Goal: Contribute content: Contribute content

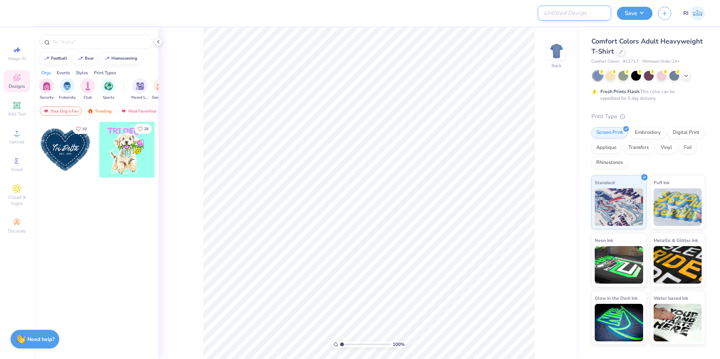
click at [575, 11] on input "Design Title" at bounding box center [575, 13] width 74 height 15
paste input "https://cf.freshprints.com/templates/bcfa0_LkARrF0m927d-mr_new.pdf"
type input "https://cf.freshprints.com/templates/bcfa0_LkARrF0m927d-mr_new.pdf"
click at [588, 10] on input "Design Title" at bounding box center [575, 13] width 74 height 15
paste input "UGC_3350"
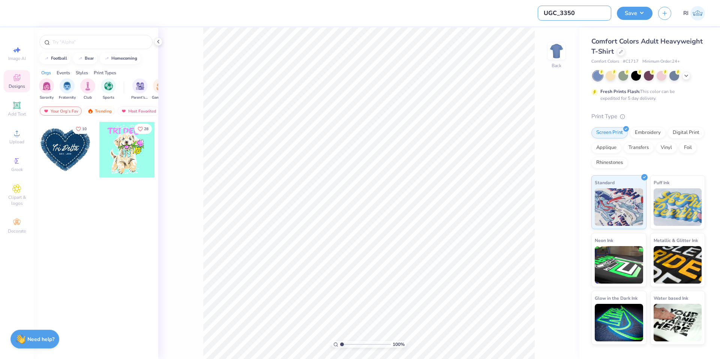
type input "UGC_3350"
click at [623, 51] on div at bounding box center [621, 51] width 8 height 8
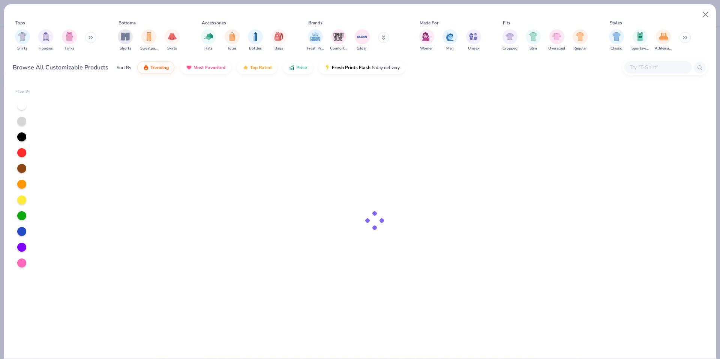
click at [661, 67] on input "text" at bounding box center [658, 67] width 58 height 9
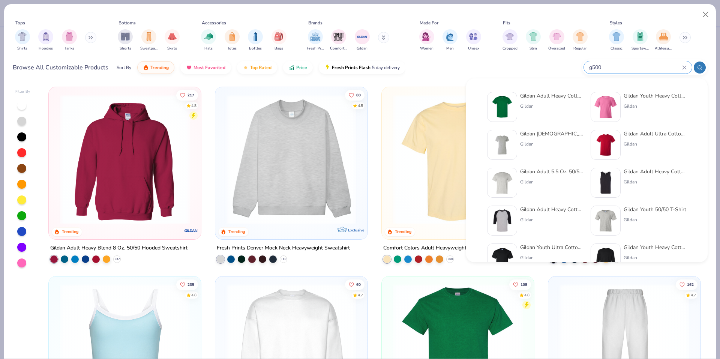
type input "g500"
click at [505, 114] on img at bounding box center [502, 106] width 23 height 23
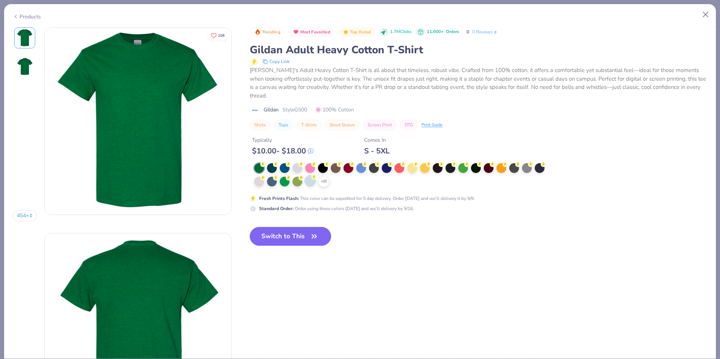
click at [314, 178] on icon at bounding box center [313, 176] width 5 height 5
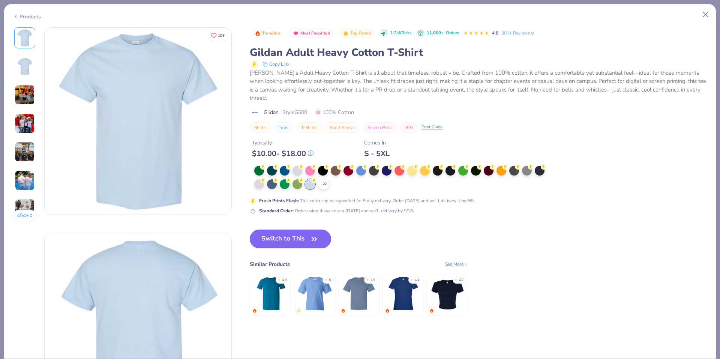
click at [306, 239] on button "Switch to This" at bounding box center [290, 239] width 81 height 19
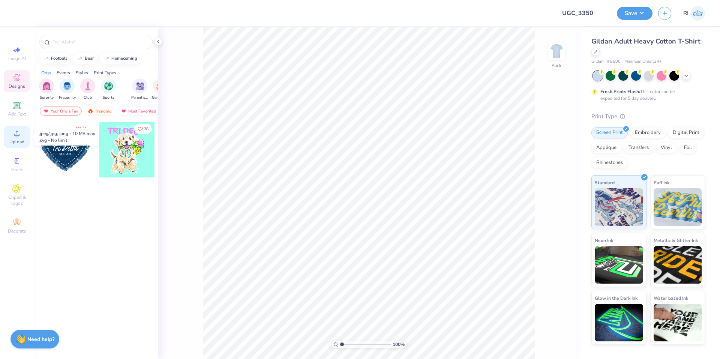
click at [20, 135] on icon at bounding box center [16, 133] width 9 height 9
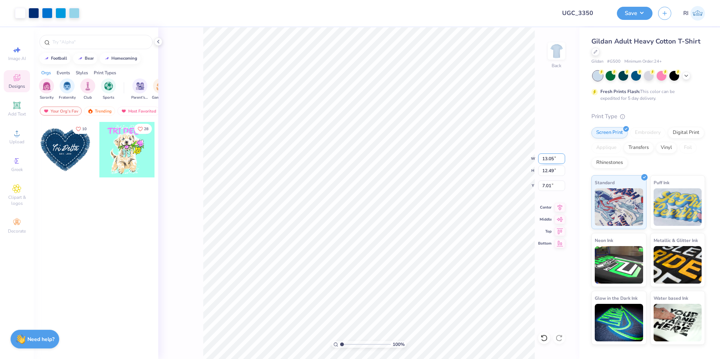
click at [549, 156] on input "13.05" at bounding box center [551, 158] width 27 height 11
type input "9.85"
type input "9.43"
click at [549, 186] on input "8.54" at bounding box center [551, 185] width 27 height 11
type input "3.00"
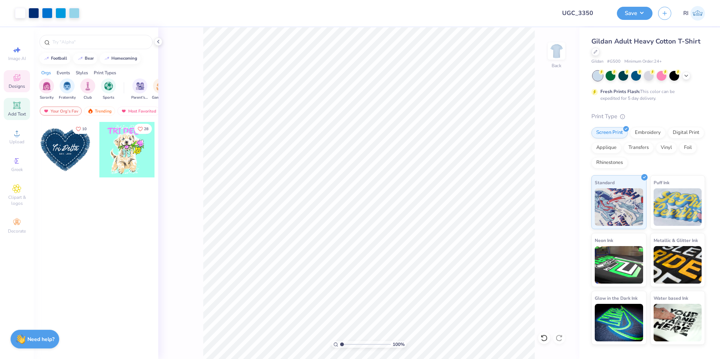
click at [20, 107] on icon at bounding box center [16, 105] width 7 height 7
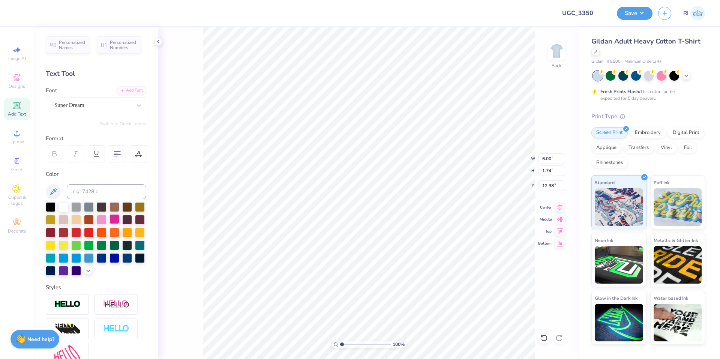
click at [119, 220] on div at bounding box center [115, 219] width 10 height 10
click at [123, 92] on div "Add Font" at bounding box center [132, 90] width 30 height 9
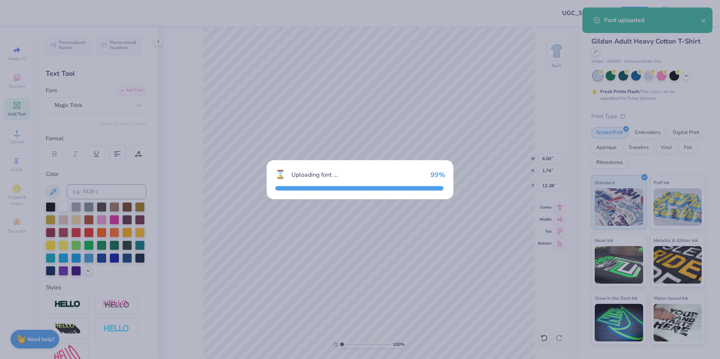
type input "3.34"
type input "1.21"
type input "12.65"
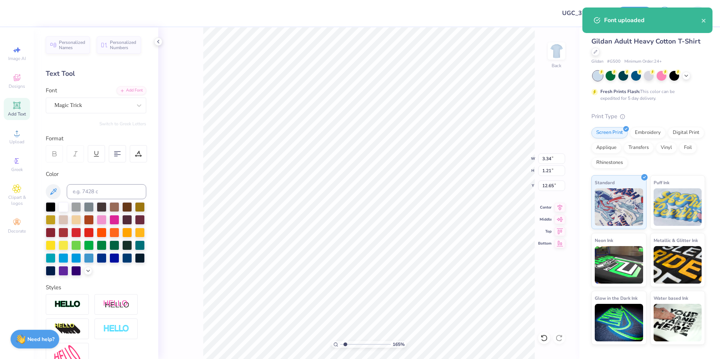
scroll to position [6, 1]
type input "1.64913377760655"
type textarea "S"
type input "1.64913377760655"
type textarea "SC"
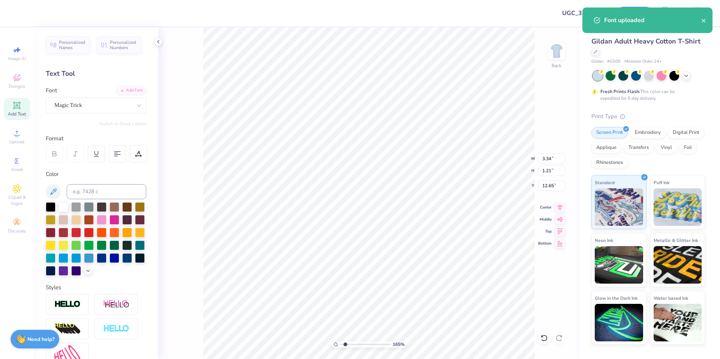
type input "1.64913377760655"
type textarea "SCO"
type input "1.64913377760655"
type textarea "SCOO"
type input "1.64913377760655"
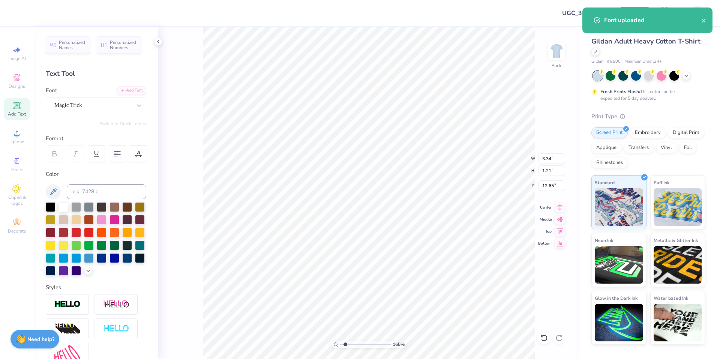
type textarea "SCOOP"
type input "1.64913377760655"
type textarea "SCOOP A"
type input "1.64913377760655"
type textarea "SCOOP A D"
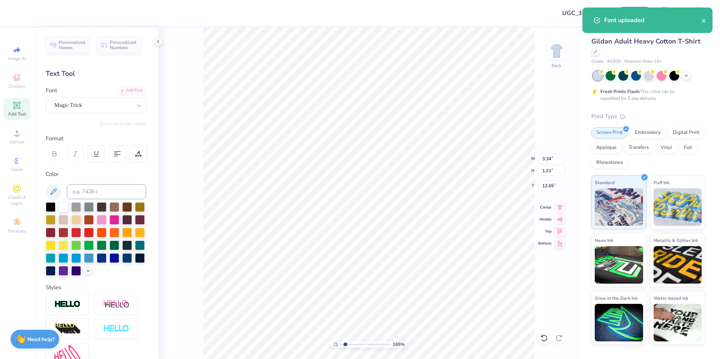
type input "1.64913377760655"
type textarea "SCOOP A DI"
type input "1.64913377760655"
type textarea "SCOOP A DIS"
type input "1.64913377760655"
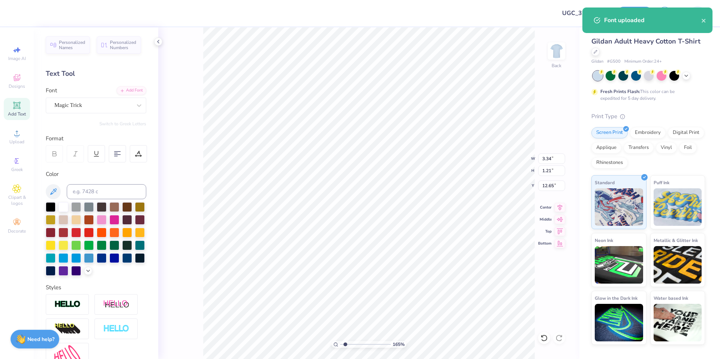
type textarea "SCOOP A DISH"
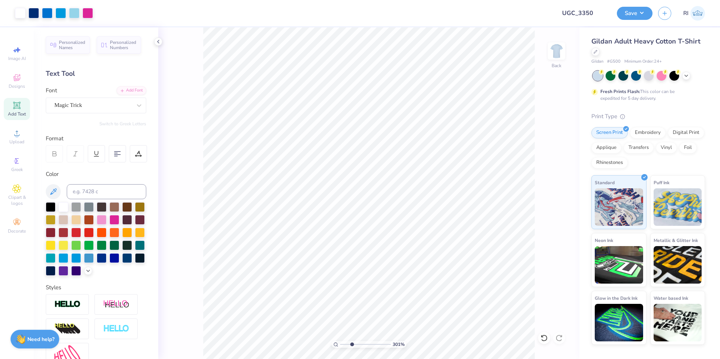
type input "3.00581987268405"
click at [544, 160] on input "8.95" at bounding box center [551, 158] width 27 height 11
type input "6"
type input "3.00581987268405"
type input "6.00"
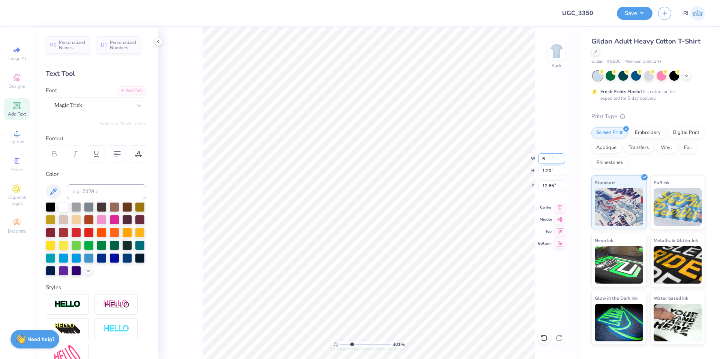
type input "0.81"
type input "12.85"
type input "3.00581987268405"
type input "11.62"
type input "6.06378944861184"
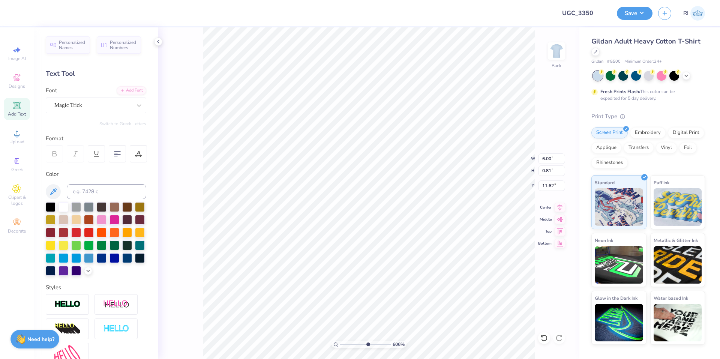
type input "6.43"
type input "0.86"
type input "11.57"
click at [365, 215] on li "Duplicate" at bounding box center [363, 218] width 59 height 15
type input "1.49426501797996"
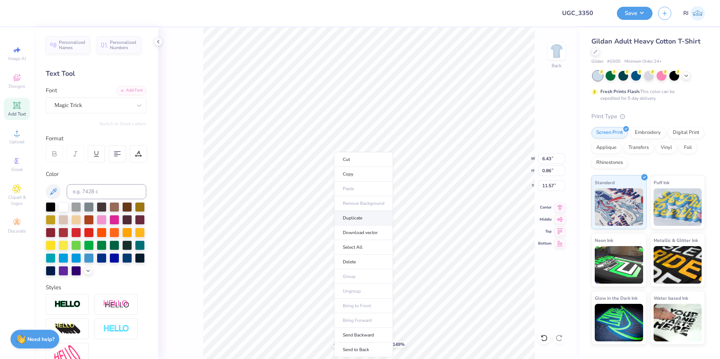
type input "12.57"
type input "1.49426501797996"
type textarea "C"
type input "1.49426501797996"
type textarea "CHI"
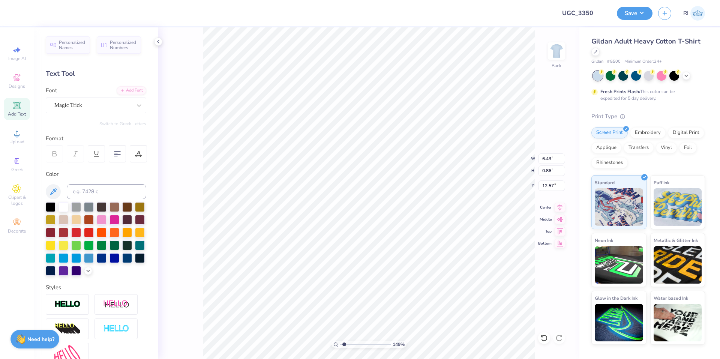
type input "1.49426501797996"
type textarea "CHI"
type input "1.49426501797996"
type textarea "CHI O"
type input "1.49426501797996"
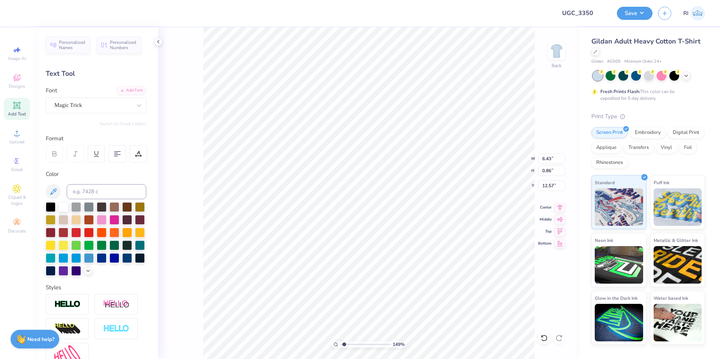
type textarea "CHI OM"
type input "1.49426501797996"
type textarea "CHI OME"
type input "1.49426501797996"
type textarea "CHI OMEGA"
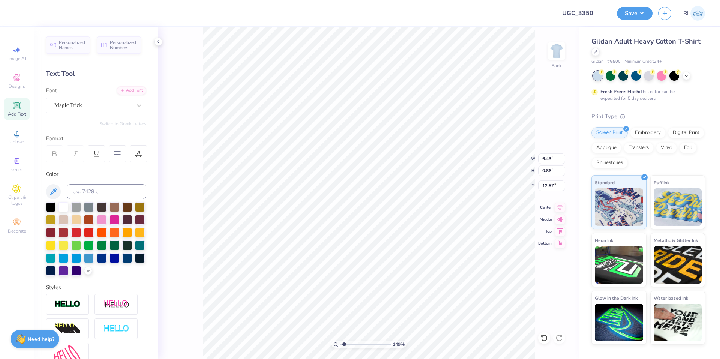
scroll to position [6, 2]
type input "1.49426501797996"
type input "4.23"
click at [549, 158] on input "5.18" at bounding box center [551, 158] width 27 height 11
type input "10"
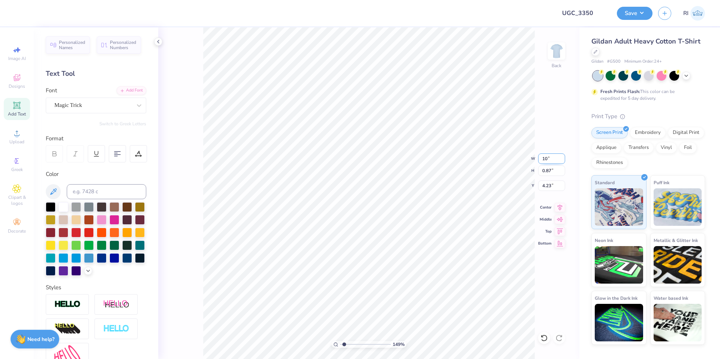
type input "1.49426501797996"
type input "10.00"
type input "1.68"
type input "3.83"
type input "1.49426501797996"
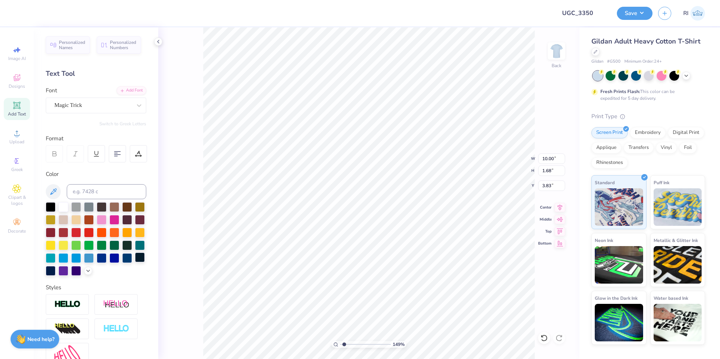
type input "3.58"
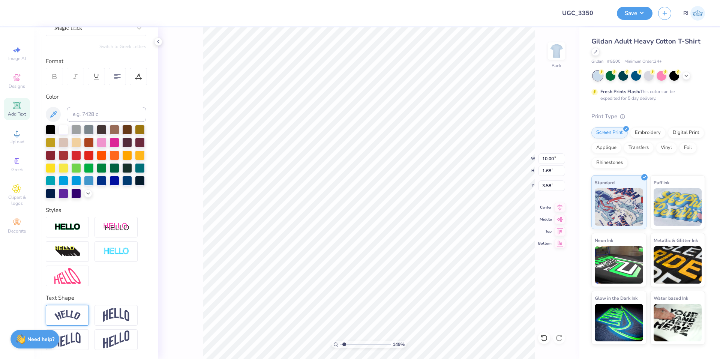
scroll to position [90, 0]
click at [71, 310] on img at bounding box center [67, 315] width 26 height 10
type input "1.49426501797996"
type input "11.67"
type input "3.06"
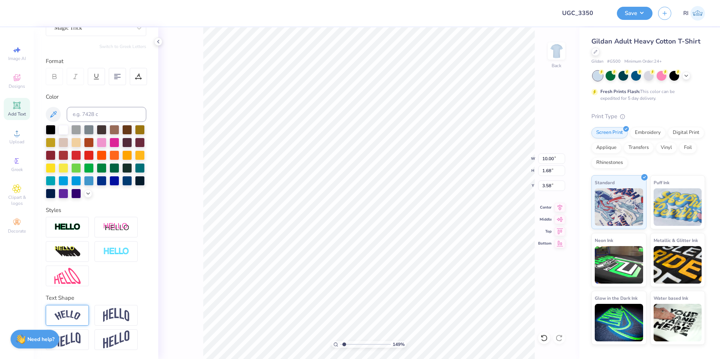
type input "2.89"
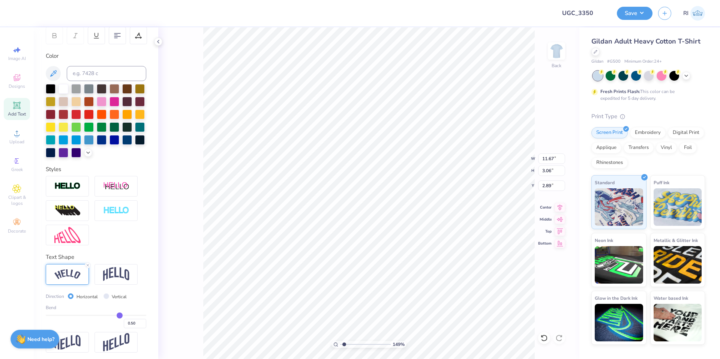
scroll to position [134, 0]
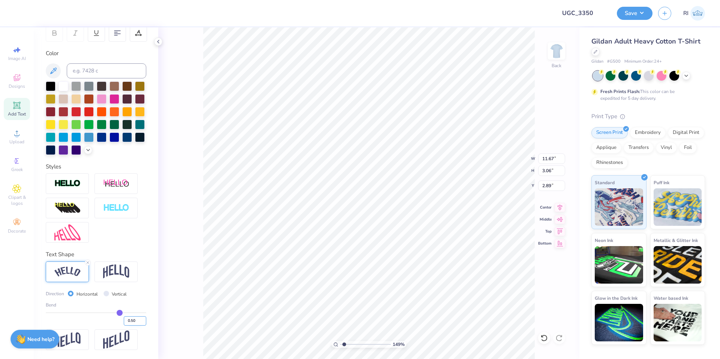
click at [129, 319] on input "0.50" at bounding box center [135, 320] width 23 height 9
type input "0.4"
type input "0.40"
type input "1.49426501797996"
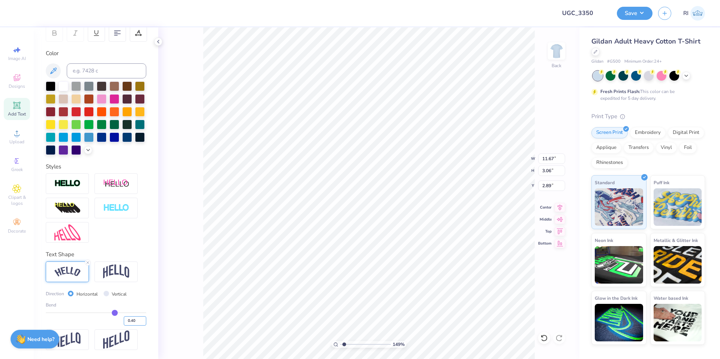
type input "11.30"
type input "2.56"
type input "3.14"
type input "1.49426501797996"
type input "2.82"
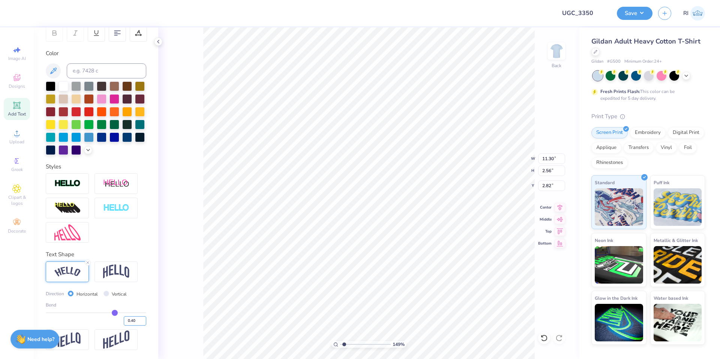
click at [131, 320] on input "0.40" at bounding box center [135, 320] width 23 height 9
type input "0.425"
type input "0.43"
type input "0.42"
type input "0.43"
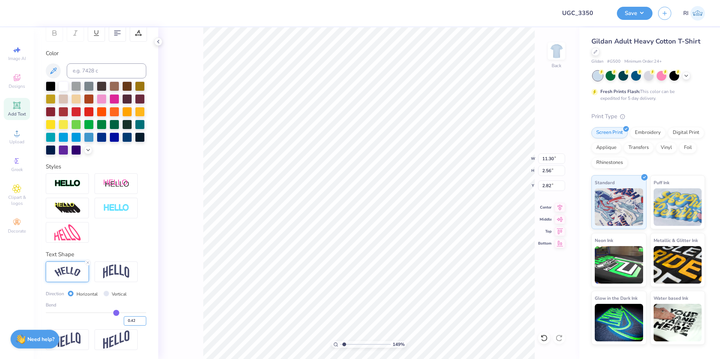
type input "1.49426501797996"
type input "0.43"
type input "1.49426501797996"
type input "0.43"
type input "1.49426501797996"
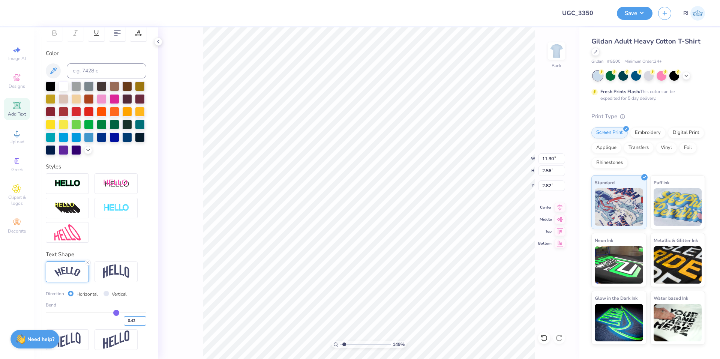
type input "11.40"
type input "2.67"
type input "2.76"
type input "0.43"
type input "0.25"
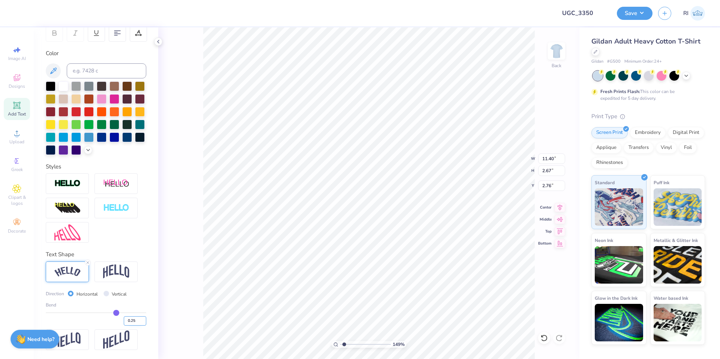
type input "0.25"
type input "1.49426501797996"
type input "10.73"
type input "2.00"
type input "3.10"
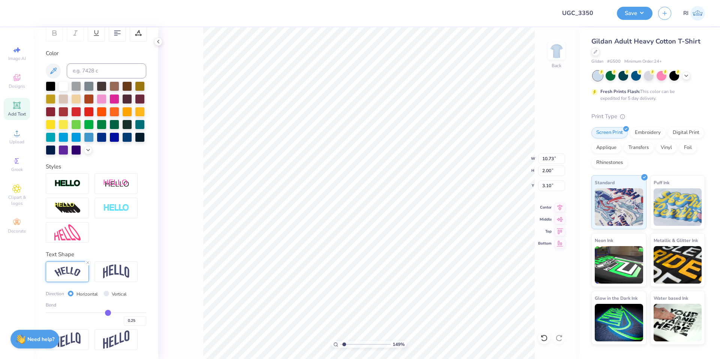
type input "1.49426501797996"
type input "3.22"
type input "1.49426501797996"
type input "10.09"
type input "1.89"
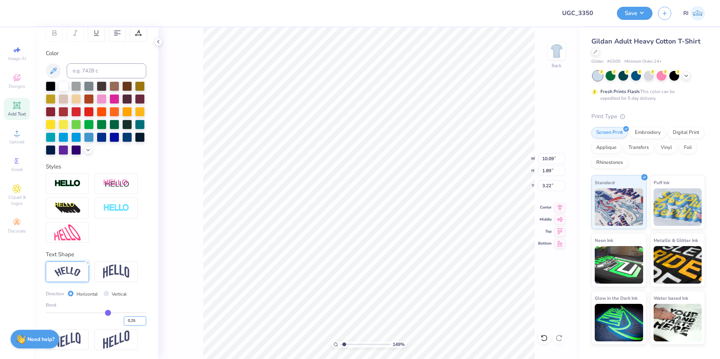
click at [131, 321] on input "0.25" at bounding box center [135, 320] width 23 height 9
type input "0.3"
type input "0.30"
type input "1.49426501797996"
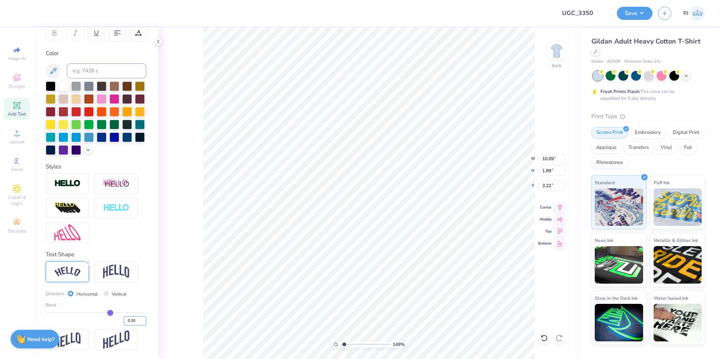
type input "10.27"
type input "2.03"
type input "3.15"
type input "3.67695424770963"
type input "3.00"
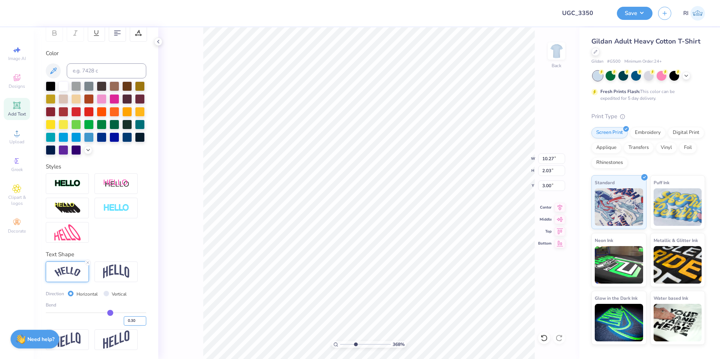
click at [128, 323] on input "0.30" at bounding box center [135, 320] width 23 height 9
type input "0.35"
type input "10.45"
type input "2.20"
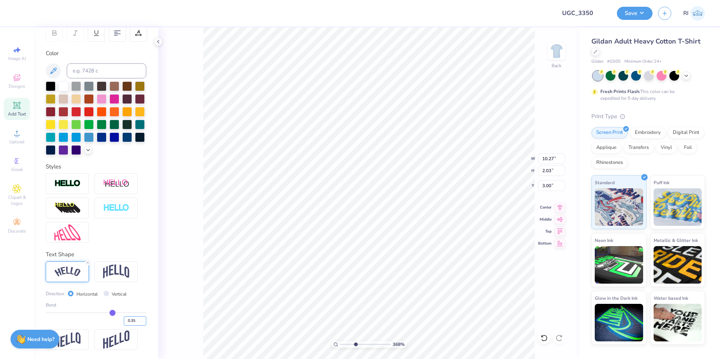
type input "2.91"
type input "1.65150086983698"
type input "3.08"
type input "2.22962763702902"
type input "10.20"
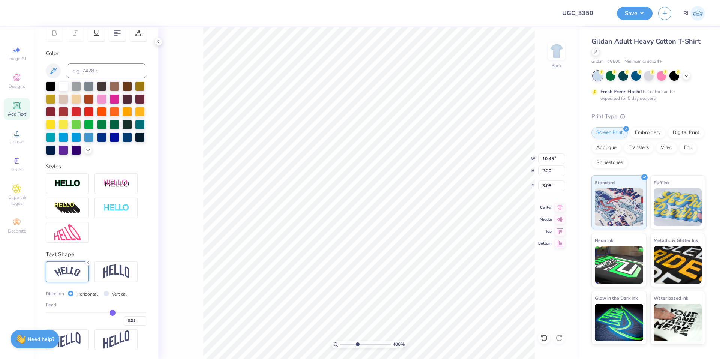
type input "2.15"
type input "3.13"
click at [123, 274] on img at bounding box center [116, 272] width 26 height 14
type input "2.01734957697155"
type input "9.18"
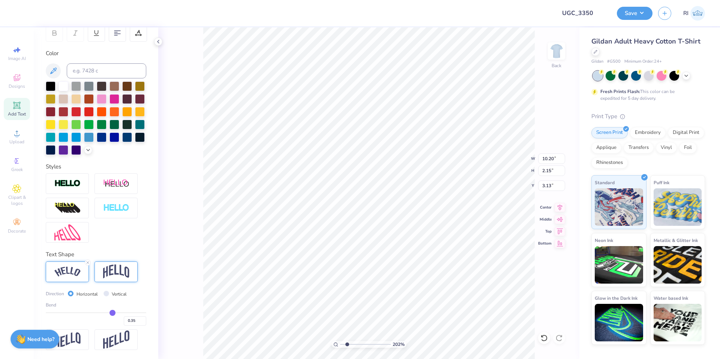
type input "2.74"
type input "2.84"
click at [74, 270] on img at bounding box center [67, 272] width 26 height 10
type input "2.01734957697155"
type input "10.20"
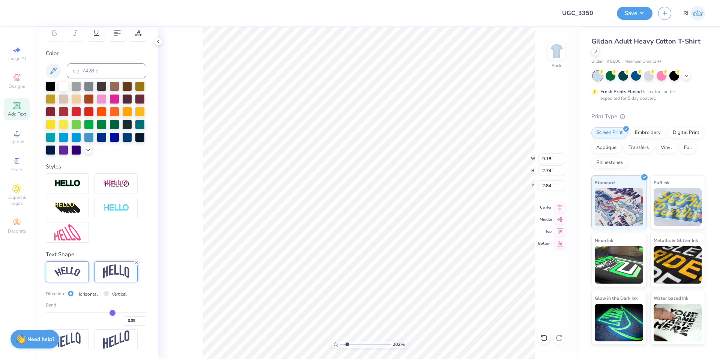
type input "2.15"
type input "3.13"
type input "1.82528205522702"
type input "3.08"
type input "3.32687932862407"
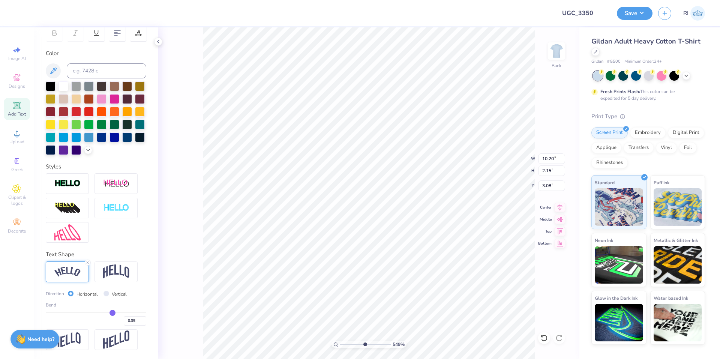
type input "3.00"
type input "2.72354586819476"
click at [132, 320] on input "0.35" at bounding box center [135, 320] width 23 height 9
type input "0.40"
type input "0.4"
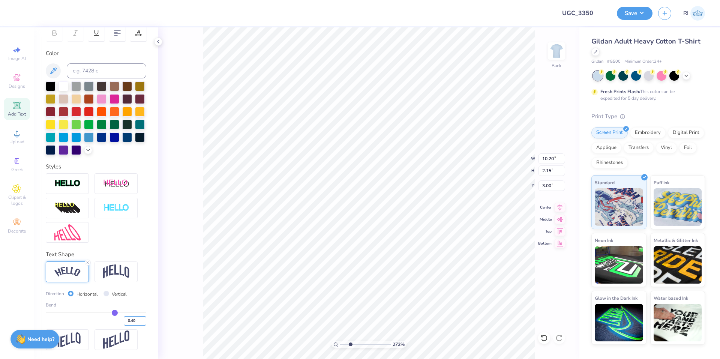
type input "2.72354586819476"
type input "10.37"
type input "2.35"
type input "2.90"
type input "2.72354586819476"
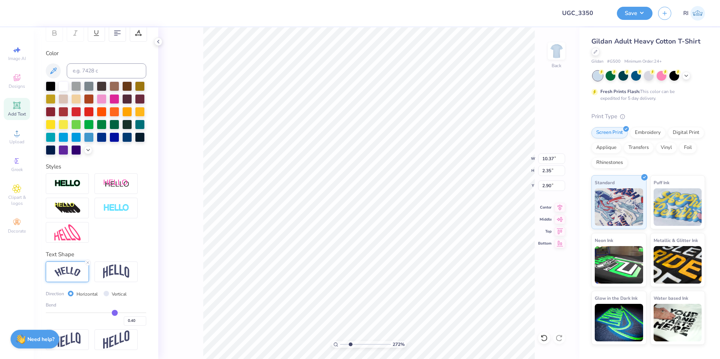
type input "3.00"
type input "1.82528205522702"
type input "9.85"
type input "9.43"
type input "1.82528205522702"
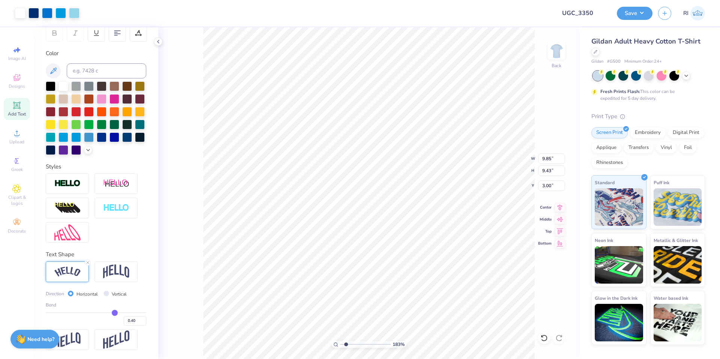
type input "10.37"
type input "2.35"
type input "1.82528205522702"
type input "10.11"
type input "2.29"
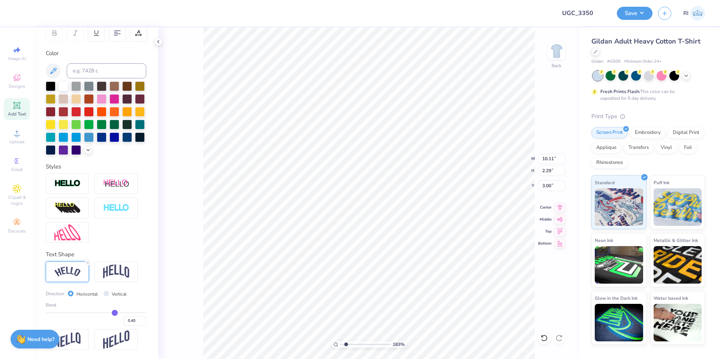
type input "1.82528205522702"
type input "9.85"
type input "9.43"
type input "1.82528205522702"
type input "10.11"
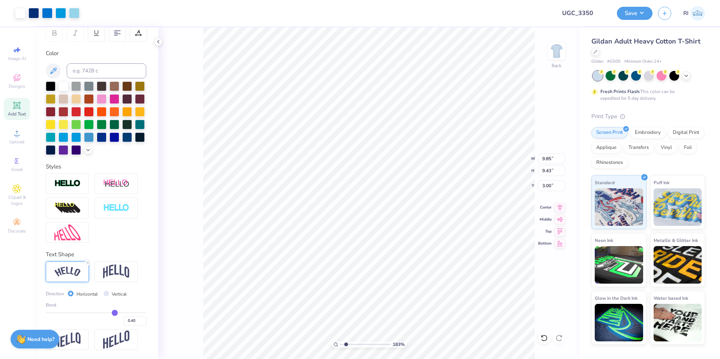
type input "2.29"
type input "1.82528205522702"
type input "9.87"
type input "2.23"
type input "3.05"
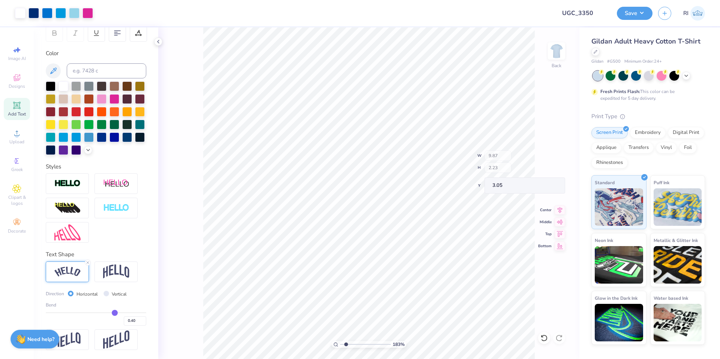
type input "1.82528205522702"
type input "9.85"
type input "9.43"
type input "3.00"
type input "1.82528205522702"
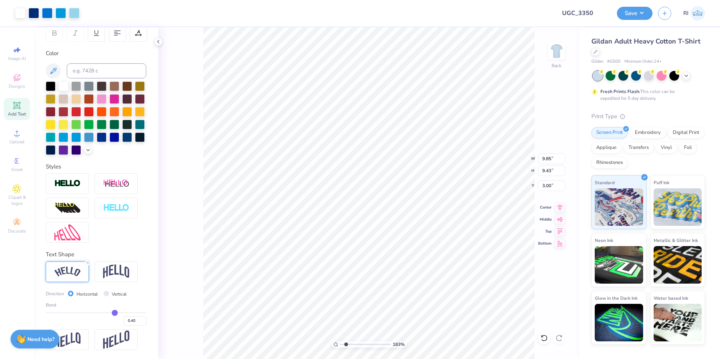
type input "9.87"
type input "2.23"
type input "3.05"
type input "1.82528205522702"
type input "9.85"
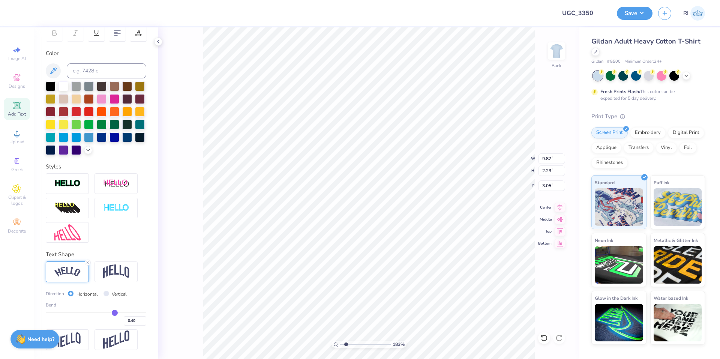
type input "9.43"
type input "3.00"
type input "1.82528205522702"
type input "9.87"
type input "2.23"
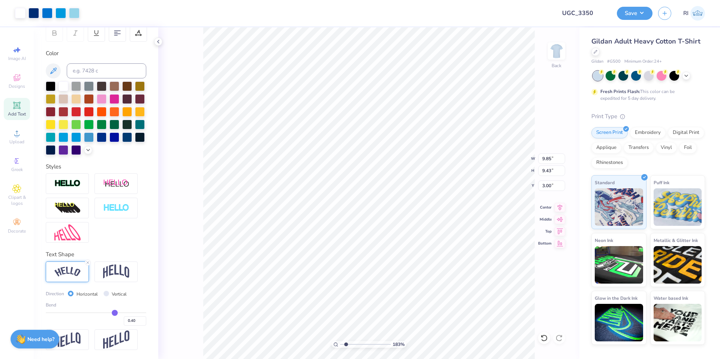
type input "3.05"
click at [550, 158] on input "9.87" at bounding box center [551, 158] width 27 height 11
type input "9.85"
type input "1.82528205522702"
type input "3.06"
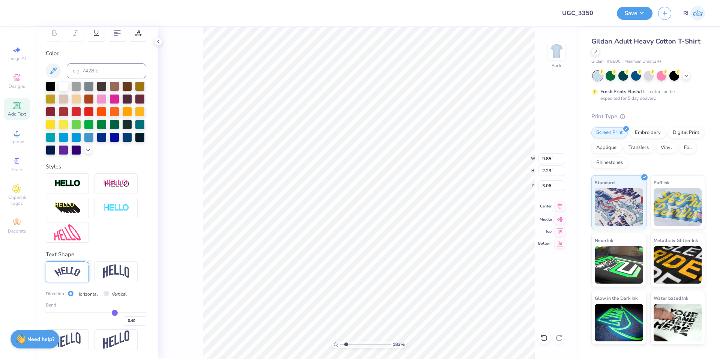
click at [559, 209] on icon at bounding box center [560, 206] width 11 height 9
type input "1.65150086983698"
type input "7.23"
click at [21, 12] on div at bounding box center [20, 12] width 11 height 11
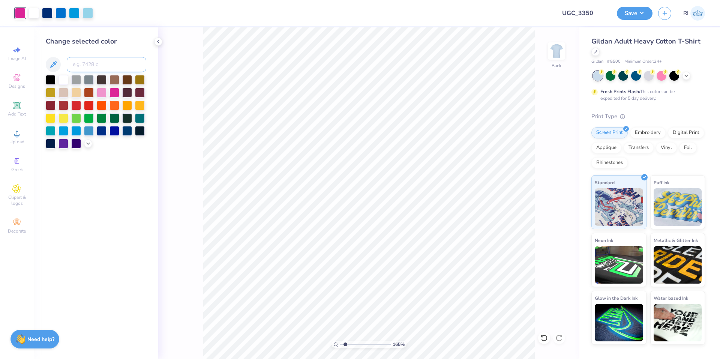
click at [92, 58] on input at bounding box center [107, 64] width 80 height 15
type input "1.65150086983698"
type input "1"
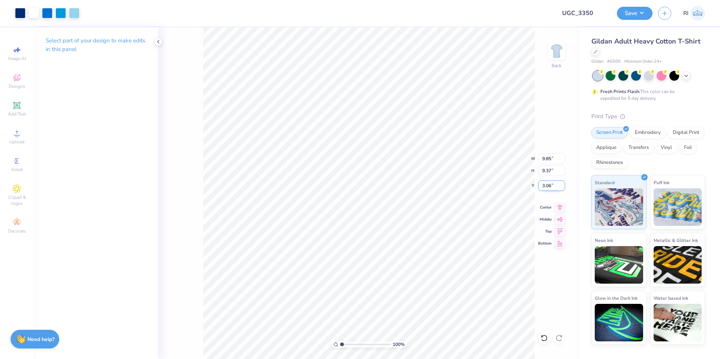
click at [552, 188] on input "3.06" at bounding box center [551, 185] width 27 height 11
type input "3.00"
click at [638, 12] on button "Save" at bounding box center [635, 12] width 36 height 13
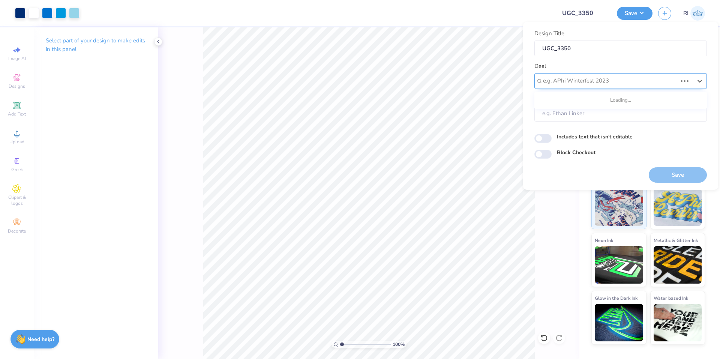
click at [625, 76] on div at bounding box center [610, 81] width 134 height 10
click at [595, 97] on div "UGC Designs" at bounding box center [621, 101] width 167 height 12
type input "UGC"
type input "Design Tool Gallery User"
click at [540, 152] on input "Block Checkout" at bounding box center [543, 154] width 17 height 9
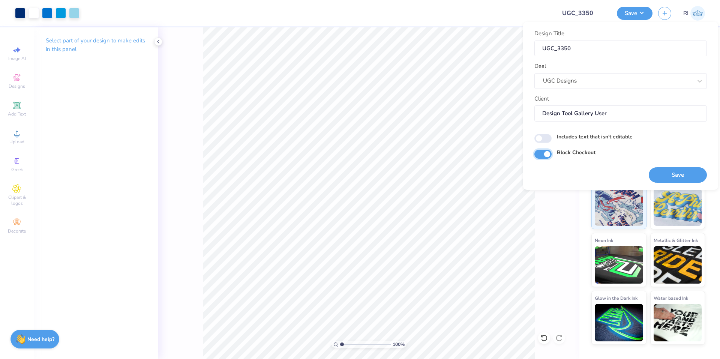
checkbox input "true"
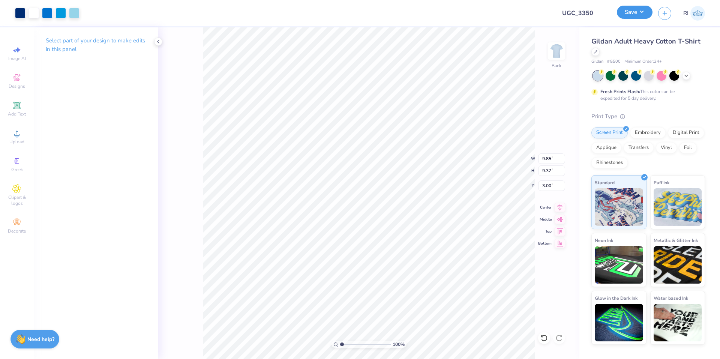
click at [642, 14] on button "Save" at bounding box center [635, 12] width 36 height 13
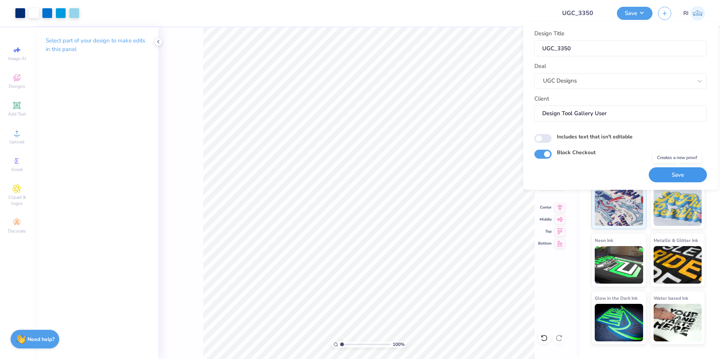
click at [691, 177] on button "Save" at bounding box center [678, 174] width 58 height 15
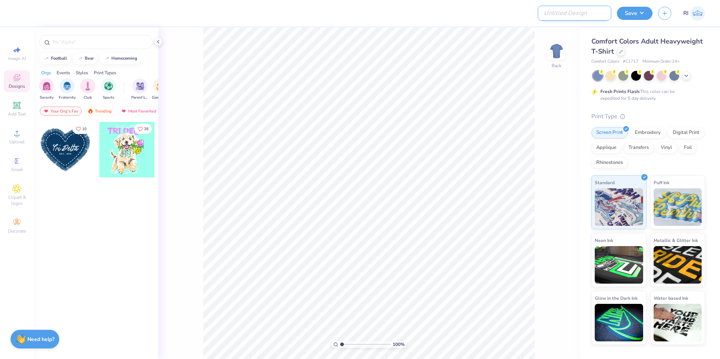
click at [576, 15] on input "Design Title" at bounding box center [575, 13] width 74 height 15
paste input "UGC_3352"
type input "UGC_3352"
click at [690, 77] on div at bounding box center [687, 75] width 8 height 8
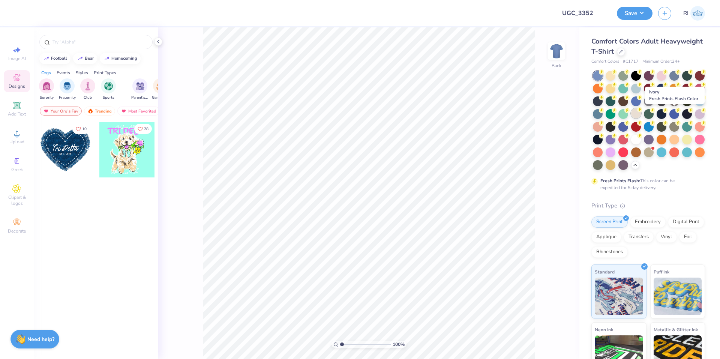
click at [641, 116] on div at bounding box center [637, 113] width 10 height 10
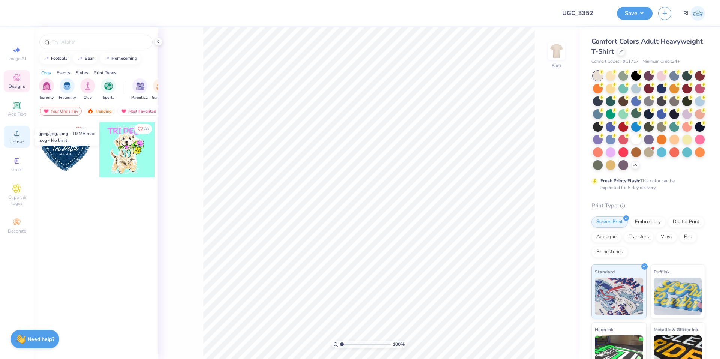
click at [22, 132] on div "Upload" at bounding box center [17, 137] width 26 height 22
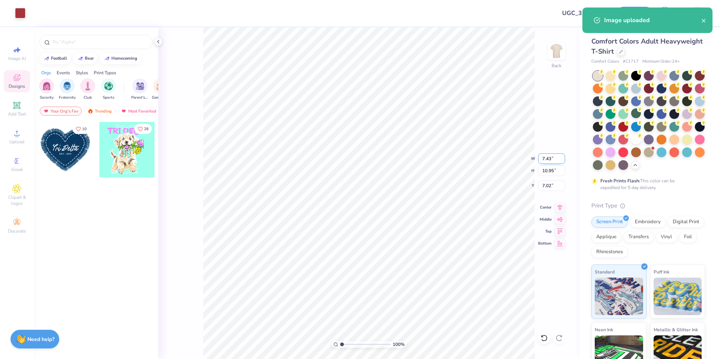
click at [547, 159] on input "7.43" at bounding box center [551, 158] width 27 height 11
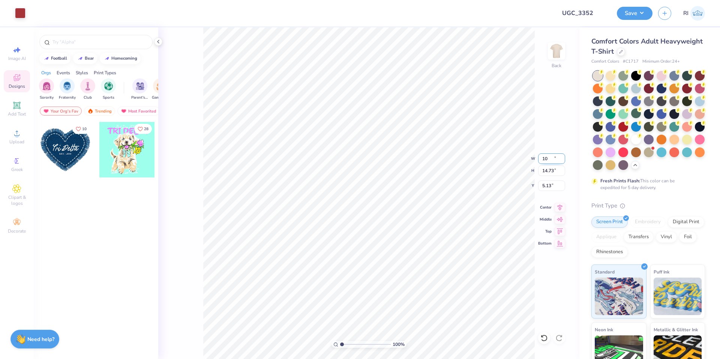
type input "10.00"
type input "14.73"
click at [549, 186] on input "5.13" at bounding box center [551, 185] width 27 height 11
type input "3.00"
click at [556, 59] on img at bounding box center [557, 51] width 30 height 30
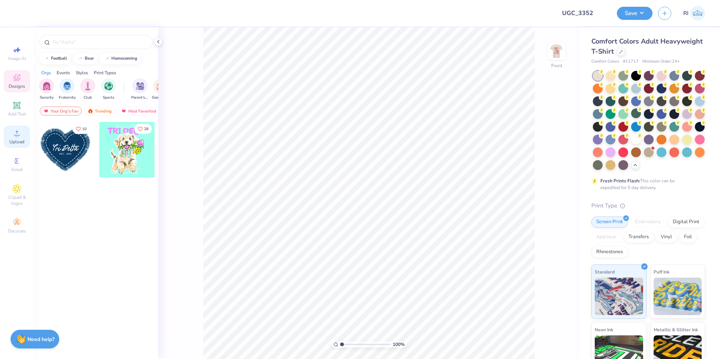
click at [17, 134] on circle at bounding box center [17, 136] width 4 height 4
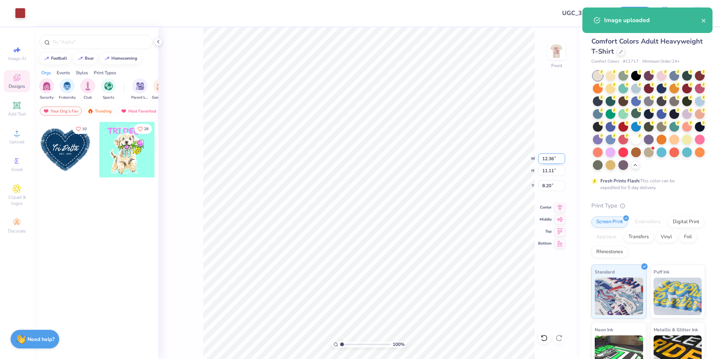
click at [548, 160] on input "12.36" at bounding box center [551, 158] width 27 height 11
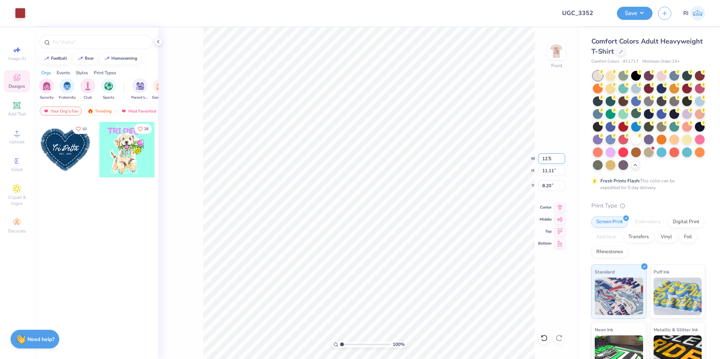
type input "12.50"
type input "11.24"
click at [543, 188] on input "8.13" at bounding box center [551, 185] width 27 height 11
type input "3.00"
click at [10, 108] on div "Add Text" at bounding box center [17, 109] width 26 height 22
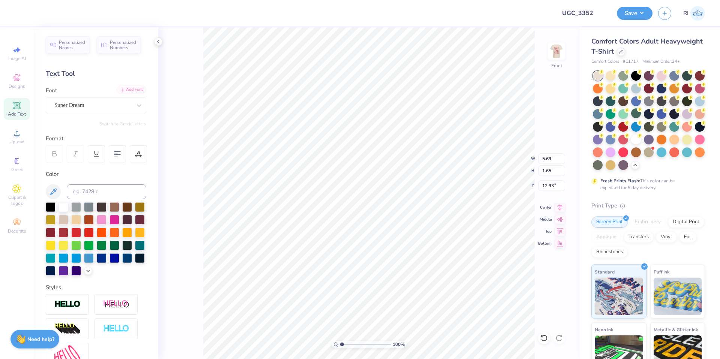
click at [129, 90] on div "Add Font" at bounding box center [132, 90] width 30 height 9
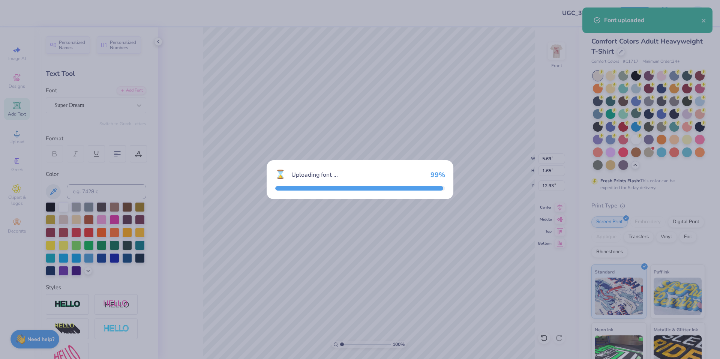
type input "5.10"
type input "1.93"
type input "12.79"
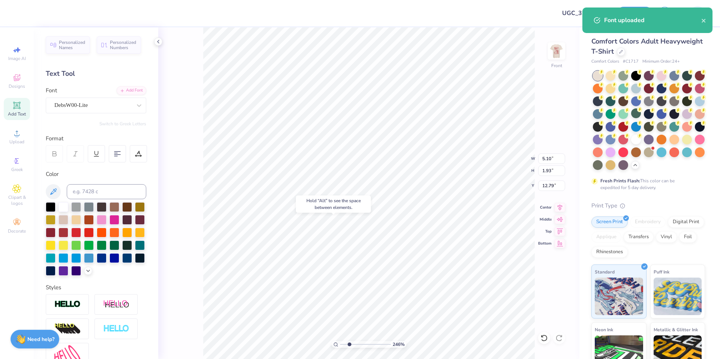
type input "2.46071092039642"
type input "14.89"
click at [119, 218] on div at bounding box center [115, 219] width 10 height 10
type input "2.46071092039642"
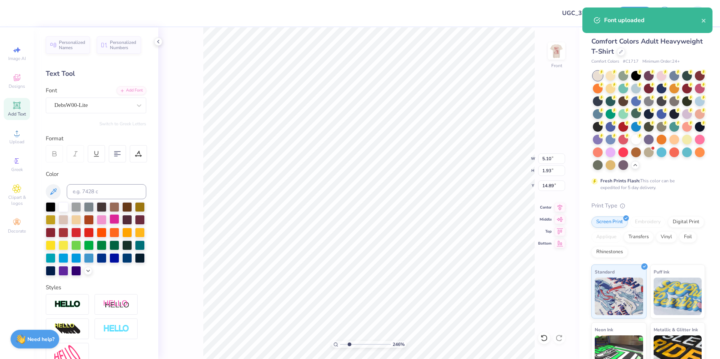
type textarea "H"
type input "2.46071092039642"
type textarea "He"
type input "2.46071092039642"
type textarea "Hen"
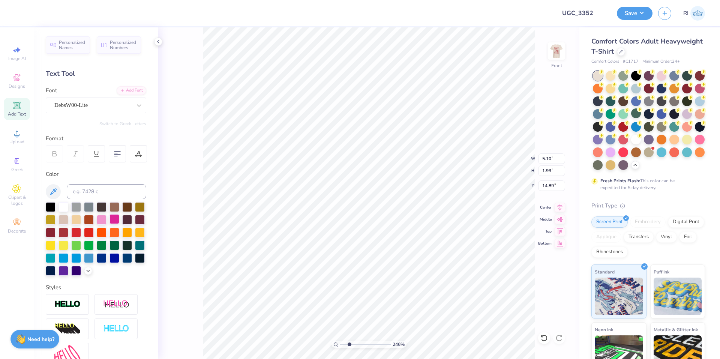
type input "2.46071092039642"
type textarea "H"
type input "2.46071092039642"
type textarea "HE"
type input "2.46071092039642"
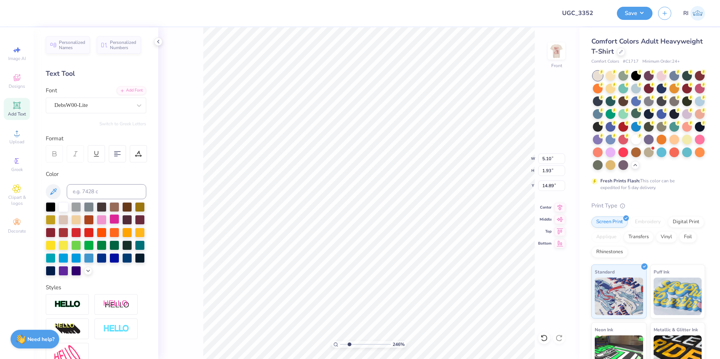
type textarea "HEN"
type input "2.46071092039642"
type textarea "HENR"
type input "2.46071092039642"
type textarea "[PERSON_NAME]"
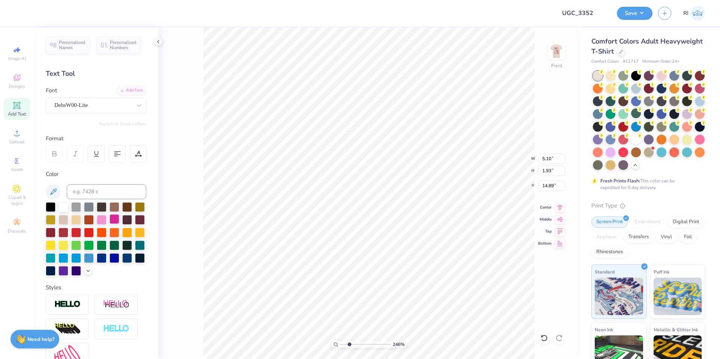
scroll to position [6, 2]
type input "2.46071092039642"
type textarea "[PERSON_NAME]"
type input "2.46071092039642"
type textarea "[PERSON_NAME]"
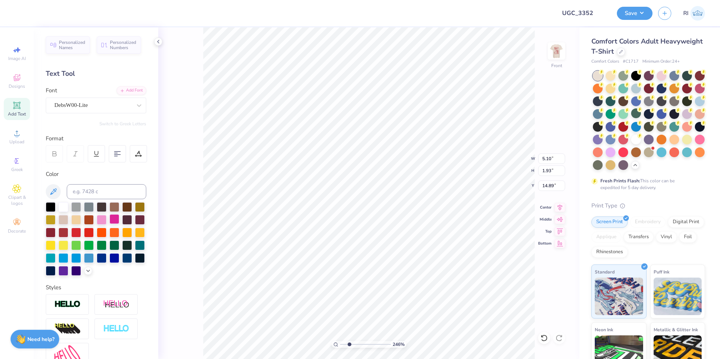
type input "2.46071092039642"
type textarea "[PERSON_NAME] O"
type input "2.46071092039642"
type textarea "[PERSON_NAME] ON"
type input "2.46071092039642"
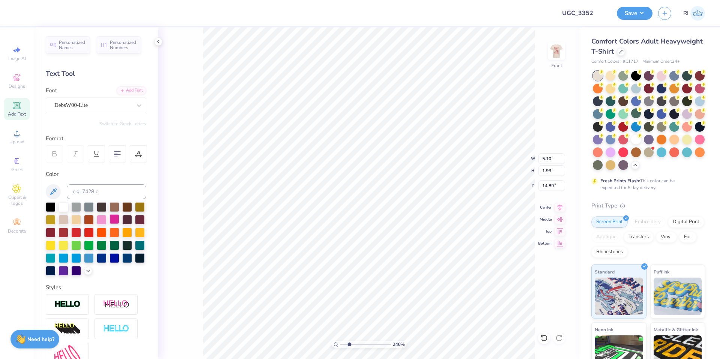
type textarea "[PERSON_NAME] ON"
type input "2.46071092039642"
type textarea "[PERSON_NAME] ON T"
type input "2.46071092039642"
type textarea "[PERSON_NAME] ON TH"
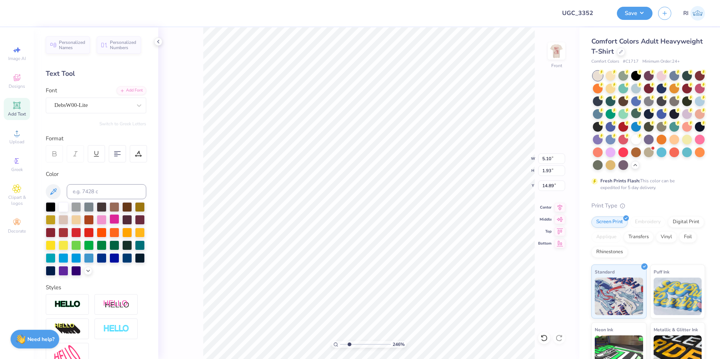
type input "2.46071092039642"
type textarea "[PERSON_NAME] ON THE"
type input "2.46071092039642"
type textarea "[PERSON_NAME] ON THE"
type input "2.46071092039642"
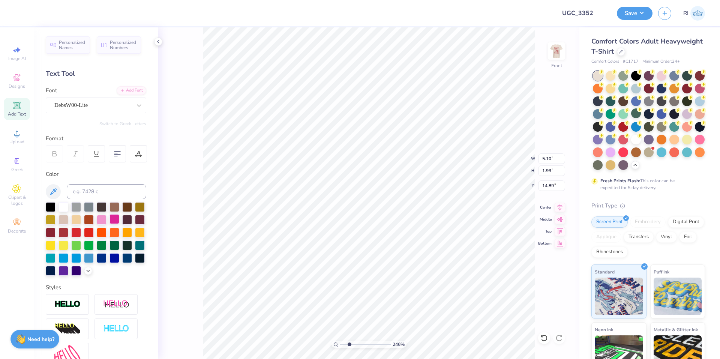
type textarea "[PERSON_NAME] ON THE MA"
type input "2.46071092039642"
type textarea "[PERSON_NAME] ON THE MAR"
type input "2.46071092039642"
type textarea "[PERSON_NAME] ON THE MARK"
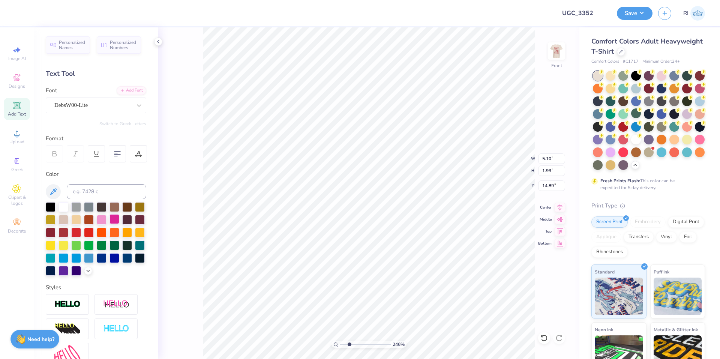
type input "2.46071092039642"
type textarea "[PERSON_NAME] ON THE MARKE"
type input "2.46071092039642"
type textarea "[PERSON_NAME] ON THE MARKET"
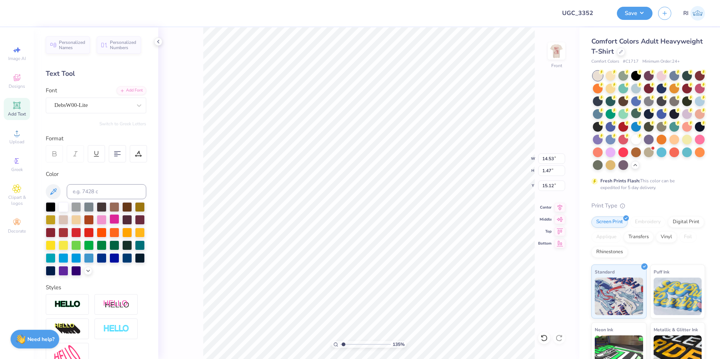
type input "1.35006143669128"
type input "9.40"
type input "0.95"
type input "2.22643191709162"
type input "11.52"
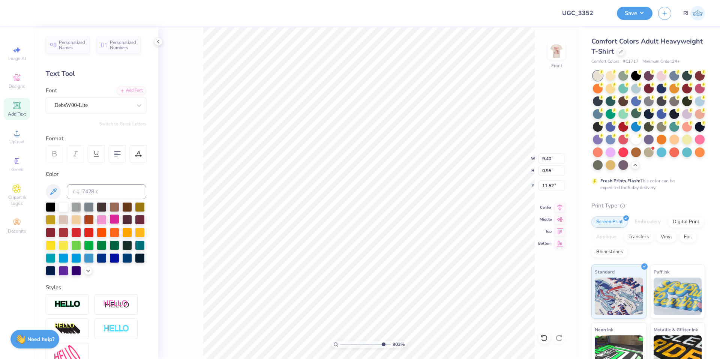
type input "6.05509823375817"
type input "11.50"
type input "6.05509823375817"
type input "10.83"
type input "1.10"
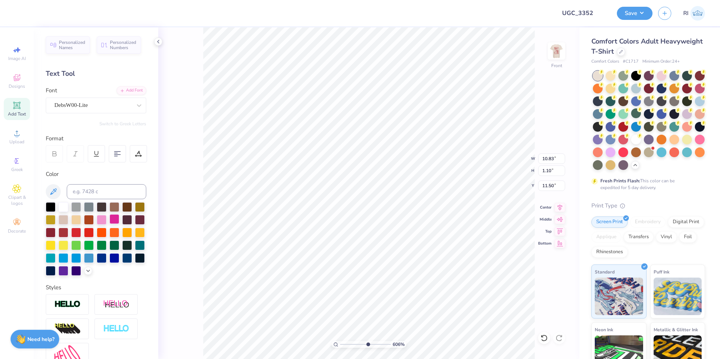
type input "10"
type input "11.49"
type input "3.67695424770964"
type input "12.50"
type input "11.24"
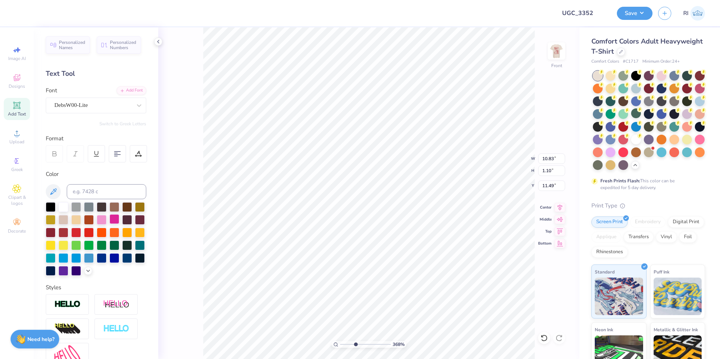
type input "3.00"
click at [336, 219] on li "Duplicate" at bounding box center [323, 218] width 59 height 15
type input "2.72354586819477"
type input "12.49"
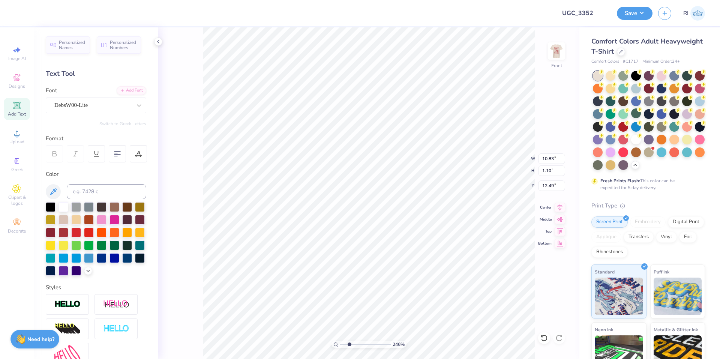
type input "2.46424291384661"
type textarea "S"
type input "2.46424291384661"
type textarea "SH"
type input "2.46424291384661"
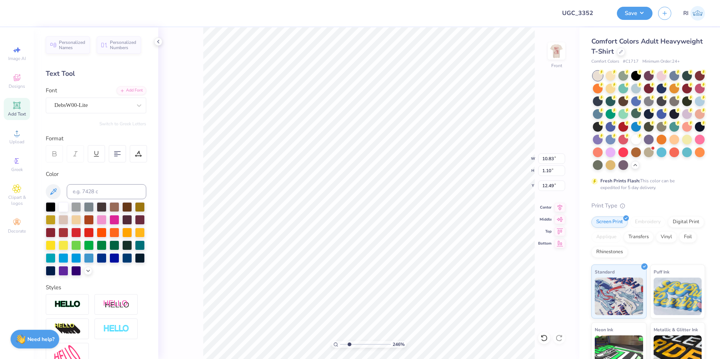
type textarea "SHA"
type input "2.46424291384661"
type textarea "SHAR"
type input "2.46424291384661"
type textarea "SHARE"
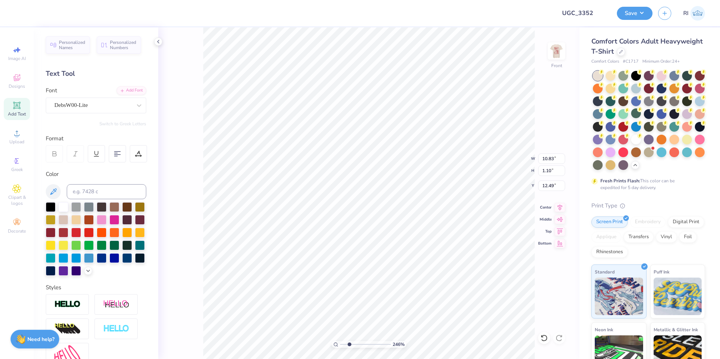
type input "2.46424291384661"
type textarea "SHARE"
type input "2.46424291384661"
type textarea "SHARE H"
type input "2.46424291384661"
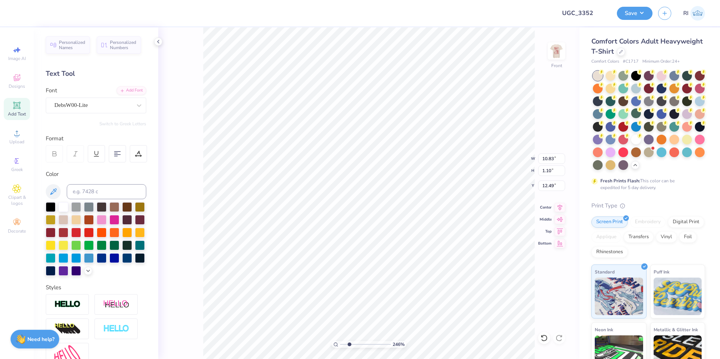
type textarea "SHARE HOU"
type input "2.46424291384661"
type textarea "SHARE HOUSE"
type input "4.06386622545204"
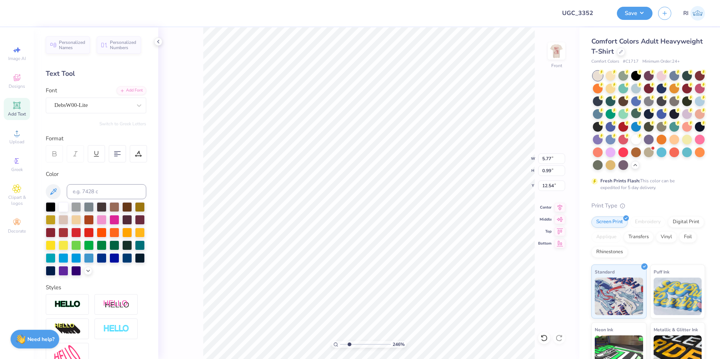
type input "10.19"
type input "3.01013429093399"
type input "10.22"
type input "2.46424291384661"
type input "5.71"
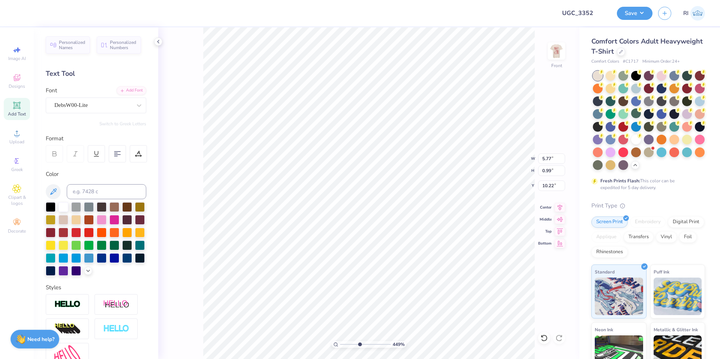
type input "0.98"
type input "10.23"
click at [423, 218] on li "Duplicate" at bounding box center [419, 218] width 59 height 15
type input "2.46424291384661"
type input "11.23"
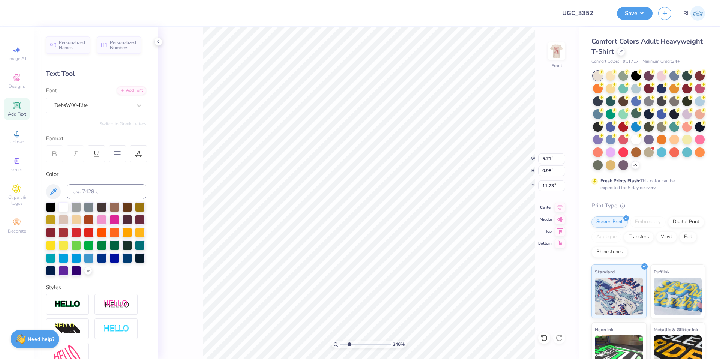
type input "2.46424291384661"
type input "8.62"
type input "2.46424291384661"
type textarea "U"
type input "2.46424291384661"
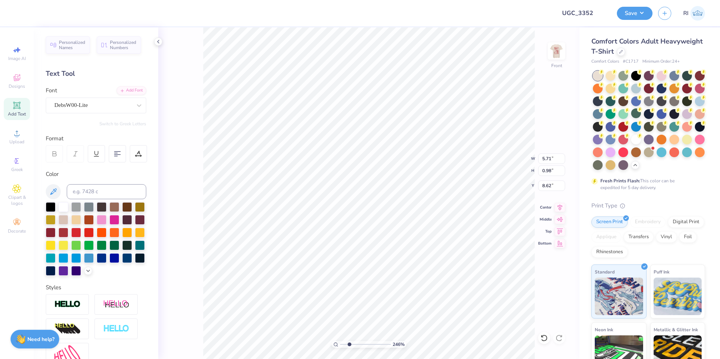
type textarea "UP"
type input "2.46424291384661"
type textarea "UPT"
type input "2.46424291384661"
type textarea "UPTO"
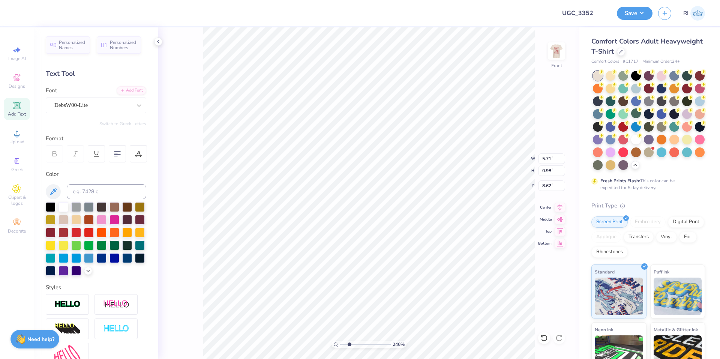
type input "2.46424291384661"
type textarea "UPTOWN"
type input "2.46424291384661"
type textarea "UPTOWN"
type input "2.46424291384661"
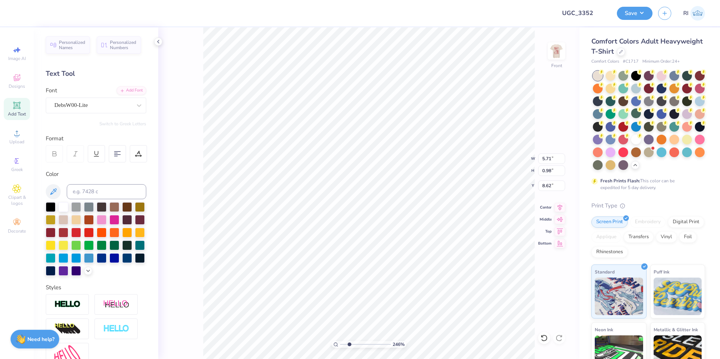
type textarea "UPTOWN SO"
type input "2.46424291384661"
type textarea "UPTOWN SOCI"
type input "2.46424291384661"
type textarea "UPTOWN SOCIAL"
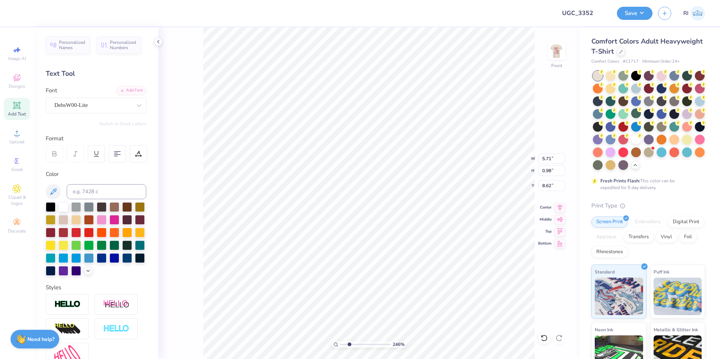
scroll to position [6, 3]
type input "2.22962763702902"
type input "8.90"
click at [361, 215] on li "Duplicate" at bounding box center [359, 218] width 59 height 15
type input "2.22962763702902"
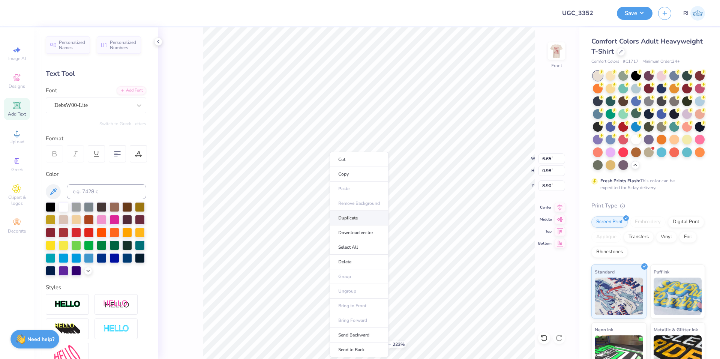
type input "9.90"
type input "2.22962763702902"
type input "7.19"
type textarea "BU"
type input "2.22962763702902"
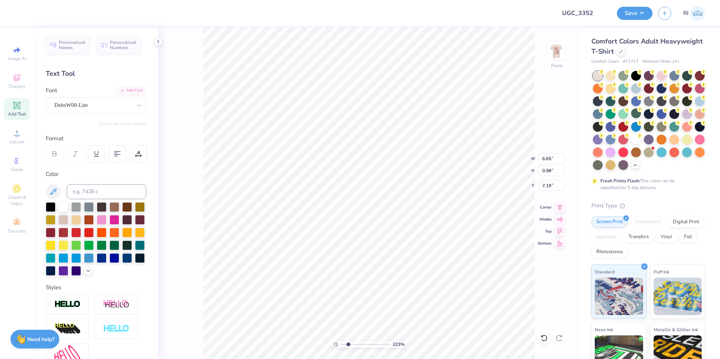
type textarea "BURN"
type input "2.22962763702902"
type textarea "BURNS"
type input "2.22962763702902"
type textarea "BURNS"
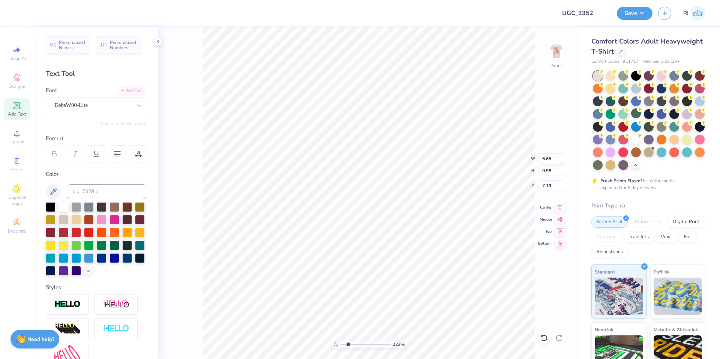
type input "2.22962763702902"
type textarea "BURNS AL"
type input "2.22962763702902"
type textarea "BURNS ALL"
type input "2.22962763702902"
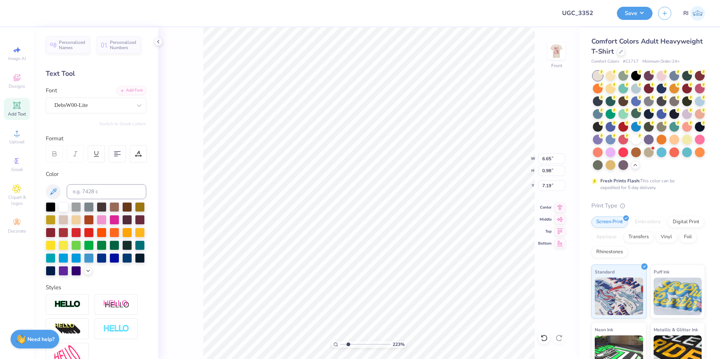
type textarea "BURNS ALLEY"
type input "2.22962763702902"
type textarea "BURNS ALLEY"
type input "2.22962763702902"
type textarea "BURNS [PERSON_NAME]"
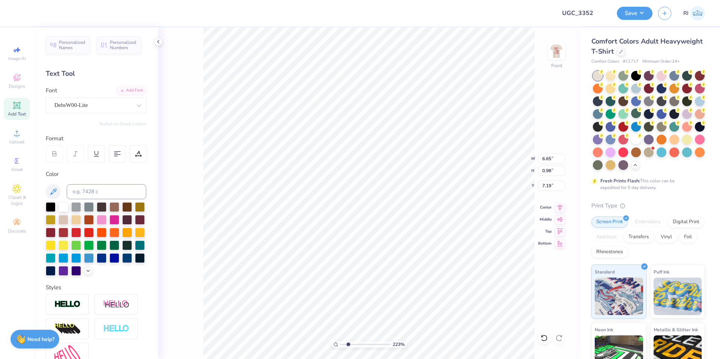
type input "2.22962763702902"
type textarea "BURNS ALLEY TAV"
type input "2.22962763702902"
type textarea "BURNS ALLEY TAVERNM"
type input "2.22962763702902"
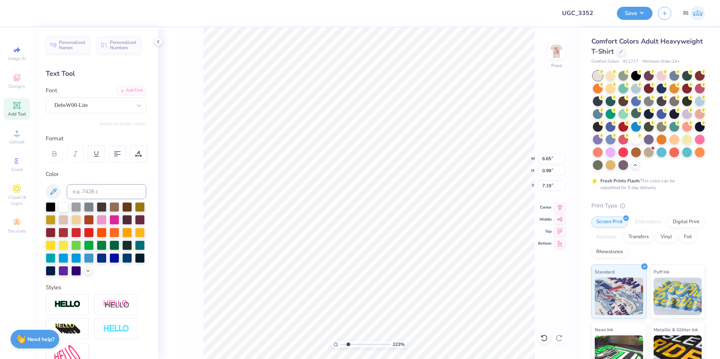
scroll to position [6, 5]
type textarea "BURNS ALLEY TAVERN"
type input "2.22962763702902"
type input "7.46"
click at [460, 214] on li "Duplicate" at bounding box center [462, 218] width 59 height 15
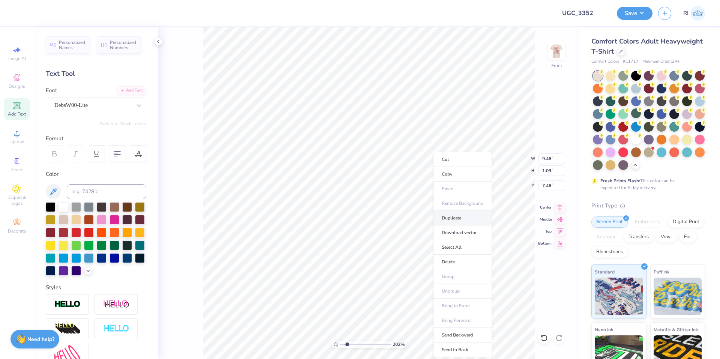
type input "2.01734957697155"
type input "8.46"
type input "2.01734957697155"
type textarea "AC"
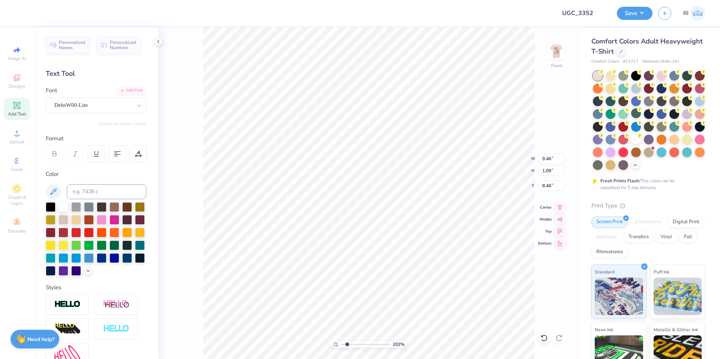
type input "2.01734957697155"
type textarea "AC'S"
type input "2.01734957697155"
type textarea "AC'S"
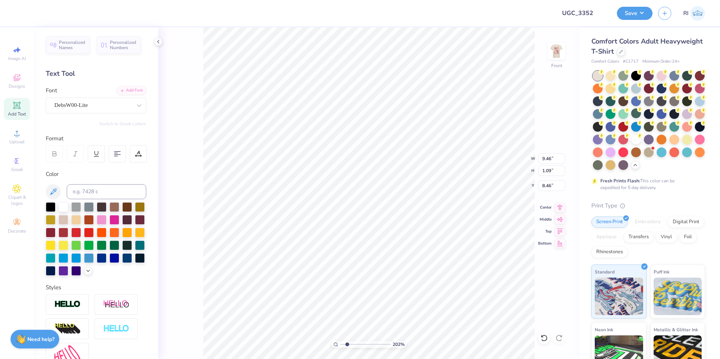
type input "2.01734957697155"
type textarea "AC'"
type input "2.01734957697155"
type textarea "AC's"
type input "2.01734957697155"
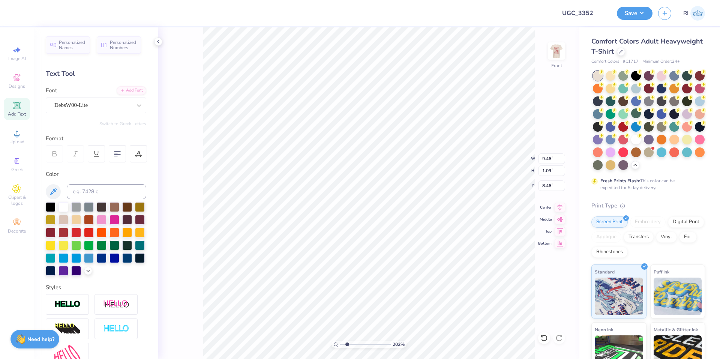
type textarea "AC's"
type input "2.01734957697155"
type textarea "AC's BA"
type input "2.01734957697155"
type textarea "AC's BAR AN"
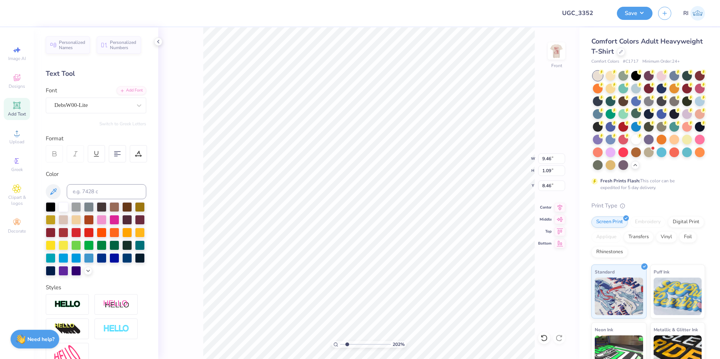
type input "2.01734957697155"
type textarea "AC's BAR AND"
type input "2.01734957697155"
type textarea "AC's BAR AND G"
type input "2.01734957697155"
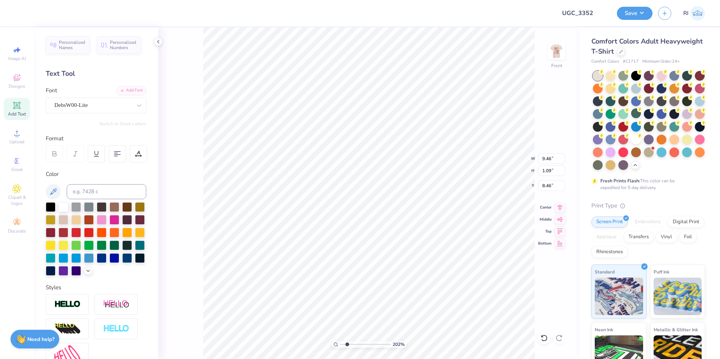
type textarea "AC's BAR AND GRI"
type input "2.01734957697155"
type textarea "AC's BAR AND GRIL"
type input "2.01734957697155"
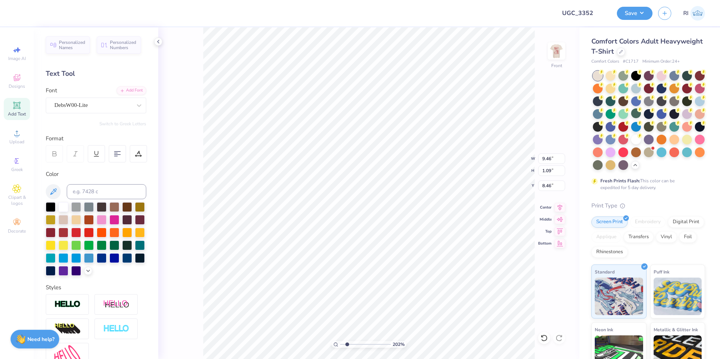
type textarea "AC's BAR AND GRILL"
type input "6.06378944861184"
type input "6.26"
type input "3.01013429093399"
type input "6.17"
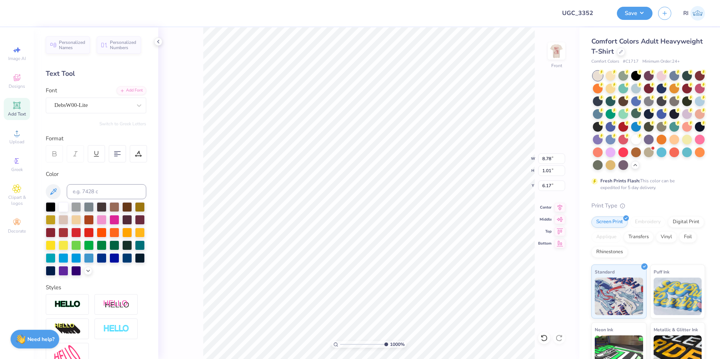
type input "1.00143535488908"
type input "8.89"
type input "1.02"
type input "6.15"
click at [373, 185] on li "Duplicate" at bounding box center [369, 189] width 59 height 15
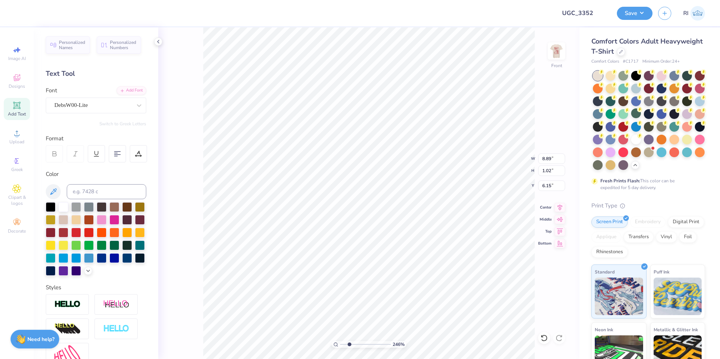
type input "2.46424291384661"
type input "7.15"
type input "2.46424291384661"
type textarea "RE"
type input "2.46424291384661"
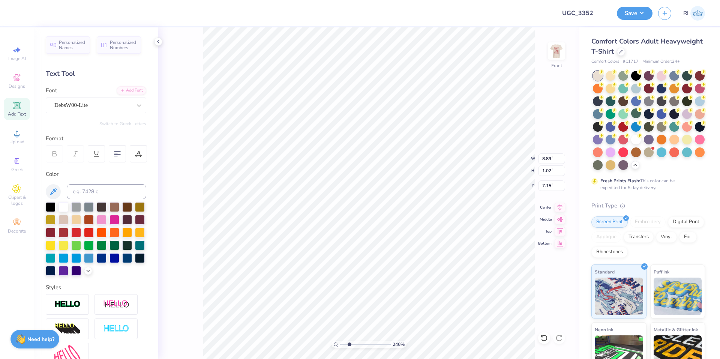
type textarea "RECO"
type input "2.46424291384661"
type textarea "RECOVE"
type input "2.46424291384661"
type textarea "RECOVER"
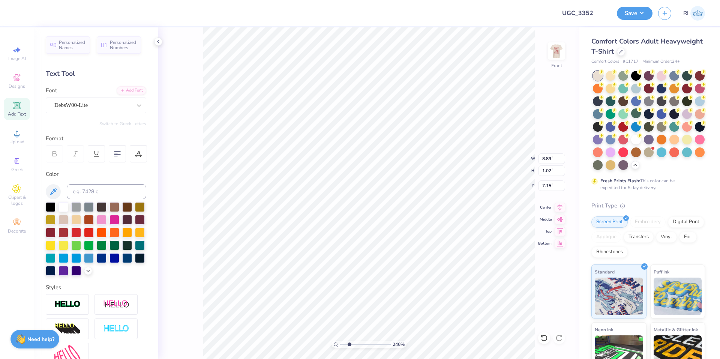
type input "2.46424291384661"
click at [457, 177] on li "Duplicate" at bounding box center [456, 183] width 59 height 15
click at [405, 126] on li "Duplicate" at bounding box center [405, 129] width 59 height 15
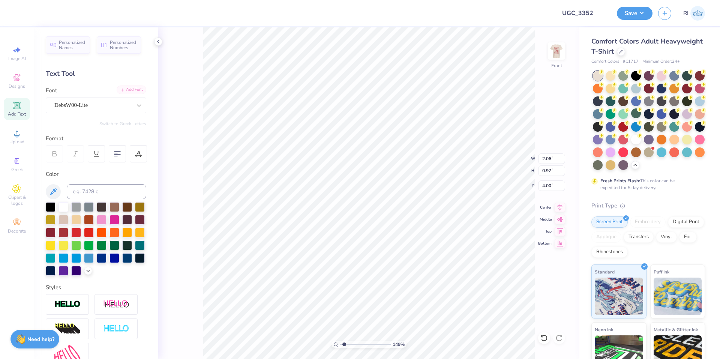
click at [132, 89] on div "Add Font" at bounding box center [132, 90] width 30 height 9
drag, startPoint x: 21, startPoint y: 14, endPoint x: 33, endPoint y: 25, distance: 16.5
click at [20, 14] on div at bounding box center [20, 13] width 11 height 11
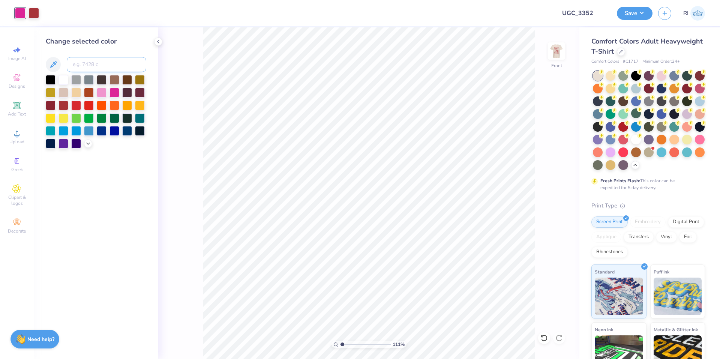
click at [94, 60] on input at bounding box center [107, 64] width 80 height 15
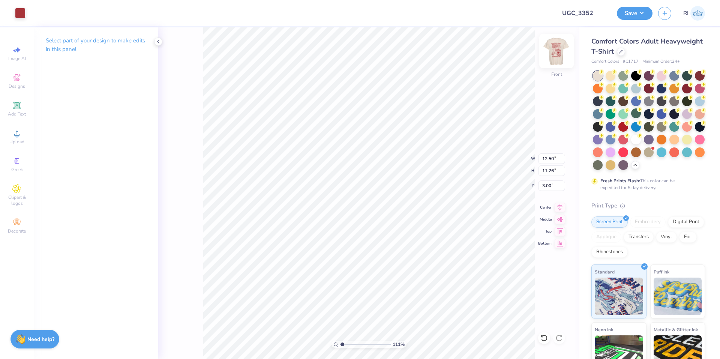
click at [563, 57] on img at bounding box center [557, 51] width 30 height 30
click at [23, 104] on div "Add Text" at bounding box center [17, 109] width 26 height 22
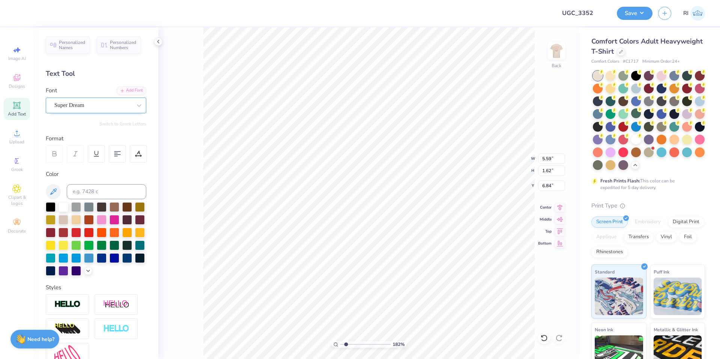
click at [105, 107] on div "Super Dream" at bounding box center [93, 105] width 79 height 12
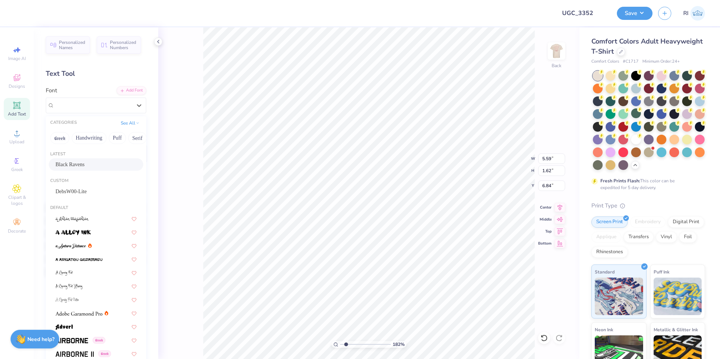
click at [90, 160] on div "Black Ravens" at bounding box center [96, 164] width 95 height 12
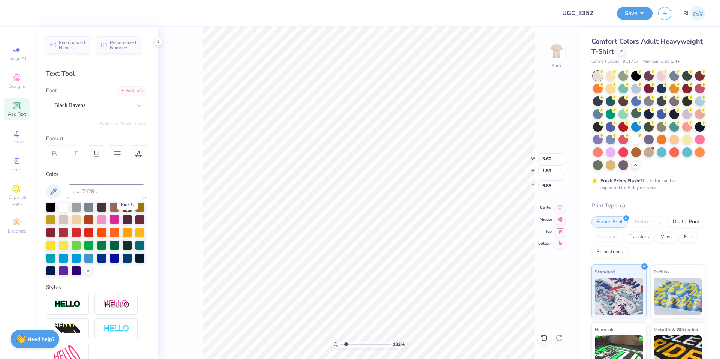
click at [119, 220] on div at bounding box center [115, 219] width 10 height 10
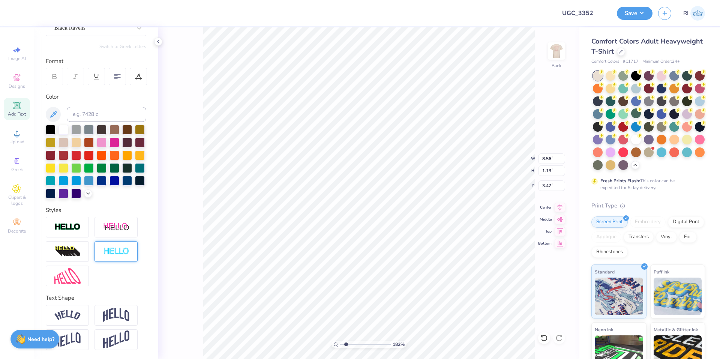
scroll to position [90, 0]
click at [72, 305] on div at bounding box center [67, 315] width 43 height 21
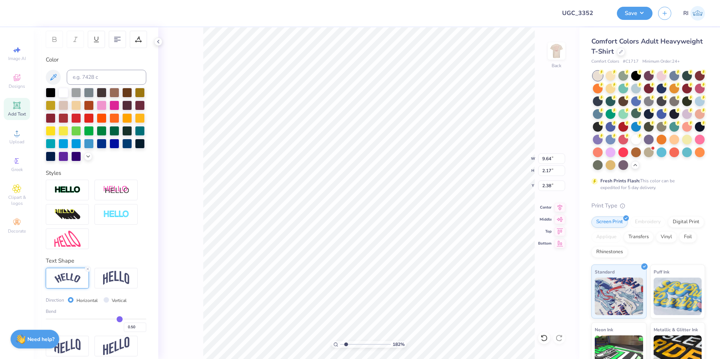
scroll to position [134, 0]
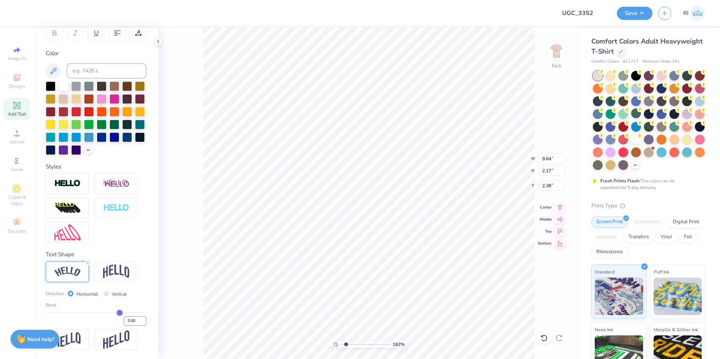
click at [129, 320] on input "0.50" at bounding box center [135, 320] width 23 height 9
click at [535, 65] on div "223 % Back W 8.65 8.65 " H 1.34 1.34 " Y 3.09 3.09 " Center Middle Top Bottom" at bounding box center [368, 193] width 421 height 332
click at [436, 196] on li "Duplicate" at bounding box center [442, 196] width 59 height 15
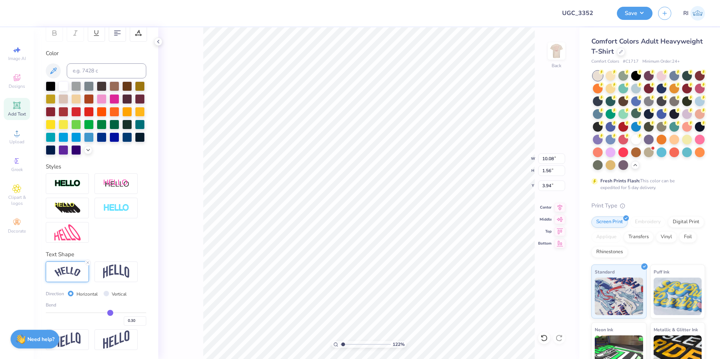
scroll to position [90, 0]
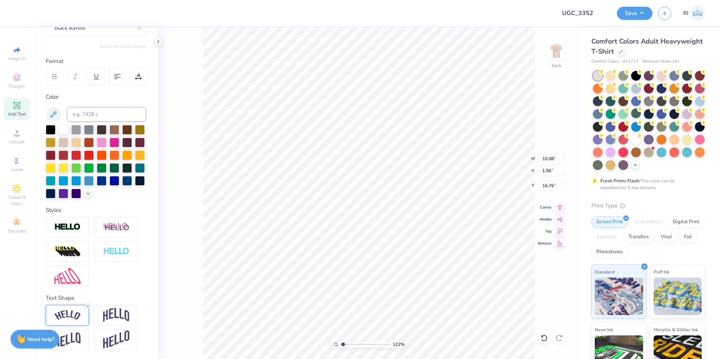
click at [88, 307] on icon at bounding box center [88, 306] width 5 height 5
click at [16, 111] on span "Add Text" at bounding box center [17, 114] width 18 height 6
click at [119, 137] on div at bounding box center [115, 142] width 10 height 10
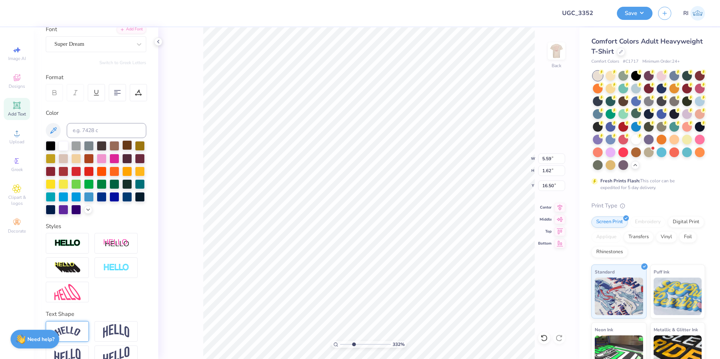
scroll to position [0, 0]
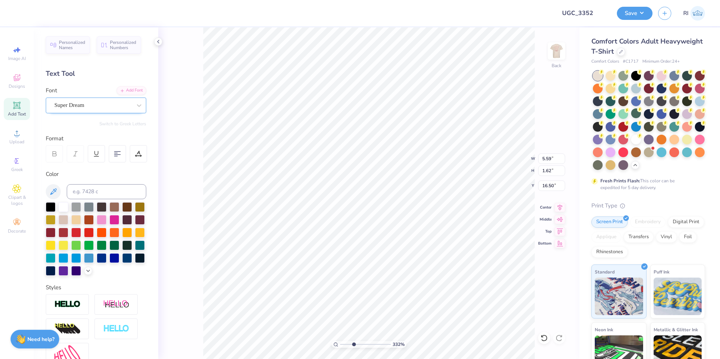
click at [103, 99] on div "Super Dream" at bounding box center [93, 105] width 79 height 12
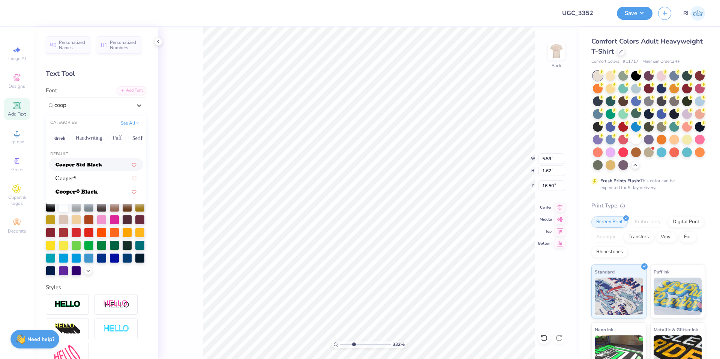
click at [92, 162] on span at bounding box center [79, 165] width 47 height 8
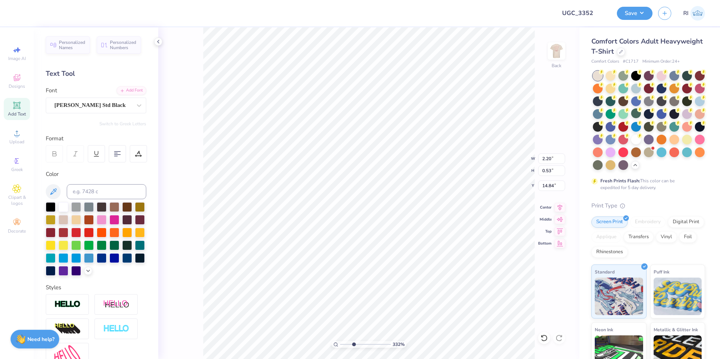
scroll to position [6, 2]
click at [463, 220] on li "Duplicate" at bounding box center [471, 218] width 59 height 15
click at [13, 104] on icon at bounding box center [16, 105] width 9 height 9
click at [119, 219] on div at bounding box center [115, 219] width 10 height 10
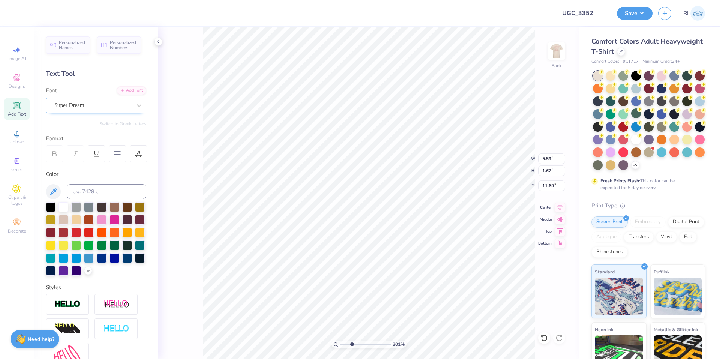
click at [95, 101] on div at bounding box center [92, 105] width 77 height 10
click at [98, 164] on div at bounding box center [96, 165] width 81 height 8
click at [432, 216] on li "Duplicate" at bounding box center [432, 218] width 59 height 15
click at [88, 104] on div "Bebas Neue" at bounding box center [93, 105] width 79 height 12
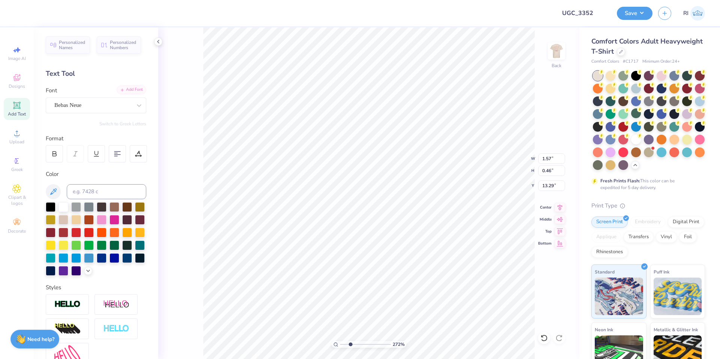
click at [127, 92] on div "Add Font" at bounding box center [132, 90] width 30 height 9
click at [124, 89] on div "Add Font" at bounding box center [132, 90] width 30 height 9
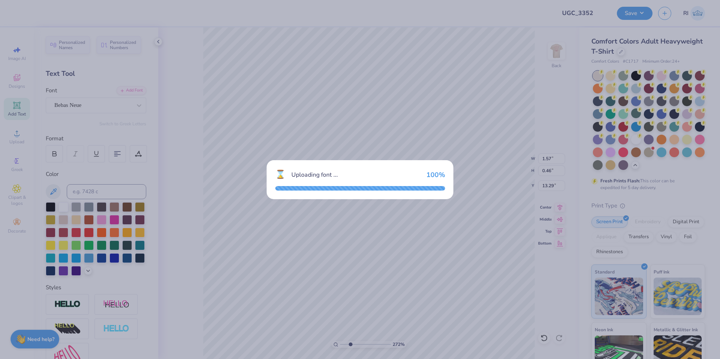
click at [426, 180] on div "⌛ Uploading font ... 100 %" at bounding box center [360, 174] width 170 height 12
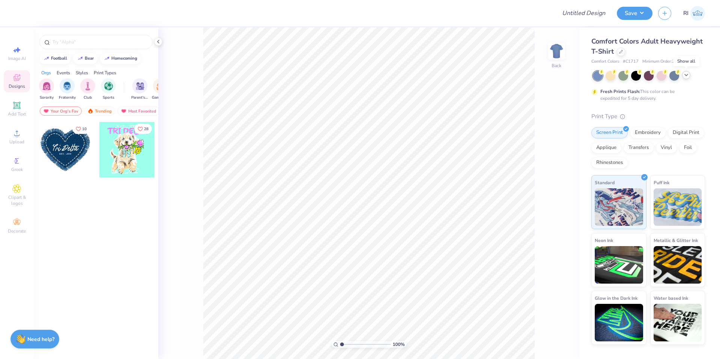
click at [686, 75] on icon at bounding box center [687, 75] width 6 height 6
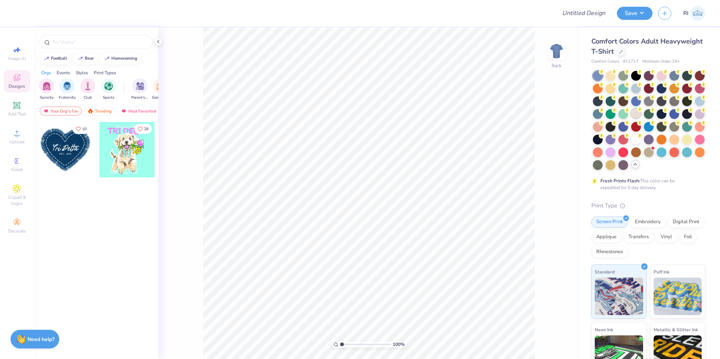
click at [641, 112] on div at bounding box center [637, 113] width 10 height 10
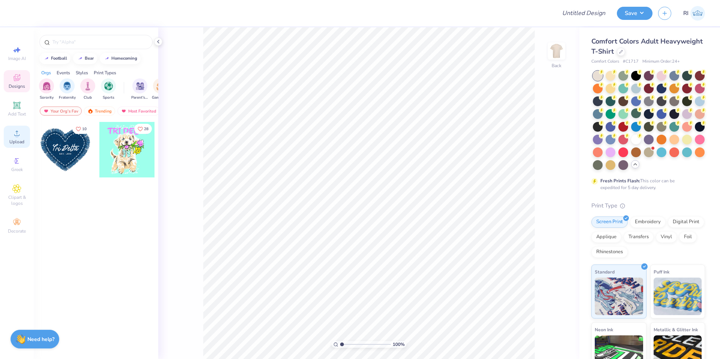
click at [17, 131] on icon at bounding box center [16, 133] width 5 height 5
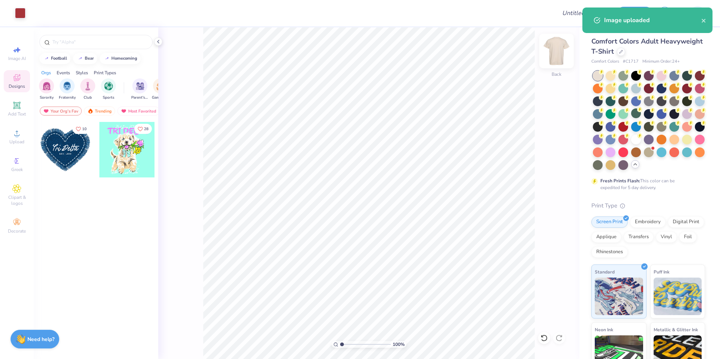
click at [556, 55] on img at bounding box center [557, 51] width 30 height 30
click at [17, 137] on circle at bounding box center [17, 136] width 4 height 4
click at [549, 159] on input "12.36" at bounding box center [551, 158] width 27 height 11
type input "12.50"
type input "11.24"
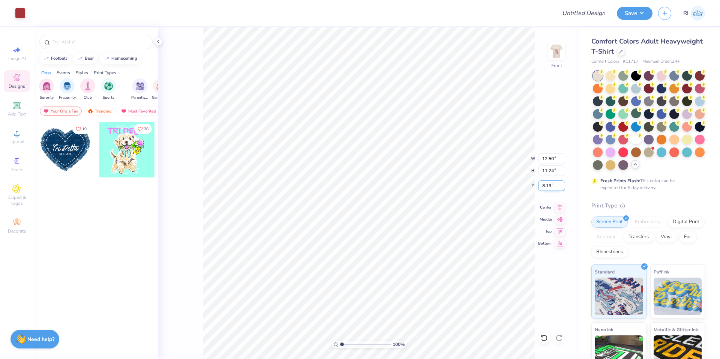
click at [548, 187] on input "8.13" at bounding box center [551, 185] width 27 height 11
type input "3.00"
click at [16, 101] on div "Add Text" at bounding box center [17, 109] width 26 height 22
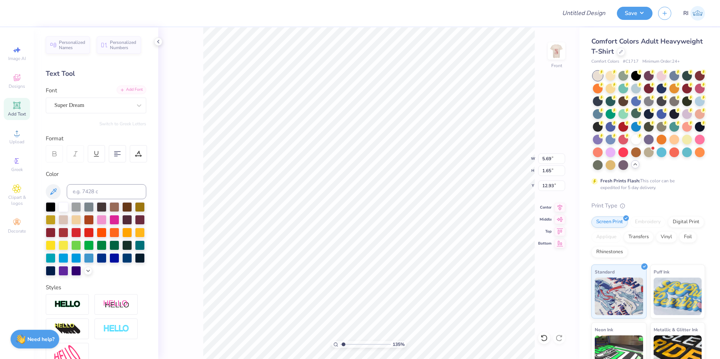
click at [121, 89] on div "Add Font" at bounding box center [132, 90] width 30 height 9
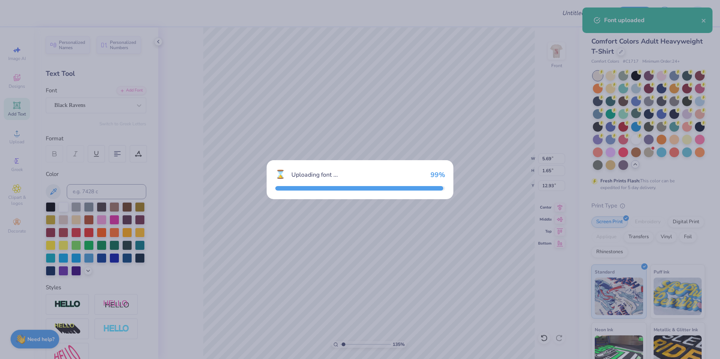
type input "1.35006143669128"
type input "3.66"
type input "1.62"
type input "12.94"
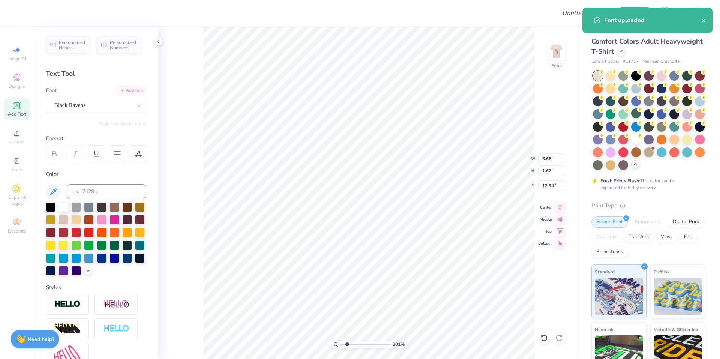
scroll to position [6, 1]
type input "2.01445811466782"
type textarea "x"
type input "2.01445811466782"
type textarea "xo"
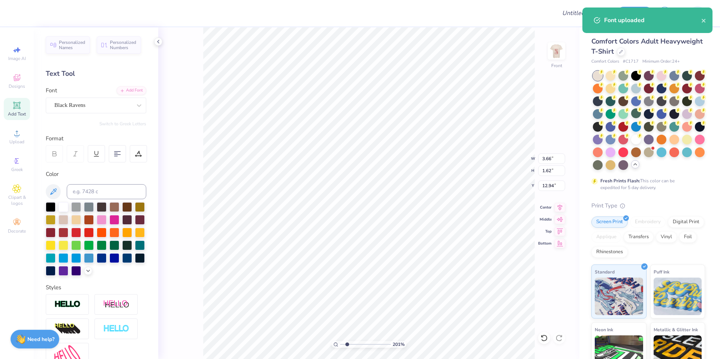
type input "2.01445811466782"
type textarea "xo"
type input "2.01445811466782"
type textarea "xo 20"
type input "2.01445811466782"
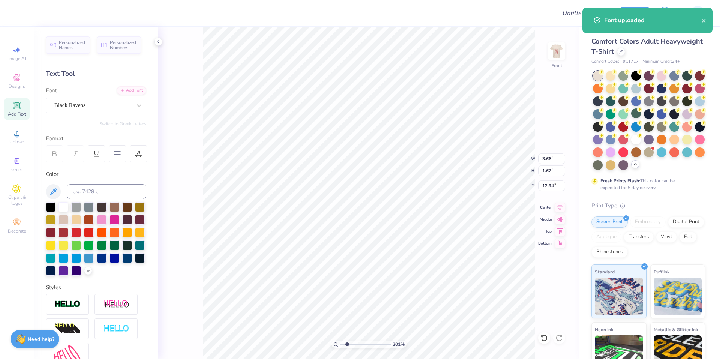
type textarea "xo 202"
type input "2.01445811466782"
type textarea "xo 2025"
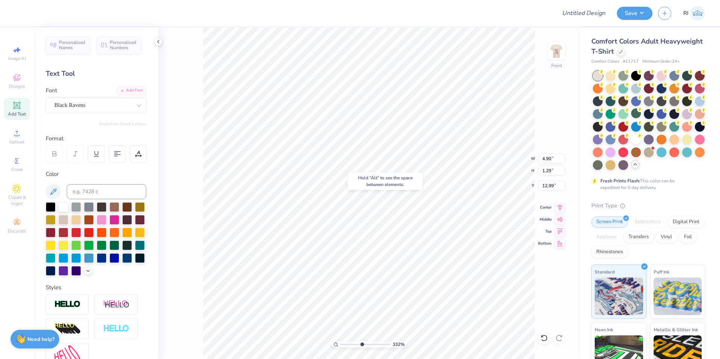
type input "3.32211092047231"
type input "12.99"
type input "6.05509823375817"
type input "5.06"
type input "1.34"
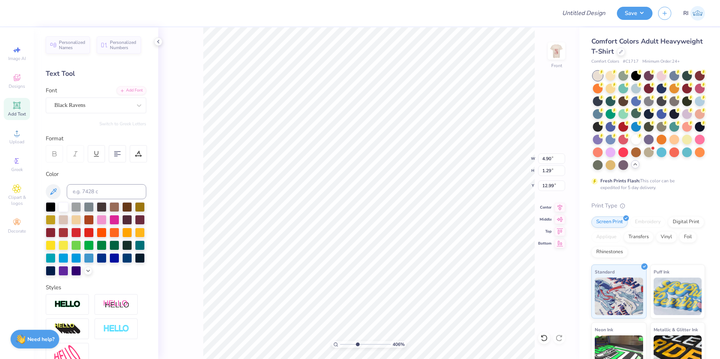
type input "12.95"
type input "4.05804149575103"
type input "12.90"
click at [444, 217] on li "Duplicate" at bounding box center [440, 218] width 59 height 15
type input "2.22643191709162"
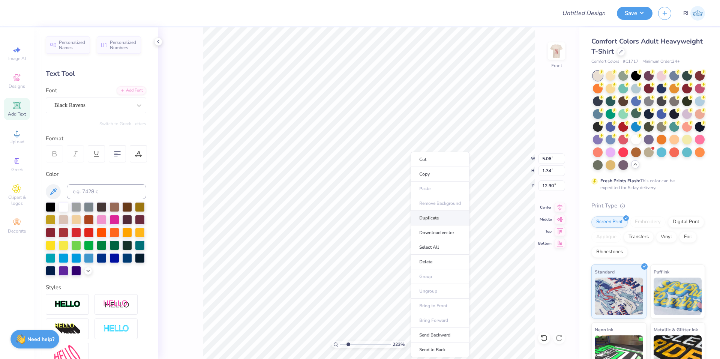
type input "13.90"
type input "2.22643191709162"
type input "5.22"
click at [131, 89] on div "Add Font" at bounding box center [132, 90] width 30 height 9
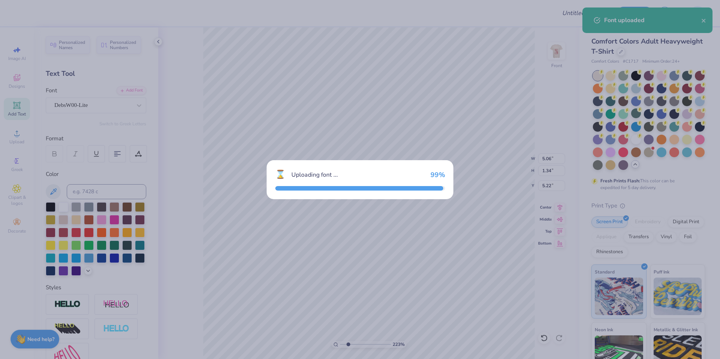
type input "2.22643191709162"
type input "6.47"
type input "1.43"
type input "5.17"
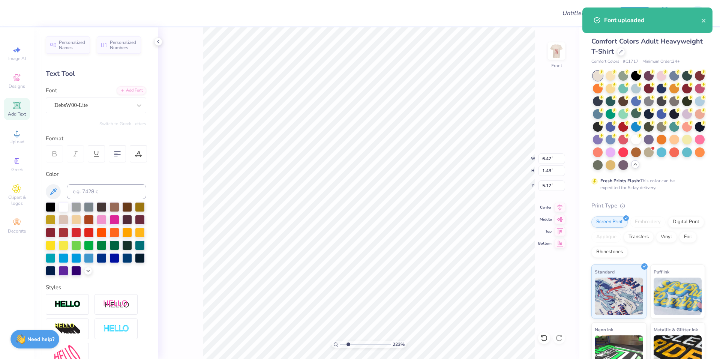
scroll to position [6, 1]
type input "2.22643191709162"
type textarea "BA"
type input "2.22643191709162"
type textarea "BAR"
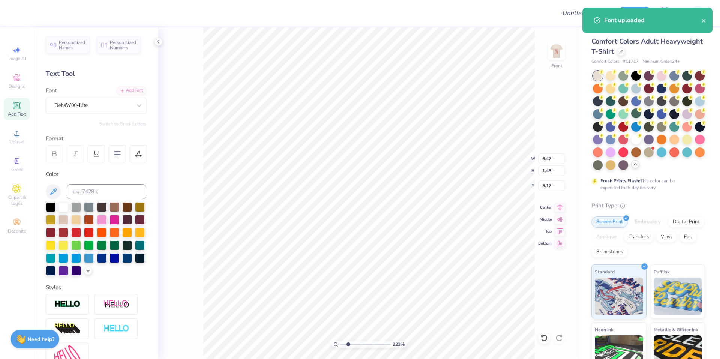
scroll to position [6, 1]
type input "2.22643191709162"
type textarea "BARS"
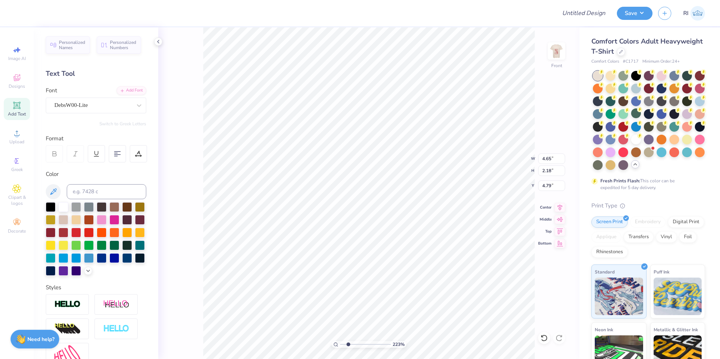
type input "2.22643191709162"
type input "3.00"
type input "2.46071092039641"
type input "2.02"
type input "0.95"
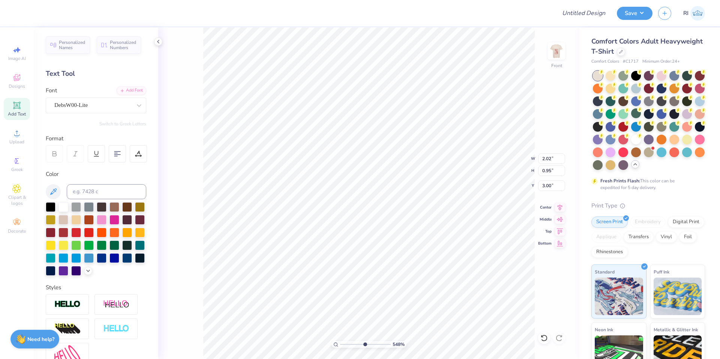
type input "3.32211092047231"
type input "2.05"
type input "0.96"
click at [481, 201] on li "Duplicate" at bounding box center [490, 201] width 59 height 15
type input "2.01445811466782"
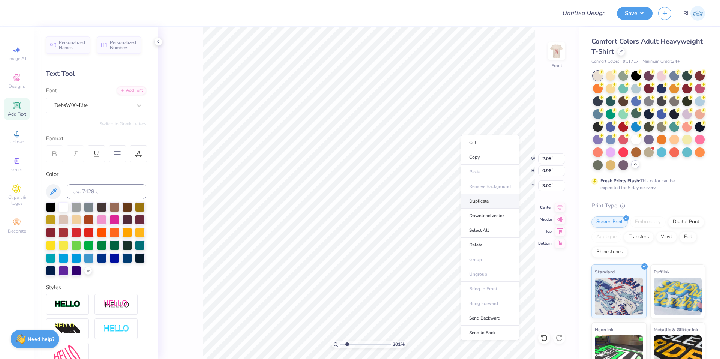
type input "4.00"
type input "2.01445811466782"
type input "5.11"
type input "2.01445811466782"
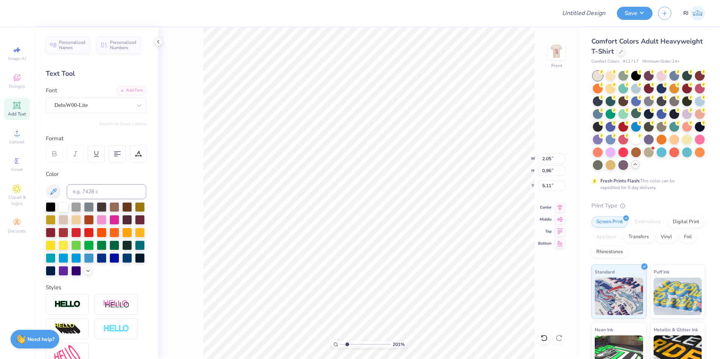
type textarea "RE"
type input "2.01445811466782"
type textarea "RECO"
type input "2.01445811466782"
type textarea "RECOV"
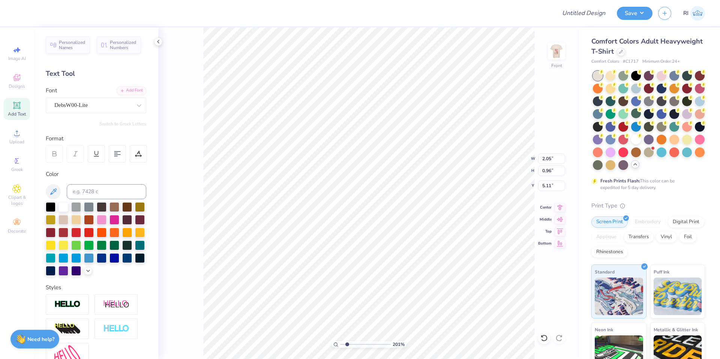
type input "2.01445811466782"
type textarea "RECOVE"
type input "2.01445811466782"
type textarea "RECOVERY"
type input "2.01445811466782"
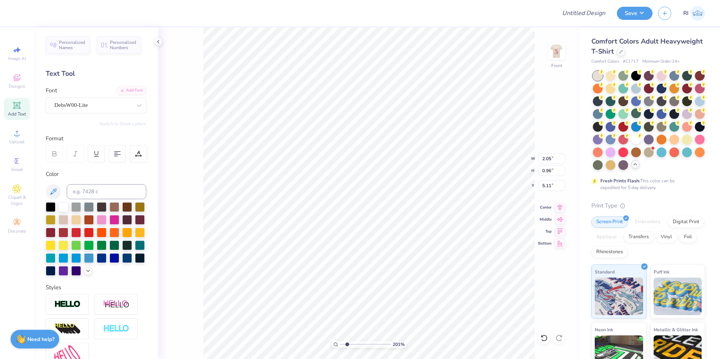
type textarea "RECOVERY"
type input "2.01445811466782"
type textarea "RECOVERY RO"
type input "2.01445811466782"
type textarea "RECOVERY ROOM"
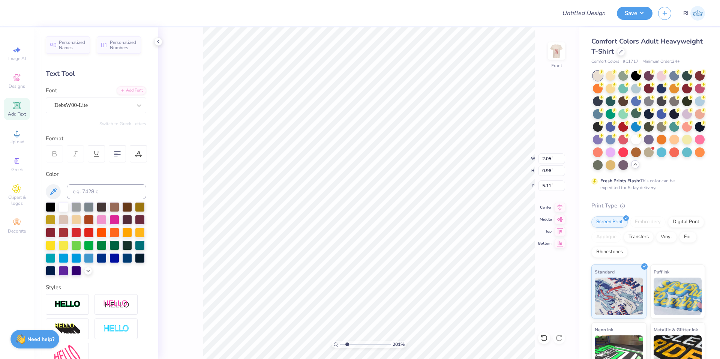
type input "2.01445811466782"
type textarea "RECOVERY ROOM"
type input "2.01445811466782"
type textarea "RECOVERY ROOM TA"
type input "2.01445811466782"
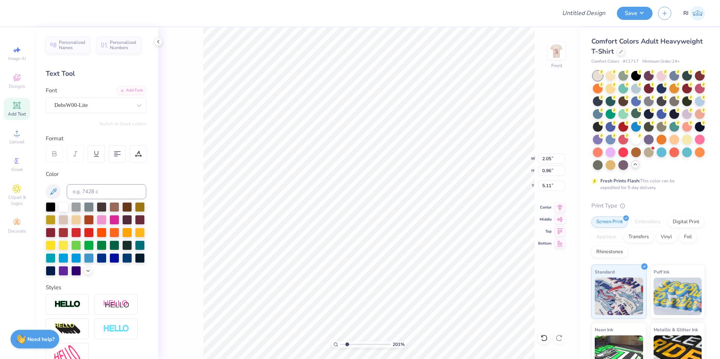
type textarea "RECOVERY ROOM TAV"
type input "2.01445811466782"
type textarea "RECOVERY ROOM TAVER"
type input "2.01445811466782"
type textarea "RECOVERY ROOM TAVERN"
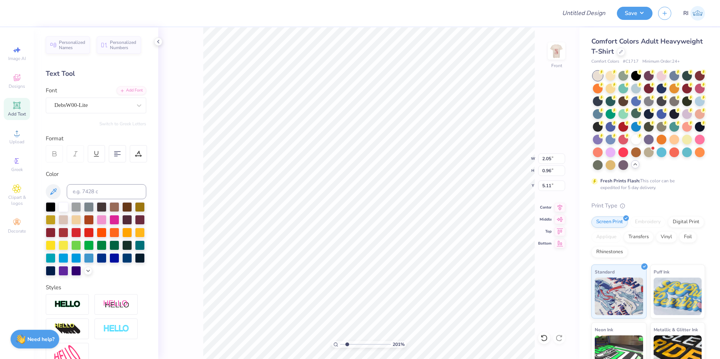
scroll to position [6, 5]
type input "1.82266588284093"
type input "12.50"
type input "11.24"
type input "3.00"
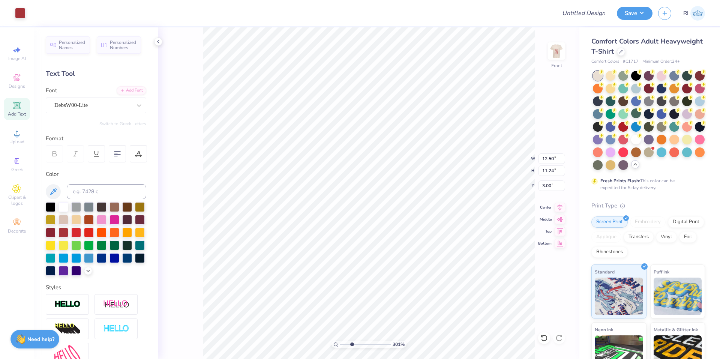
type input "3.00581987268404"
type input "11.38"
type input "1.08"
type input "5.05"
type input "4.95699908144427"
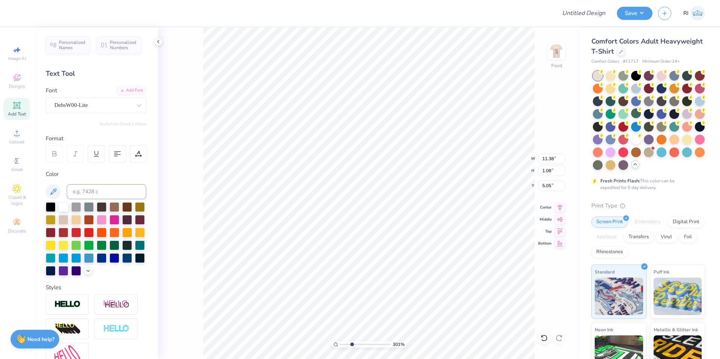
type input "4.81"
type input "2.46424291384661"
type input "4.78"
type input "1.10681260672262"
type input "11.47"
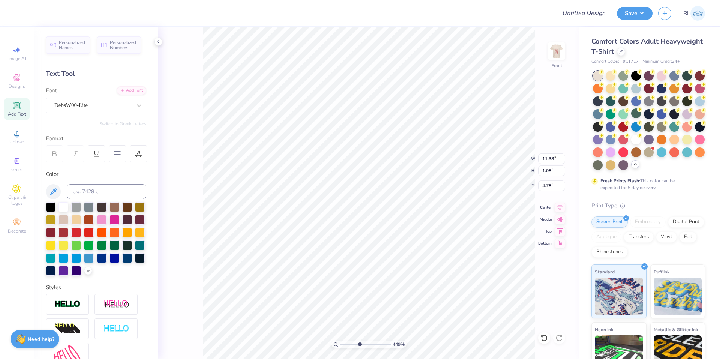
type input "1.09"
click at [380, 164] on li "Duplicate" at bounding box center [375, 164] width 59 height 15
type input "2.22643191709162"
type input "5.78"
type input "2.22643191709162"
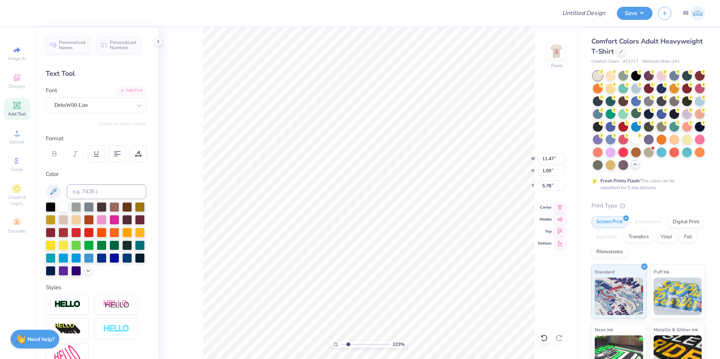
type input "7.17"
type input "2.22643191709162"
type textarea "AC"
type input "2.22643191709162"
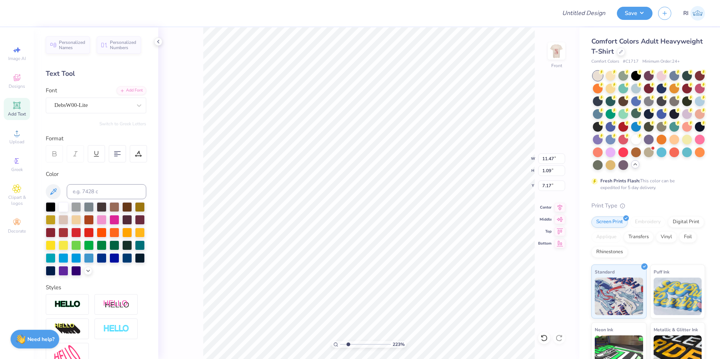
type textarea "AC'"
type input "2.22643191709162"
type textarea "AC's"
type input "2.22643191709162"
type textarea "AC's"
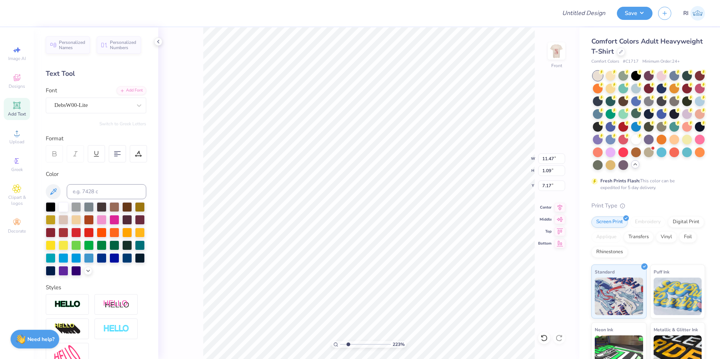
scroll to position [6, 1]
type input "2.22643191709162"
type textarea "AC's B"
type input "2.22643191709162"
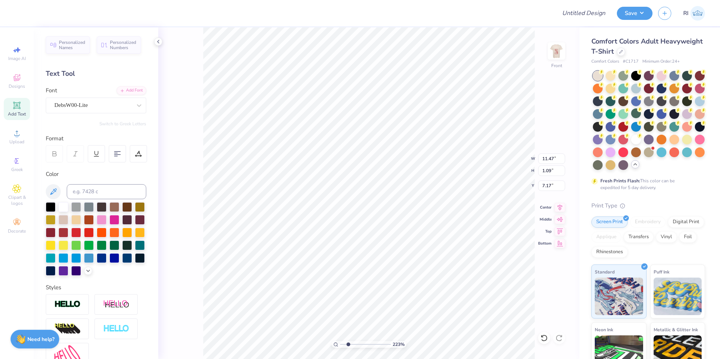
type textarea "AC's BA"
type input "2.22643191709162"
type textarea "AC's BAR"
type input "2.22643191709162"
type textarea "AC's BAR"
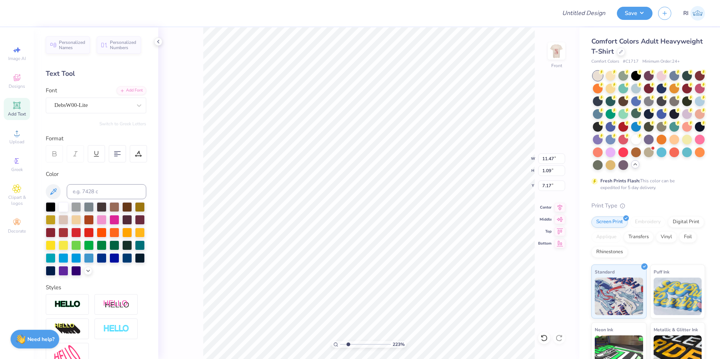
type input "2.22643191709162"
type textarea "AC's BAR AN"
type input "2.22643191709162"
type textarea "AC's BAR AND"
type input "2.22643191709162"
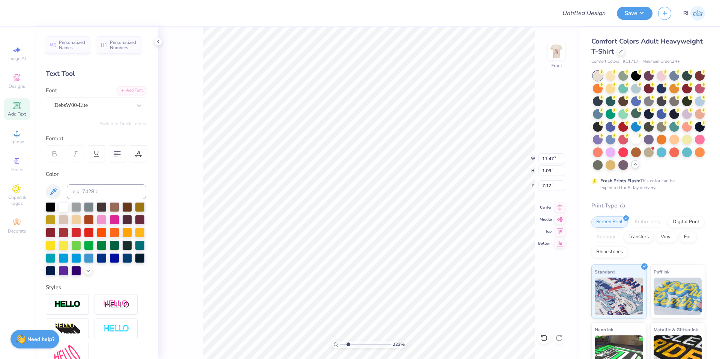
type textarea "AC's BAR AND G"
type input "2.22643191709162"
type textarea "AC's BAR AND GR"
type input "2.22643191709162"
type textarea "AC's BAR AND GRIL"
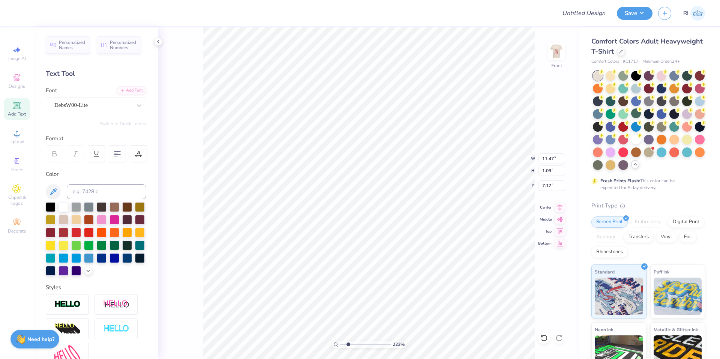
type input "2.22643191709162"
type textarea "AC's BAR AND GRILL"
type input "10"
type input "6.17"
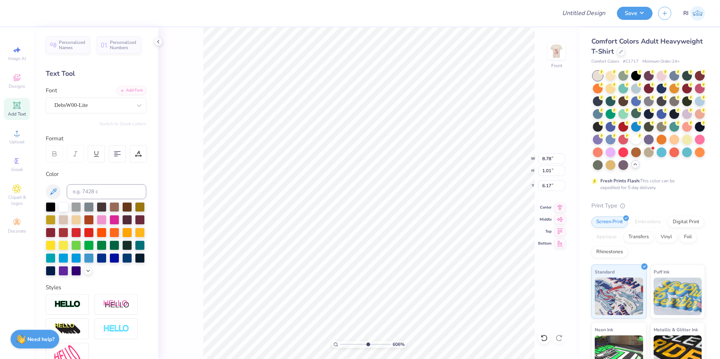
type input "10"
type input "8.90"
type input "1.02"
click at [340, 204] on li "Duplicate" at bounding box center [339, 201] width 59 height 15
type input "1.82528205522702"
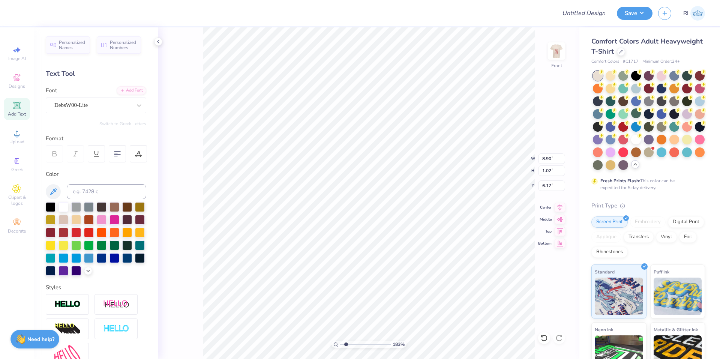
type input "7.17"
type input "1.82528205522702"
type textarea "BURN"
type input "1.82528205522702"
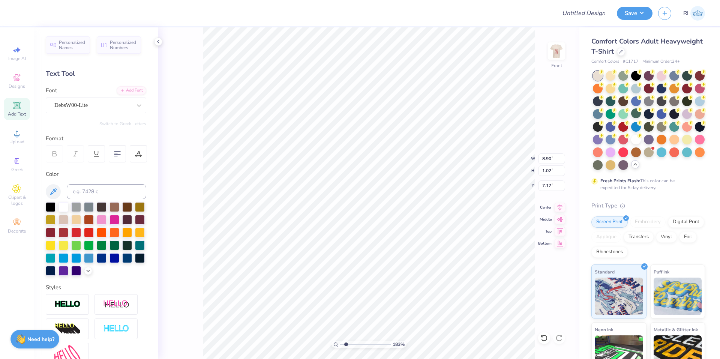
type textarea "BURNS"
type input "1.82528205522702"
type textarea "BURNS AL"
type input "1.82528205522702"
type textarea "BURNS ALLE"
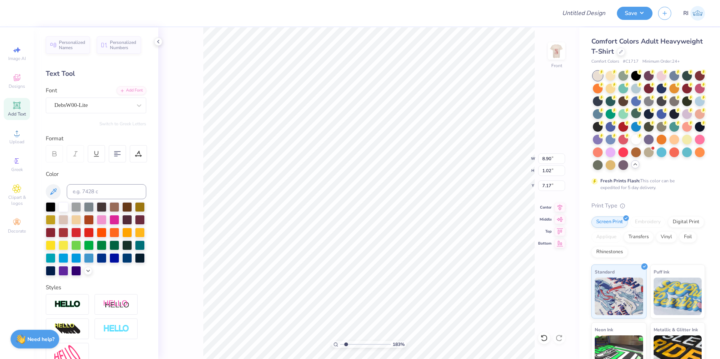
type input "1.82528205522702"
type textarea "BURNS ALLEY"
type input "1.82528205522702"
type textarea "BURNS [PERSON_NAME]"
type input "1.82528205522702"
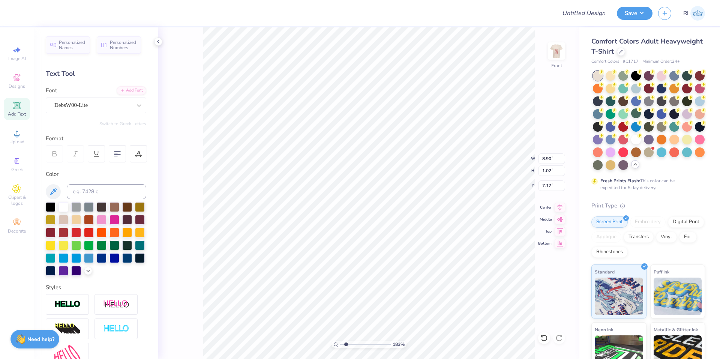
type textarea "BURNS ALLEY TAV"
type input "1.82528205522702"
type textarea "BURNS ALLEY TAVER"
type input "1.82528205522702"
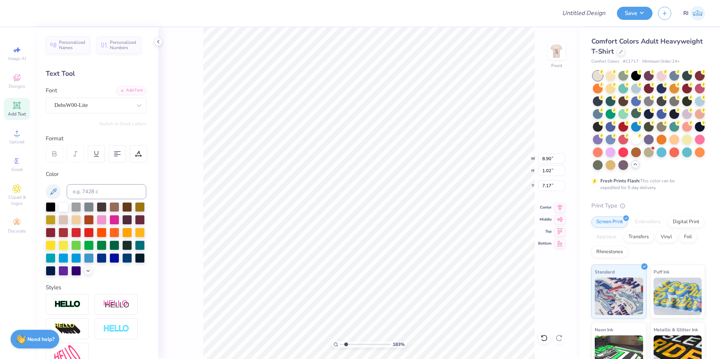
type textarea "BURNS ALLEY TAVERN"
type input "1.65150086983698"
type input "7.45"
click at [355, 218] on li "Duplicate" at bounding box center [349, 218] width 59 height 15
type input "2.01734957697155"
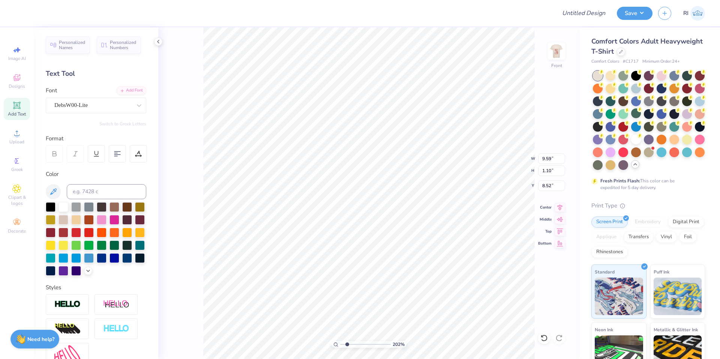
type input "8.52"
type input "2.01734957697155"
type input "9.54"
type textarea "u"
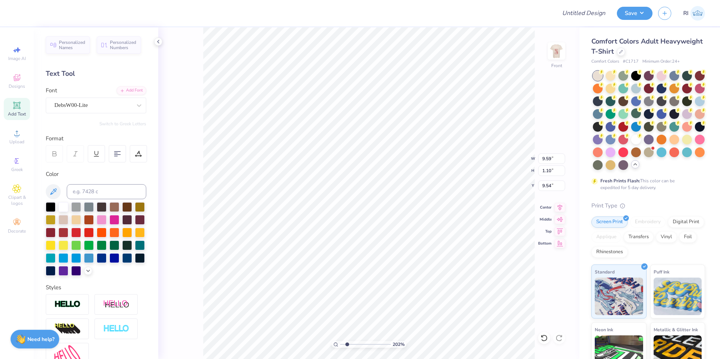
type input "2.01734957697155"
type textarea "U"
type input "2.01734957697155"
type textarea "UP"
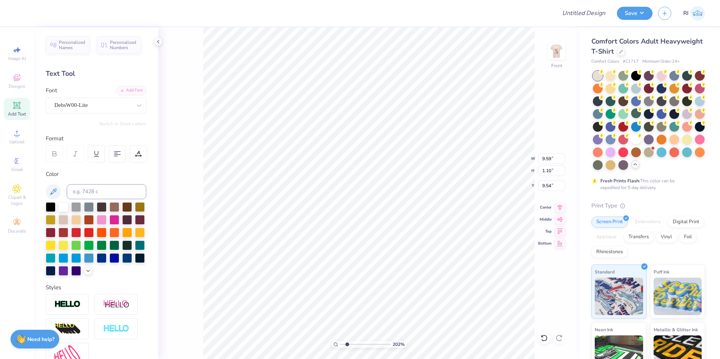
type input "2.01734957697155"
type textarea "UPT"
type input "2.01734957697155"
type textarea "UPTO"
type input "2.01734957697155"
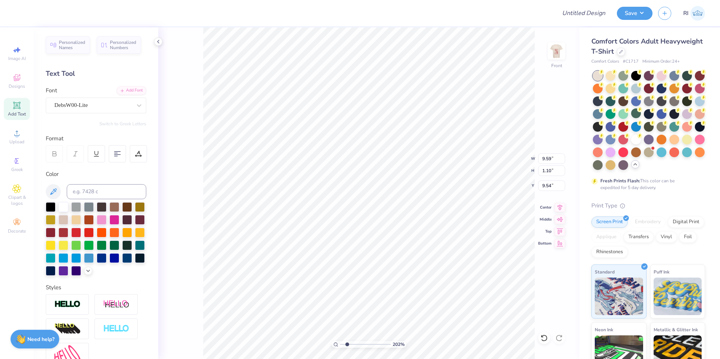
type textarea "UPTOWN"
type input "2.01734957697155"
type textarea "UPTOWN S"
type input "2.01734957697155"
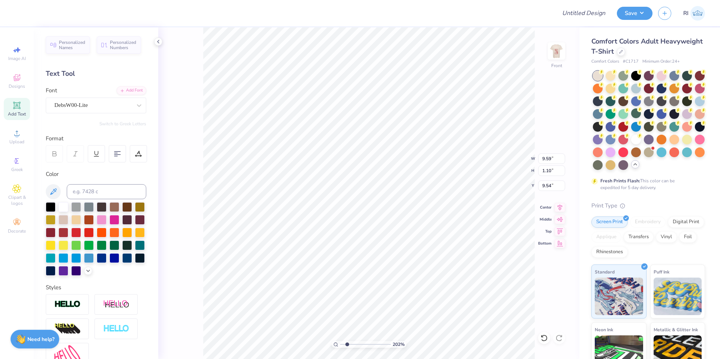
type textarea "UPTOWN SOCI"
type input "2.01734957697155"
type textarea "UPTOWN SOCIAL"
type input "6.70185906006739"
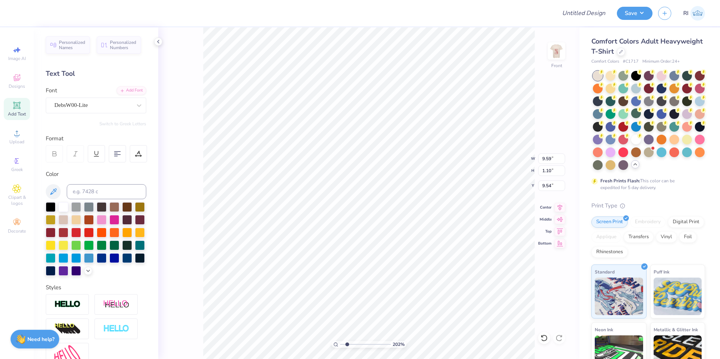
type input "12.50"
type input "11.24"
type input "3.00"
type input "6.70185906006739"
type input "6.74"
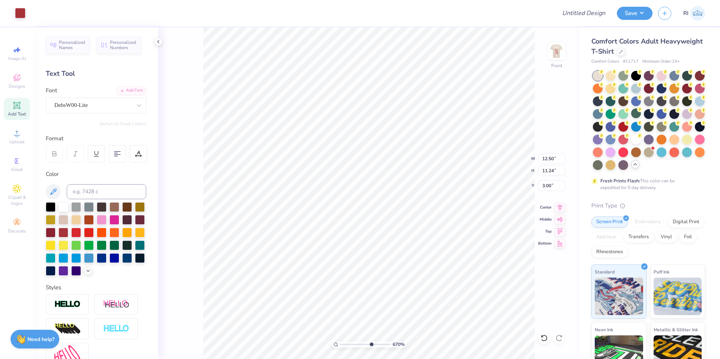
type input "0.99"
type input "9.60"
type input "1.82528205522702"
type input "8.89"
type input "4.06386622545203"
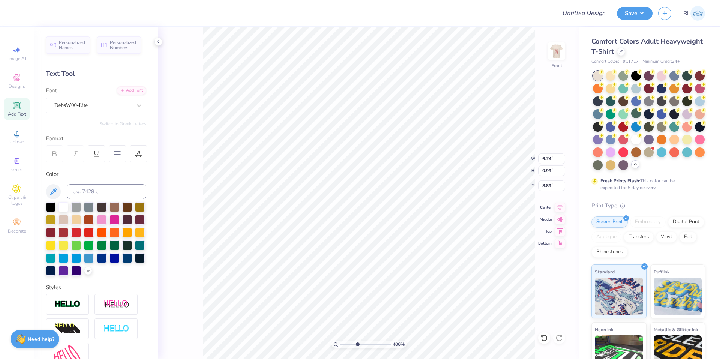
type input "6.64"
type input "0.98"
type input "8.90"
type input "2.72354586819476"
type input "6.66"
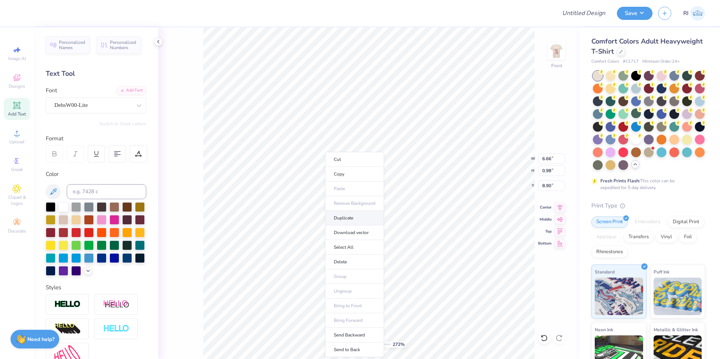
click at [358, 218] on li "Duplicate" at bounding box center [354, 218] width 59 height 15
type input "2.72354586819476"
type input "9.90"
type input "2.72354586819476"
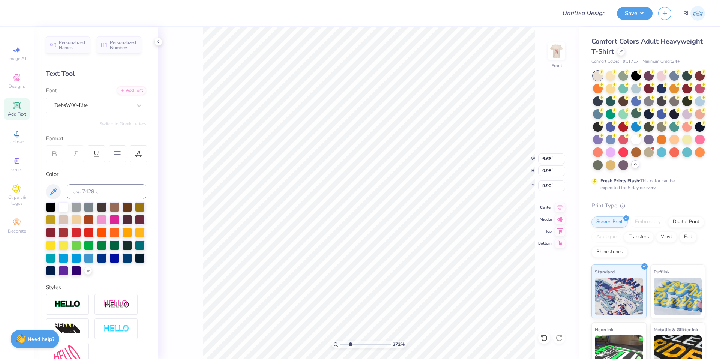
type textarea "SH"
type input "2.72354586819476"
type textarea "SHARE"
type input "2.72354586819476"
type textarea "SHARE"
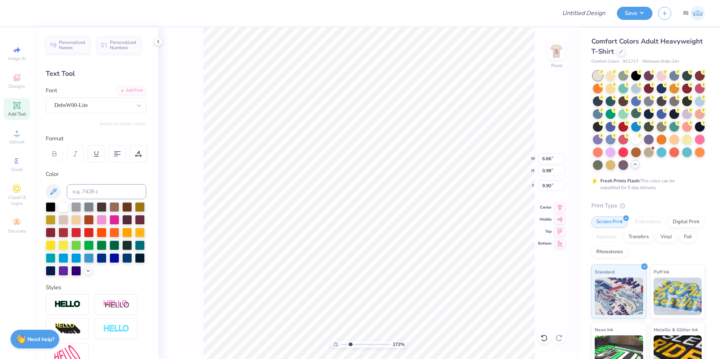
scroll to position [6, 3]
click at [326, 218] on li "Duplicate" at bounding box center [324, 218] width 59 height 15
click at [24, 12] on div at bounding box center [20, 12] width 11 height 11
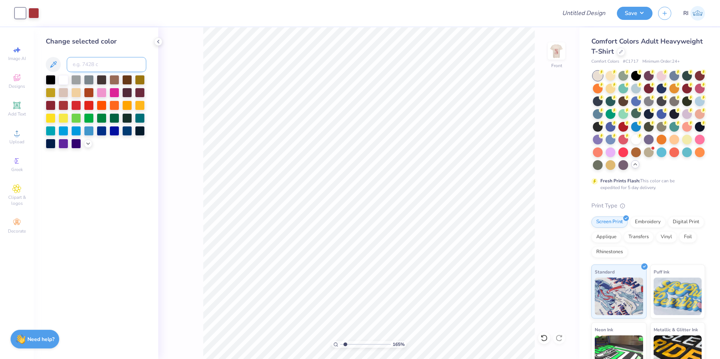
click at [95, 59] on input at bounding box center [107, 64] width 80 height 15
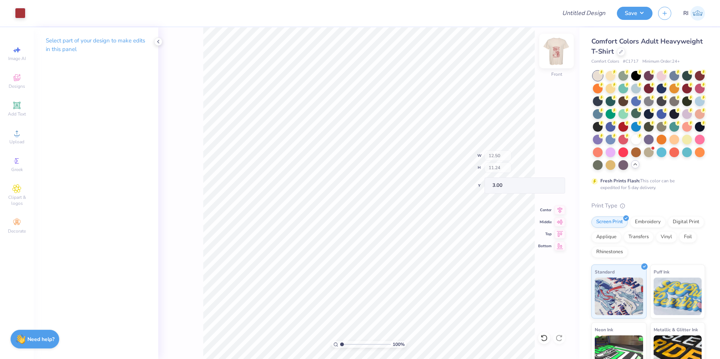
click at [554, 57] on img at bounding box center [557, 51] width 30 height 30
click at [6, 135] on div "Upload" at bounding box center [17, 137] width 26 height 22
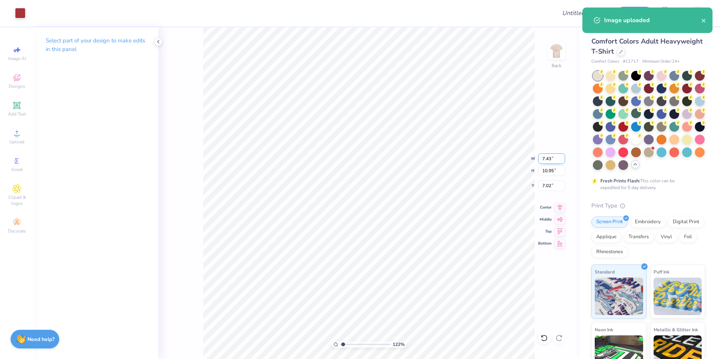
click at [546, 158] on input "7.43" at bounding box center [551, 158] width 27 height 11
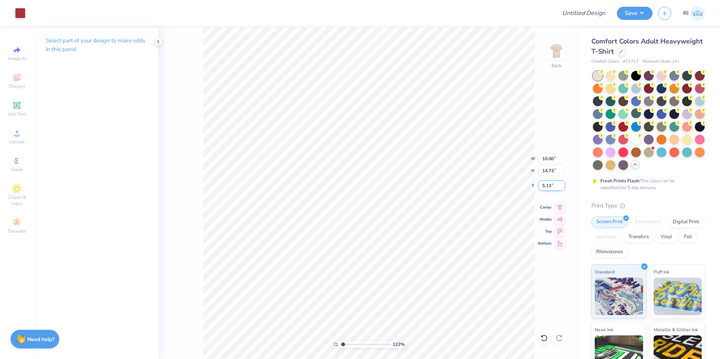
click at [549, 184] on input "5.13" at bounding box center [551, 185] width 27 height 11
click at [562, 209] on icon at bounding box center [560, 206] width 11 height 9
click at [21, 109] on icon at bounding box center [16, 105] width 9 height 9
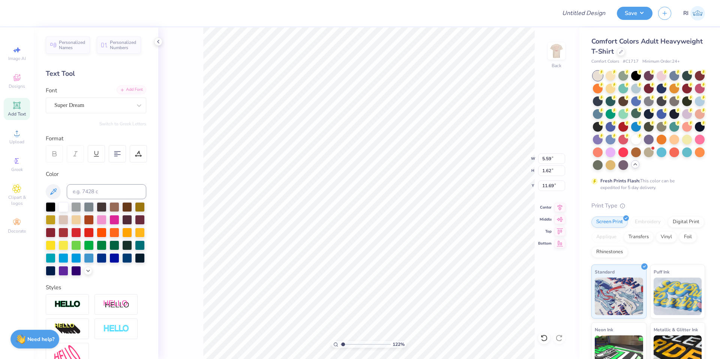
click at [125, 92] on div "Add Font" at bounding box center [132, 90] width 30 height 9
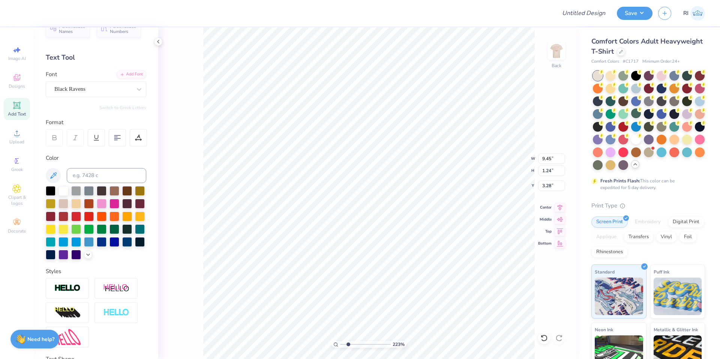
scroll to position [90, 0]
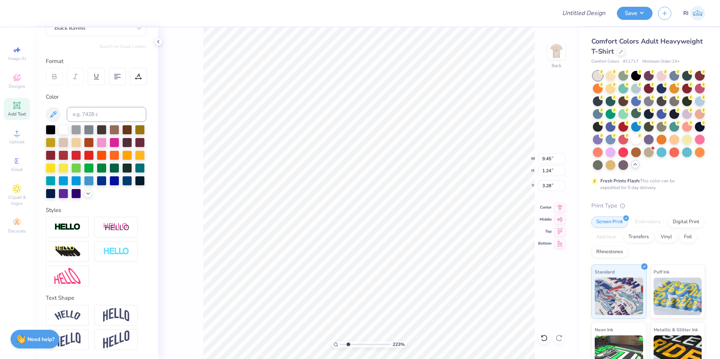
click at [67, 312] on img at bounding box center [67, 315] width 26 height 10
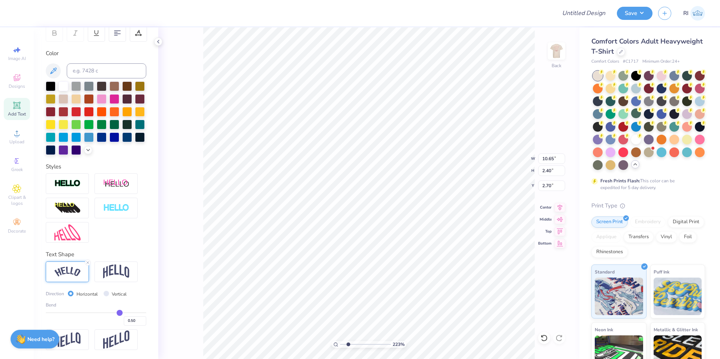
scroll to position [134, 0]
click at [128, 321] on input "0.50" at bounding box center [135, 320] width 23 height 9
click at [380, 176] on li "Duplicate" at bounding box center [379, 173] width 59 height 15
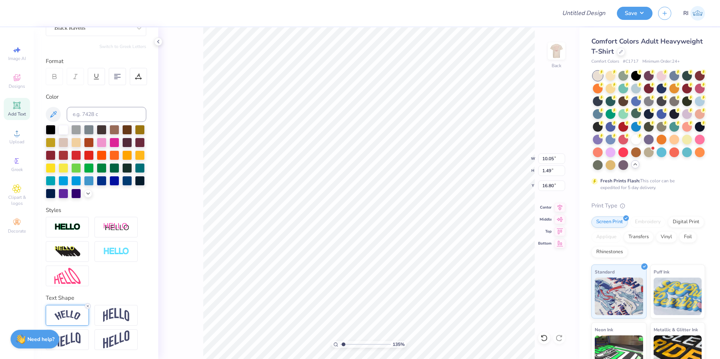
click at [87, 307] on line at bounding box center [88, 306] width 2 height 2
click at [22, 106] on div "Add Text" at bounding box center [17, 109] width 26 height 22
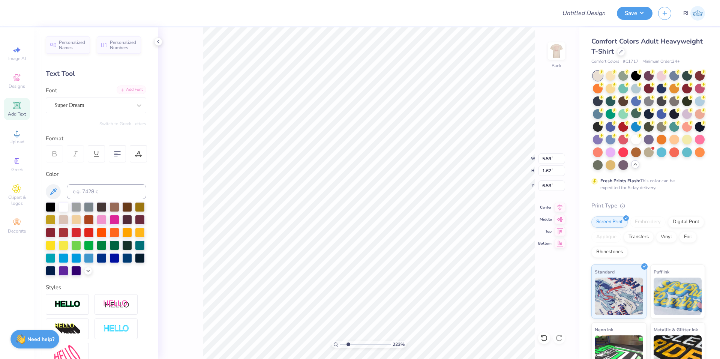
click at [135, 91] on div "Add Font" at bounding box center [132, 90] width 30 height 9
click at [68, 272] on div at bounding box center [64, 270] width 10 height 10
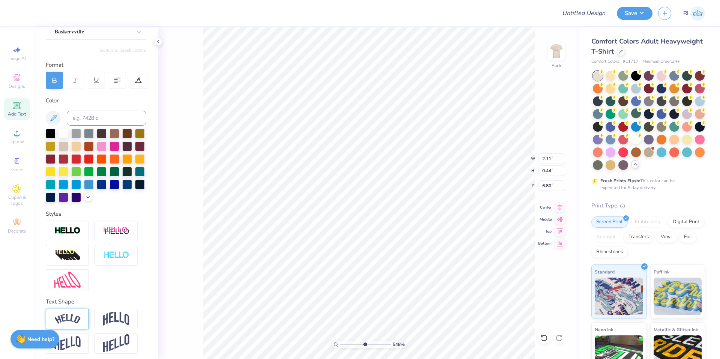
scroll to position [75, 0]
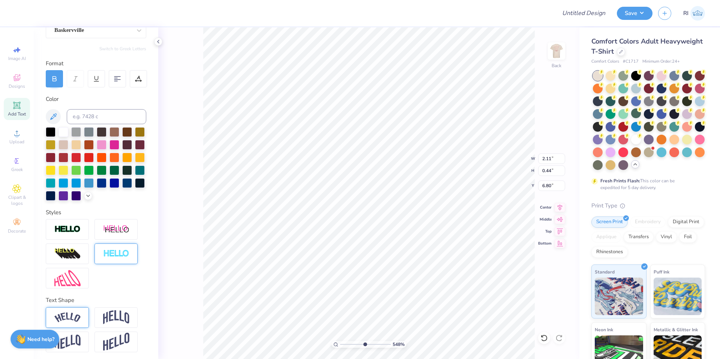
click at [115, 258] on img at bounding box center [116, 254] width 26 height 9
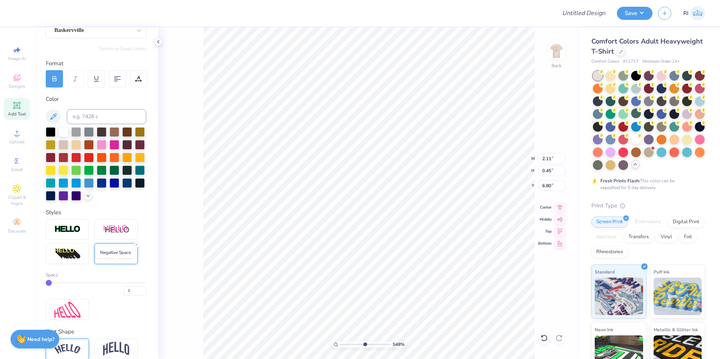
scroll to position [113, 0]
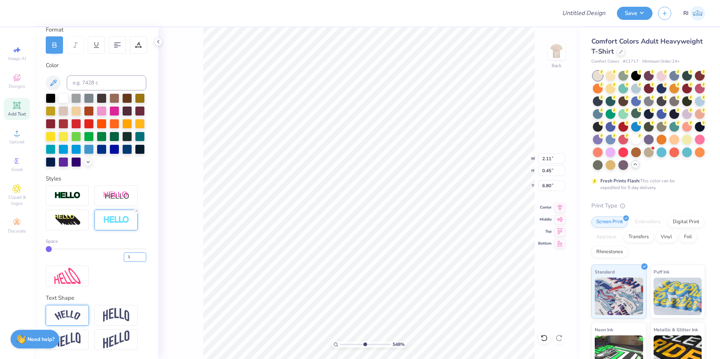
click at [115, 262] on div "1" at bounding box center [96, 255] width 101 height 14
click at [117, 245] on div "Space" at bounding box center [96, 241] width 101 height 7
click at [425, 218] on li "Duplicate" at bounding box center [425, 218] width 59 height 15
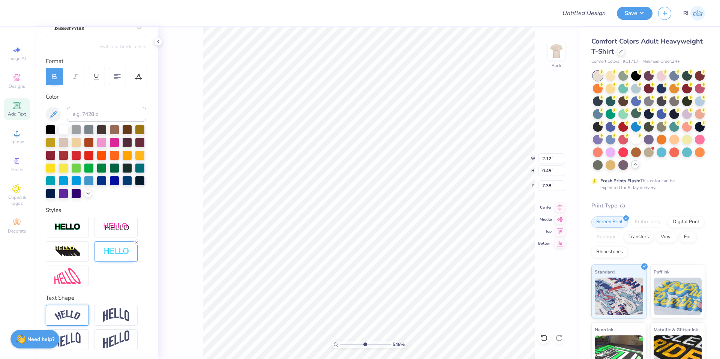
scroll to position [6, 1]
click at [23, 113] on span "Add Text" at bounding box center [17, 114] width 18 height 6
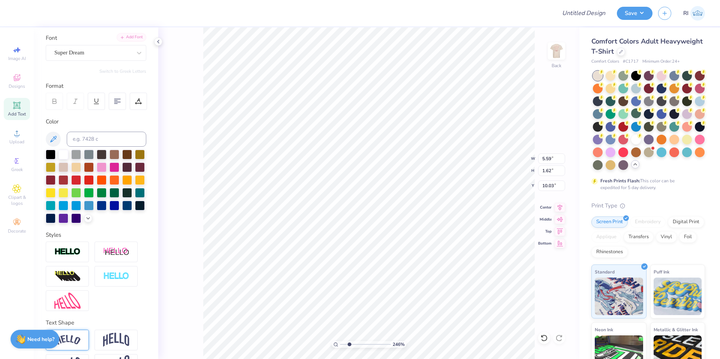
click at [122, 38] on div "Add Font" at bounding box center [132, 37] width 30 height 9
click at [116, 53] on div "Super Dream" at bounding box center [93, 53] width 79 height 12
click at [105, 107] on div at bounding box center [96, 112] width 95 height 12
click at [372, 214] on li "Duplicate" at bounding box center [371, 215] width 59 height 15
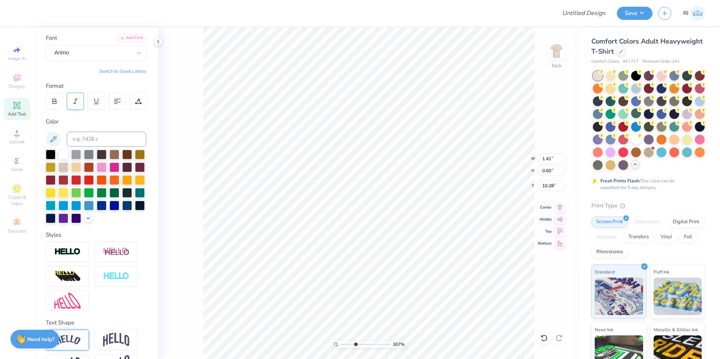
click at [80, 98] on div at bounding box center [75, 101] width 17 height 17
click at [371, 218] on li "Duplicate" at bounding box center [377, 218] width 59 height 15
click at [448, 213] on li "Duplicate" at bounding box center [441, 218] width 59 height 15
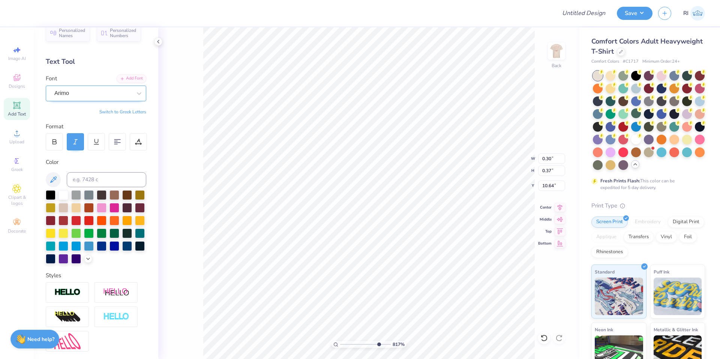
scroll to position [0, 0]
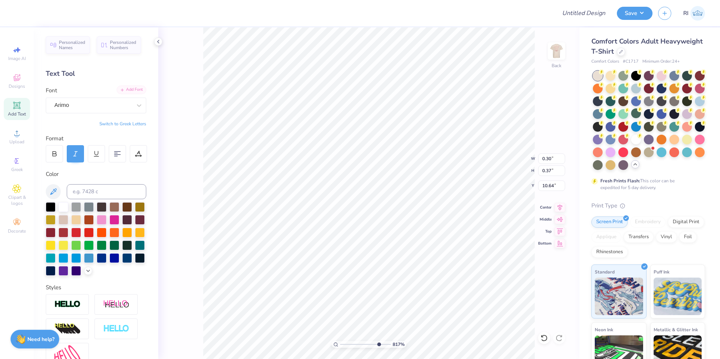
click at [129, 90] on div "Add Font" at bounding box center [132, 90] width 30 height 9
click at [97, 112] on div "Arimo" at bounding box center [96, 106] width 101 height 16
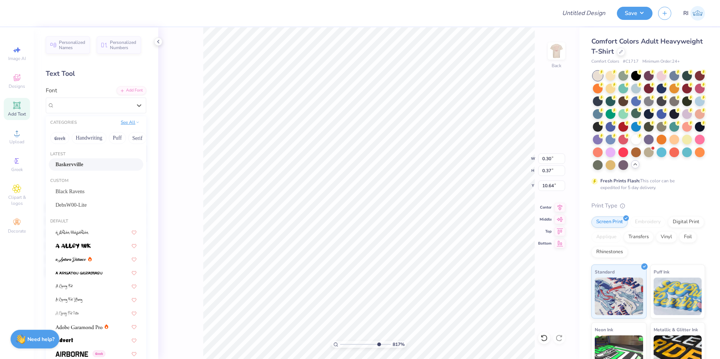
click at [123, 124] on button "See All" at bounding box center [130, 123] width 23 height 8
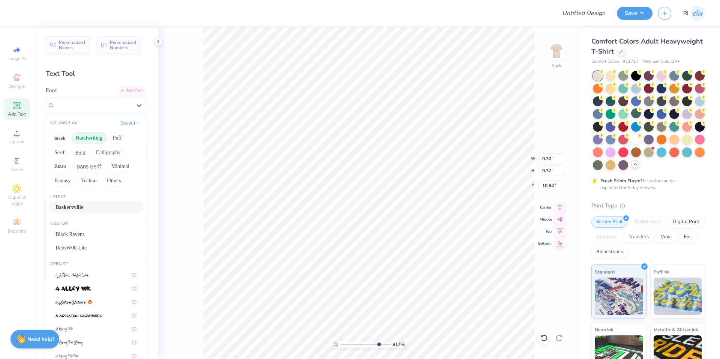
click at [87, 137] on button "Handwriting" at bounding box center [89, 138] width 35 height 12
click at [92, 134] on button "Handwriting" at bounding box center [89, 138] width 35 height 12
click at [84, 135] on button "Handwriting" at bounding box center [89, 138] width 35 height 12
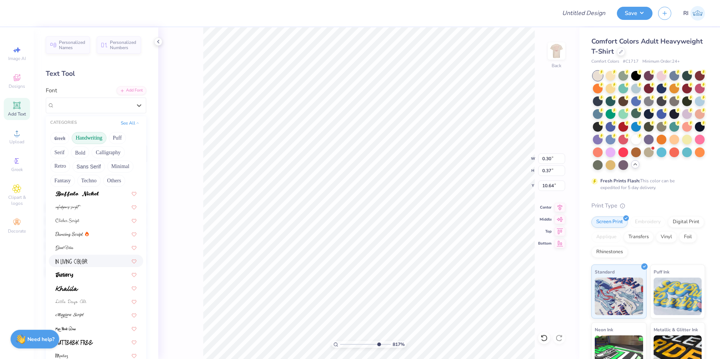
scroll to position [75, 0]
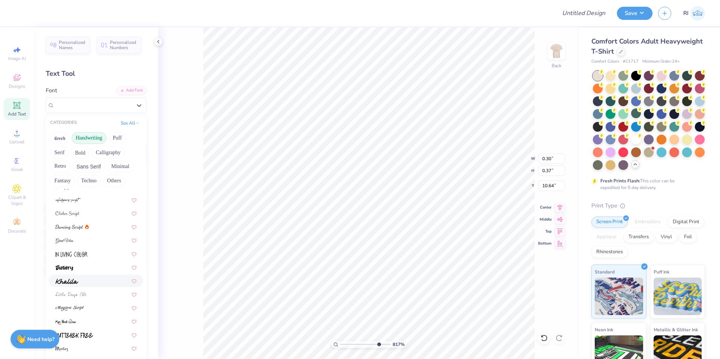
click at [89, 280] on div at bounding box center [96, 281] width 81 height 8
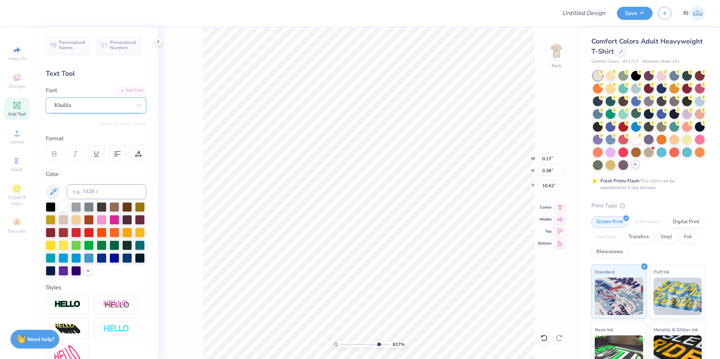
click at [99, 104] on div "Khalila" at bounding box center [93, 105] width 79 height 12
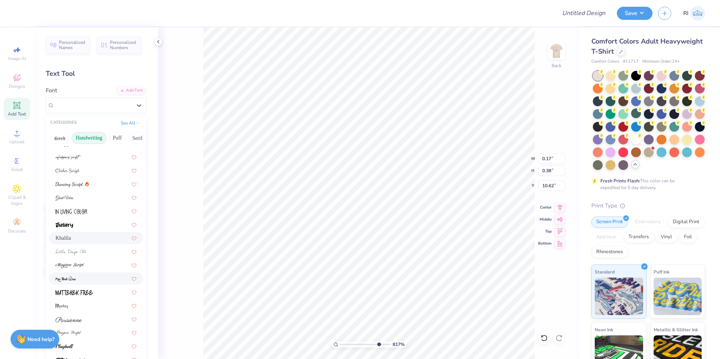
scroll to position [113, 0]
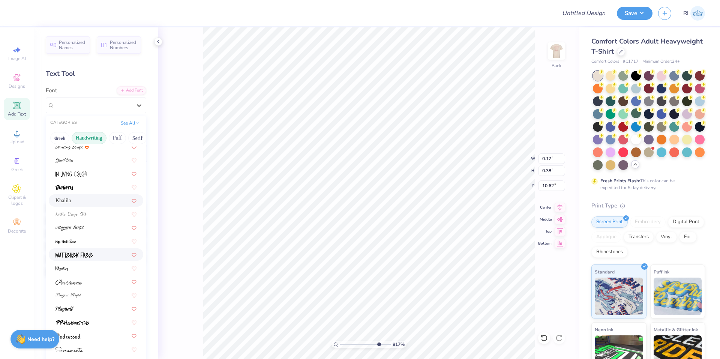
click at [99, 261] on div at bounding box center [96, 254] width 95 height 12
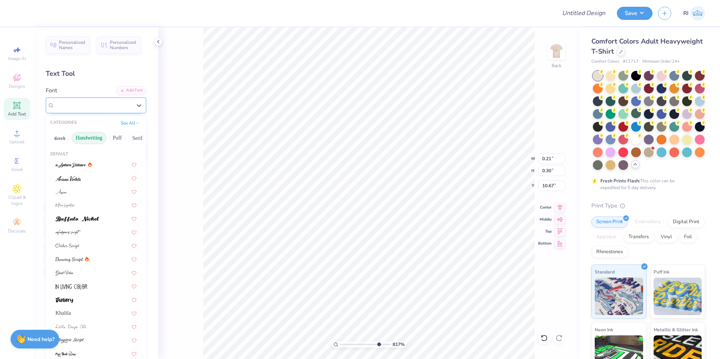
click at [109, 107] on div "MATTEHEK FREE" at bounding box center [93, 105] width 79 height 12
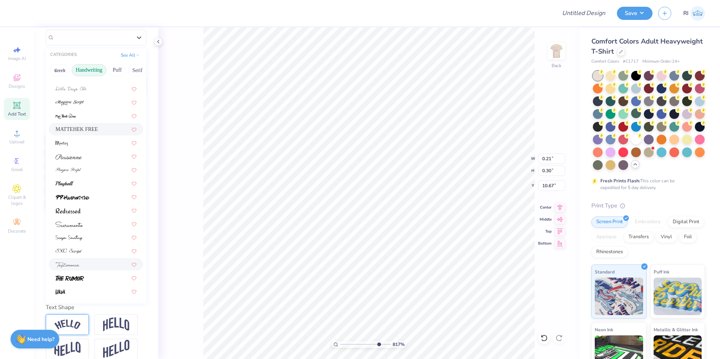
scroll to position [75, 0]
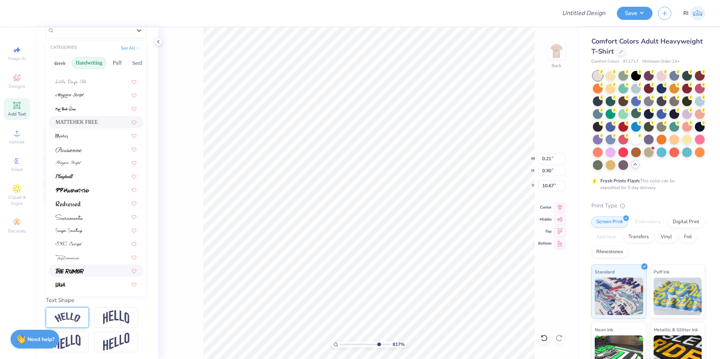
click at [87, 268] on div at bounding box center [96, 271] width 81 height 8
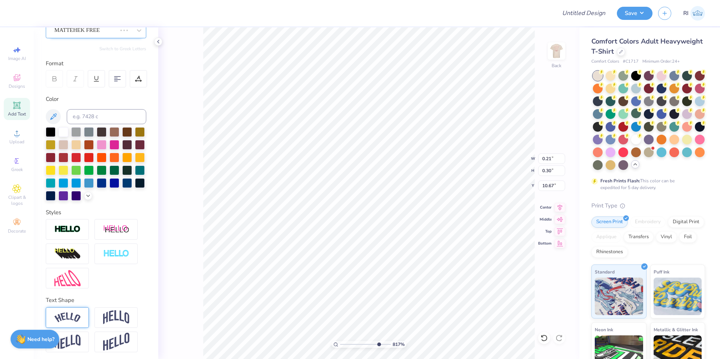
click at [105, 33] on div "MATTEHEK FREE" at bounding box center [86, 30] width 64 height 12
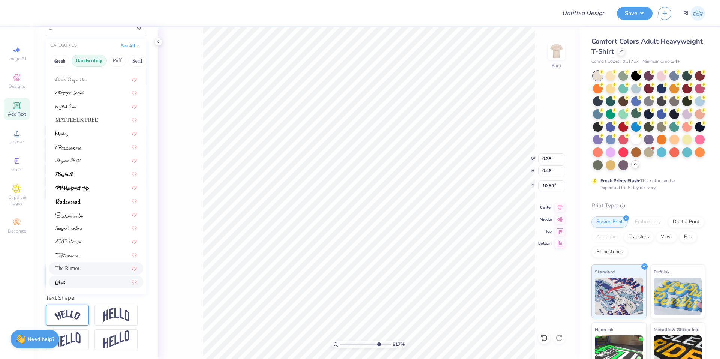
scroll to position [90, 0]
click at [87, 278] on div at bounding box center [96, 282] width 81 height 8
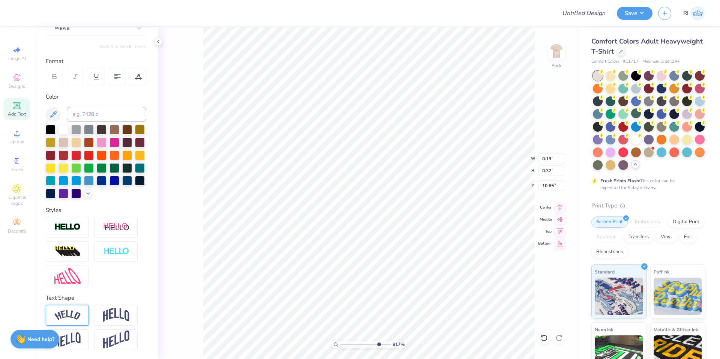
scroll to position [0, 0]
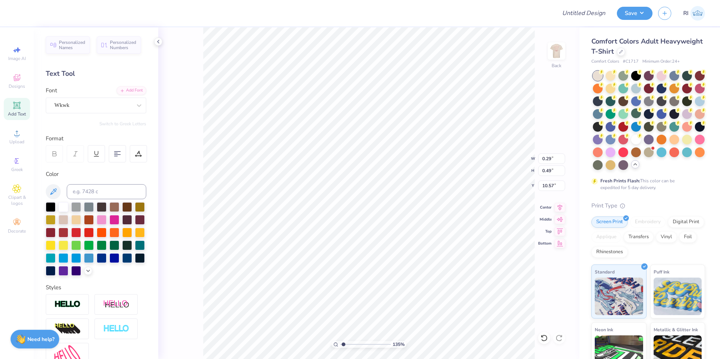
click at [501, 172] on div "135 % Back W 0.29 0.29 " H 0.49 0.49 " Y 10.57 10.57 " Center Middle Top Bottom" at bounding box center [368, 193] width 421 height 332
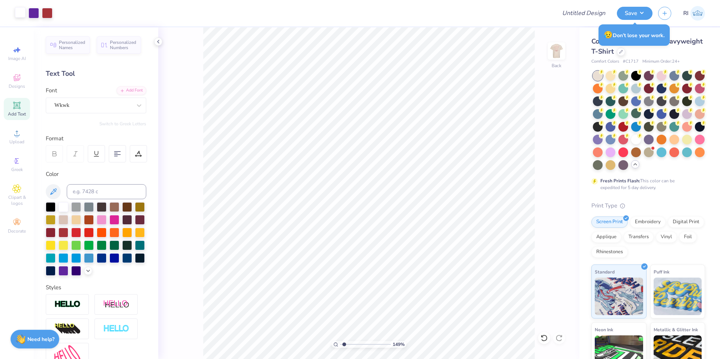
click at [23, 12] on div at bounding box center [20, 12] width 11 height 11
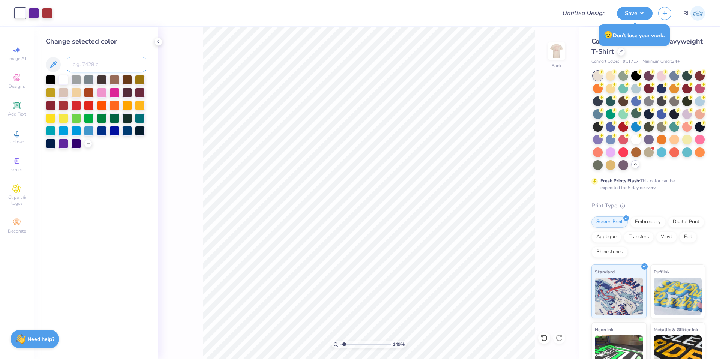
click at [104, 63] on input at bounding box center [107, 64] width 80 height 15
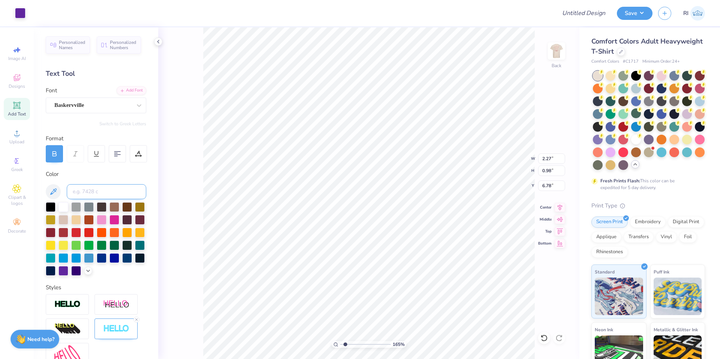
click at [105, 190] on input at bounding box center [107, 191] width 80 height 15
click at [104, 195] on input at bounding box center [107, 191] width 80 height 15
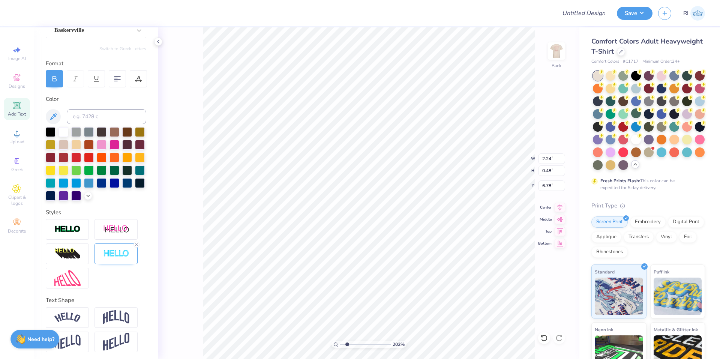
scroll to position [90, 0]
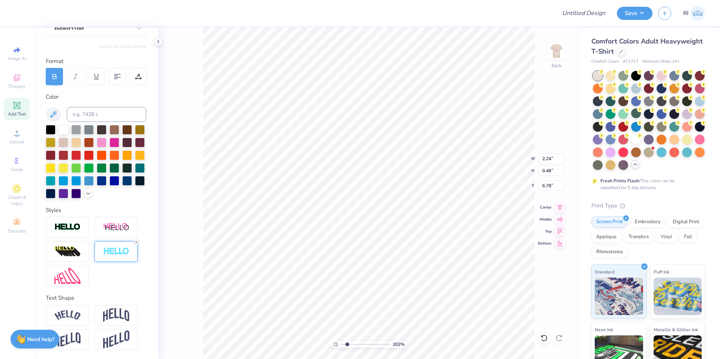
click at [137, 242] on icon at bounding box center [136, 242] width 5 height 5
click at [137, 243] on icon at bounding box center [136, 242] width 5 height 5
click at [543, 338] on icon at bounding box center [545, 338] width 8 height 8
click at [562, 335] on icon at bounding box center [560, 338] width 8 height 8
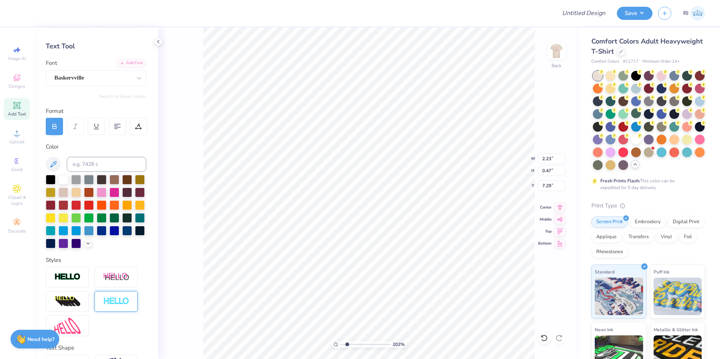
scroll to position [15, 0]
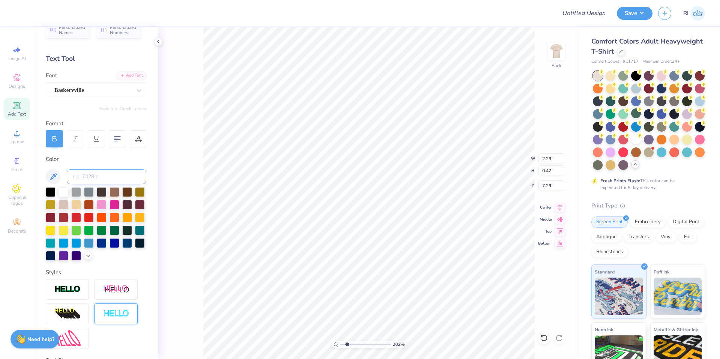
click at [88, 174] on input at bounding box center [107, 176] width 80 height 15
click at [106, 173] on input at bounding box center [107, 176] width 80 height 15
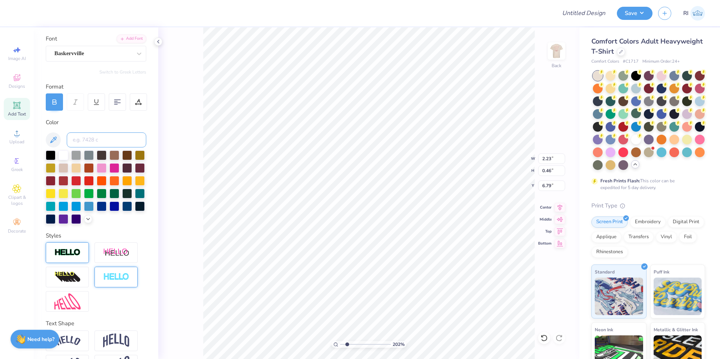
scroll to position [53, 0]
click at [75, 257] on div at bounding box center [67, 252] width 43 height 21
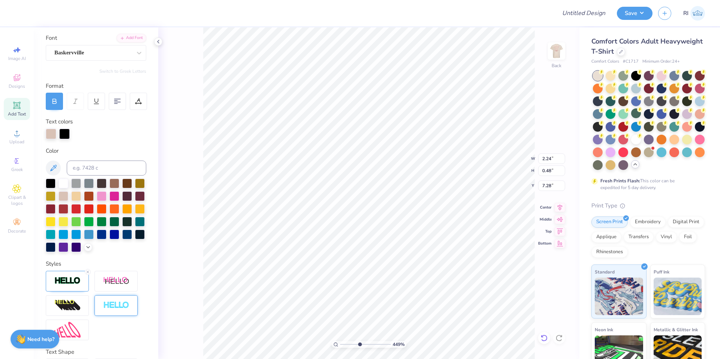
click at [544, 337] on icon at bounding box center [545, 338] width 8 height 8
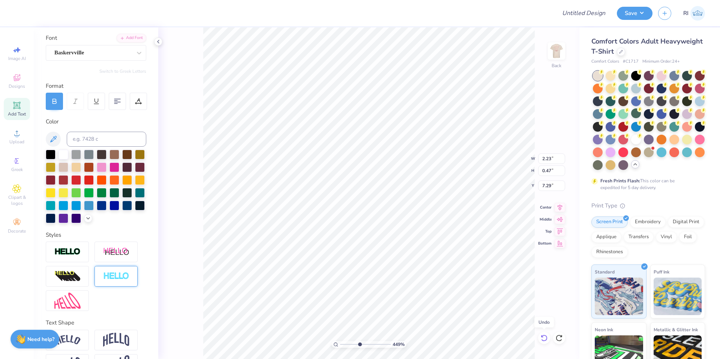
click at [544, 337] on icon at bounding box center [545, 338] width 8 height 8
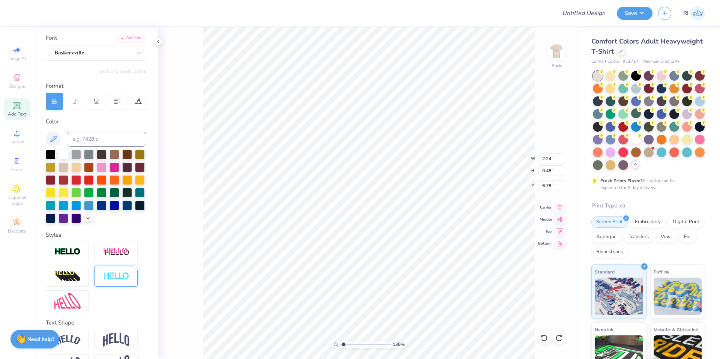
scroll to position [90, 0]
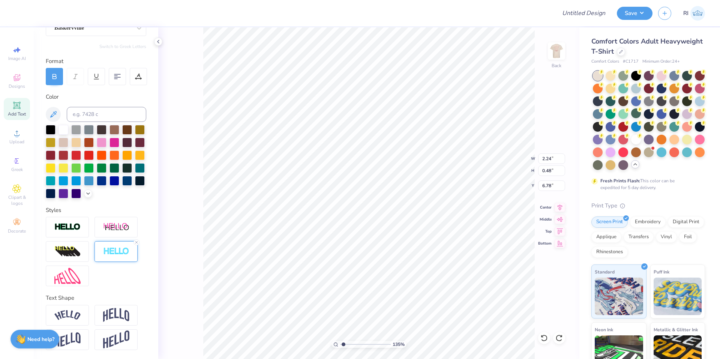
click at [117, 248] on img at bounding box center [116, 251] width 26 height 9
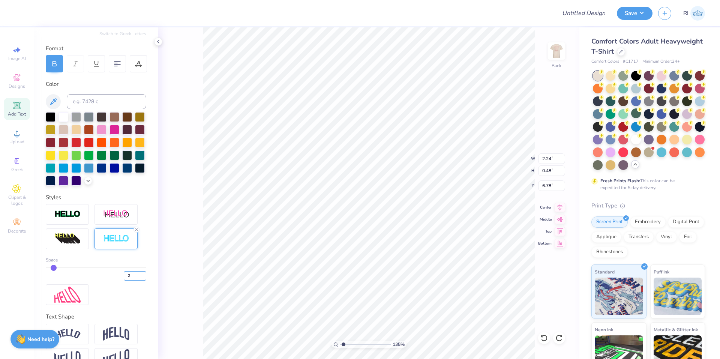
drag, startPoint x: 129, startPoint y: 289, endPoint x: 120, endPoint y: 281, distance: 12.0
click at [124, 281] on input "2" at bounding box center [135, 275] width 23 height 9
click at [120, 263] on div "Space" at bounding box center [96, 260] width 101 height 7
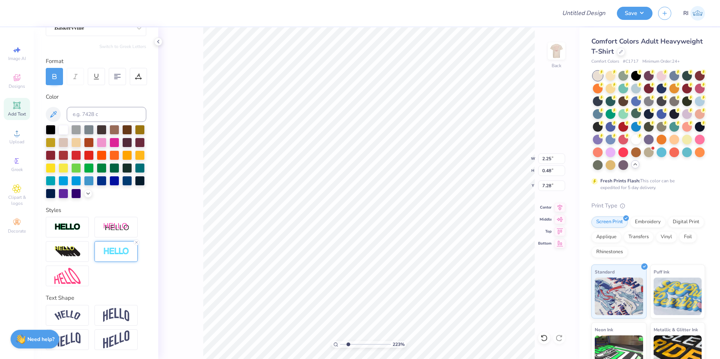
drag, startPoint x: 111, startPoint y: 256, endPoint x: 117, endPoint y: 268, distance: 12.8
click at [111, 256] on div at bounding box center [116, 251] width 43 height 21
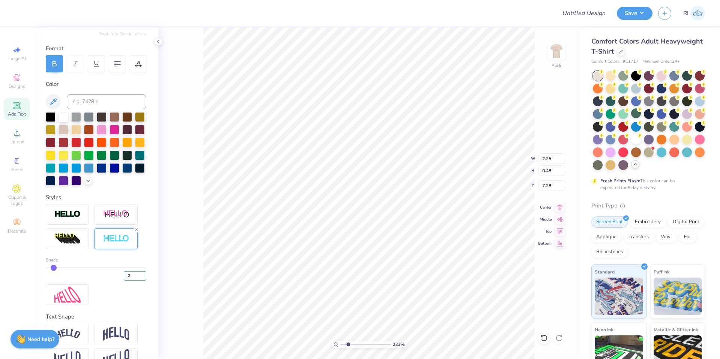
drag, startPoint x: 123, startPoint y: 291, endPoint x: 122, endPoint y: 284, distance: 7.6
click at [124, 281] on input "2" at bounding box center [135, 275] width 23 height 9
click at [122, 263] on div "Space" at bounding box center [96, 260] width 101 height 7
click at [586, 17] on input "Design Title" at bounding box center [575, 13] width 74 height 15
paste input "UGC_3352"
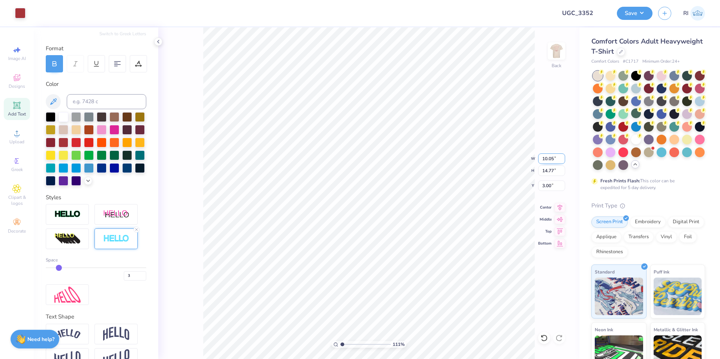
click at [554, 158] on input "10.05" at bounding box center [551, 158] width 27 height 11
click at [551, 185] on input "3.04" at bounding box center [551, 185] width 27 height 11
click at [553, 54] on img at bounding box center [557, 51] width 30 height 30
click at [642, 14] on button "Save" at bounding box center [635, 12] width 36 height 13
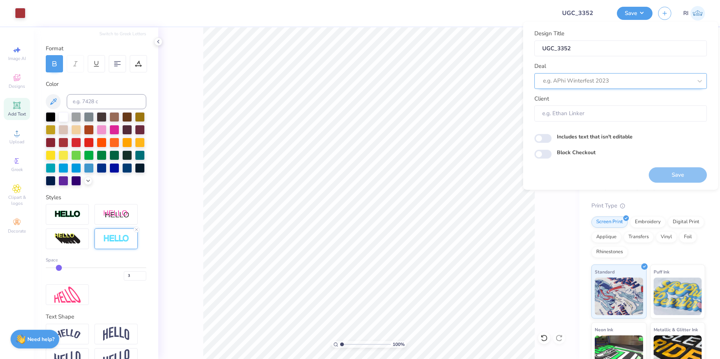
click at [634, 82] on div at bounding box center [617, 81] width 149 height 10
click at [558, 102] on div "UGC Designs" at bounding box center [621, 101] width 167 height 12
click at [548, 154] on input "Block Checkout" at bounding box center [543, 154] width 17 height 9
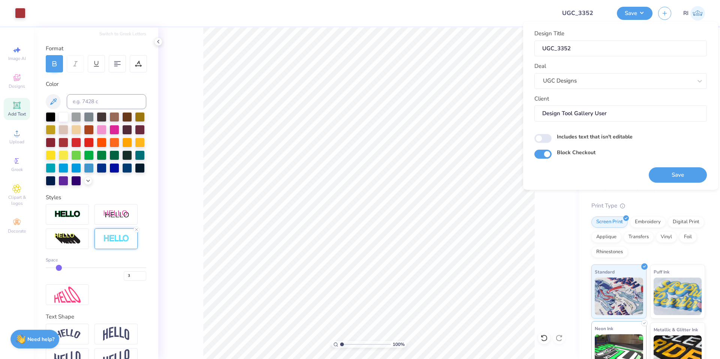
drag, startPoint x: 700, startPoint y: 178, endPoint x: 629, endPoint y: 335, distance: 172.5
click at [700, 178] on button "Save" at bounding box center [678, 174] width 58 height 15
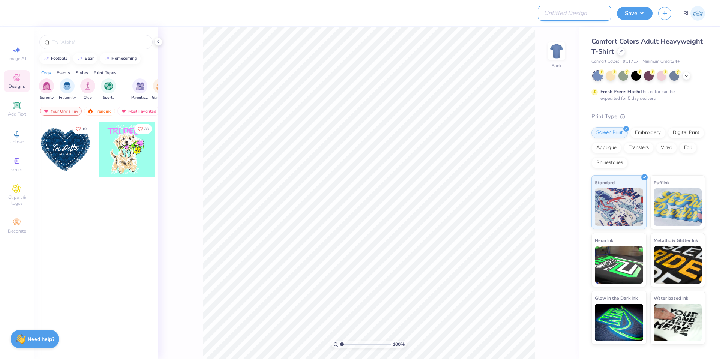
click at [592, 6] on input "Design Title" at bounding box center [575, 13] width 74 height 15
paste input "UGC_3353"
type input "UGC_3353"
click at [21, 138] on div "Upload" at bounding box center [17, 137] width 26 height 22
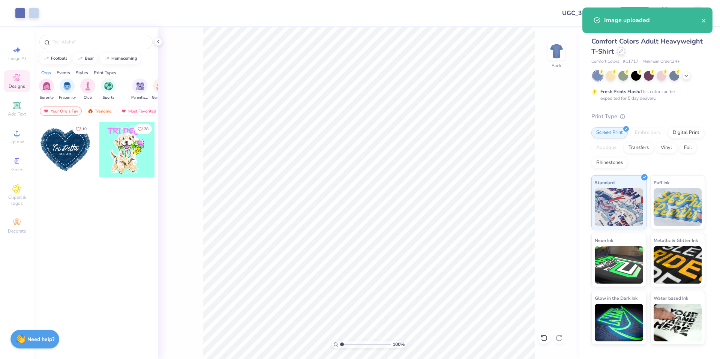
click at [620, 51] on icon at bounding box center [622, 51] width 4 height 4
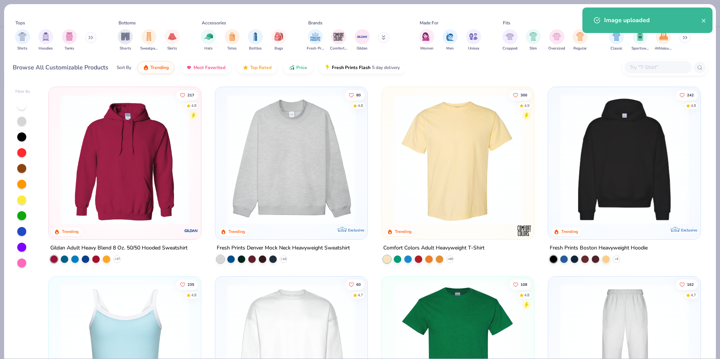
click at [661, 71] on input "text" at bounding box center [658, 67] width 58 height 9
paste input "1010be"
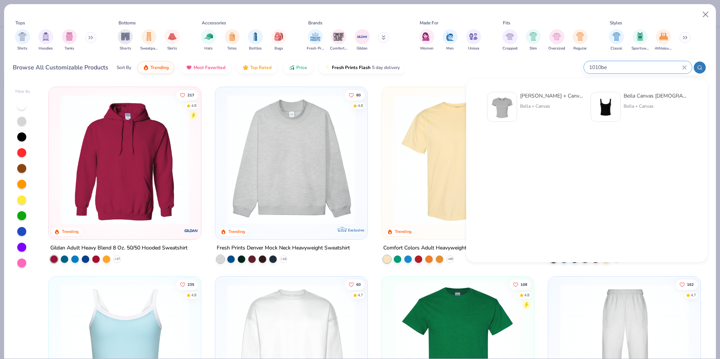
type input "1010be"
click at [509, 103] on img at bounding box center [502, 106] width 23 height 23
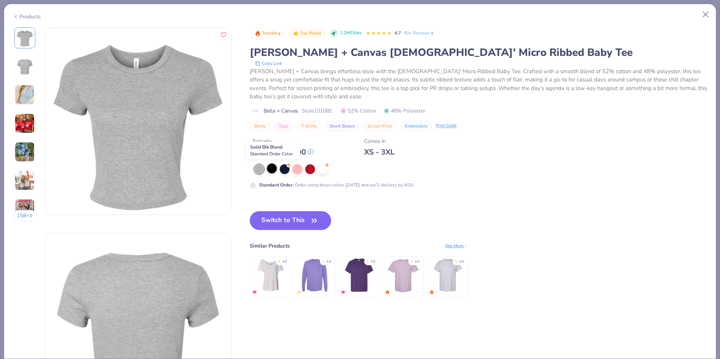
click at [277, 168] on div at bounding box center [272, 169] width 10 height 10
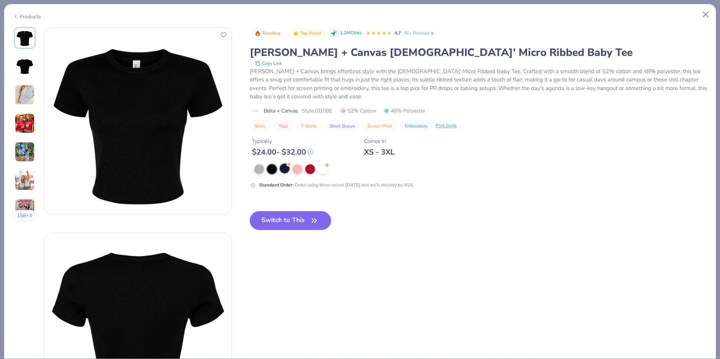
click at [286, 166] on div at bounding box center [285, 169] width 10 height 10
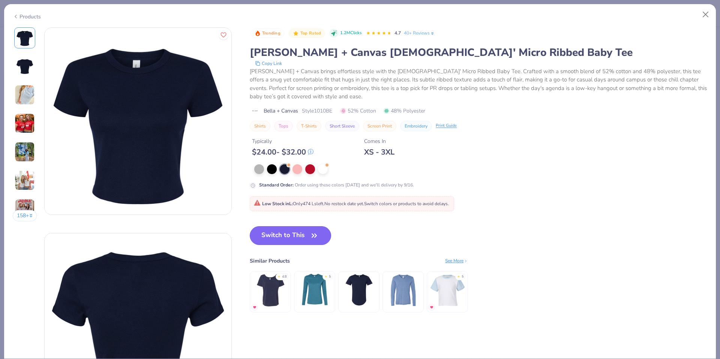
click at [296, 230] on button "Switch to This" at bounding box center [290, 235] width 81 height 19
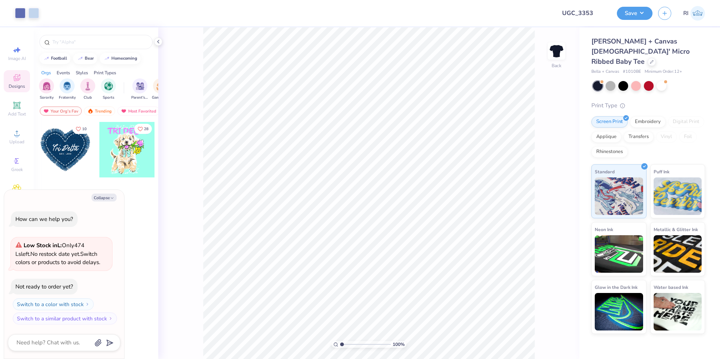
type textarea "x"
click at [549, 164] on input "11.07" at bounding box center [551, 164] width 27 height 11
type input "9.00"
type textarea "x"
type input "3.42"
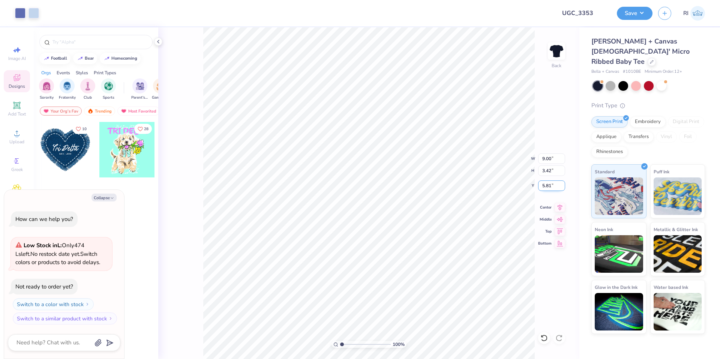
click at [548, 188] on input "5.81" at bounding box center [551, 185] width 27 height 11
type input "3"
type textarea "x"
type input "3.00"
click at [558, 208] on icon at bounding box center [560, 206] width 11 height 9
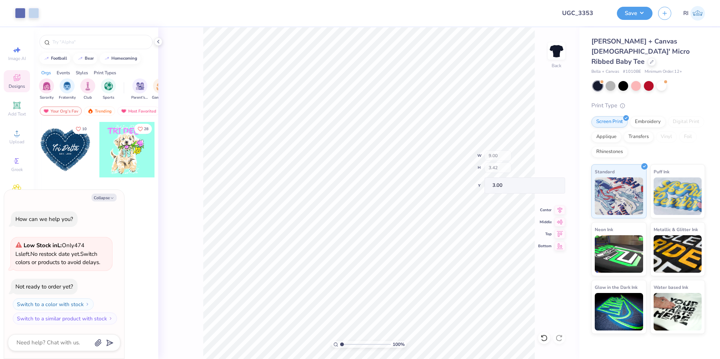
type textarea "x"
type input "1.64913377760655"
click at [114, 196] on icon "button" at bounding box center [112, 198] width 5 height 5
type textarea "x"
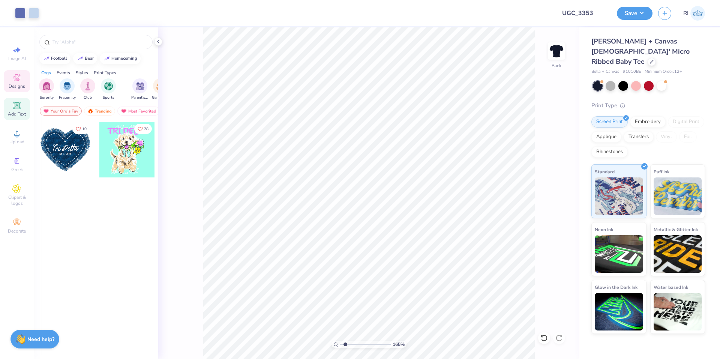
click at [21, 103] on div "Add Text" at bounding box center [17, 109] width 26 height 22
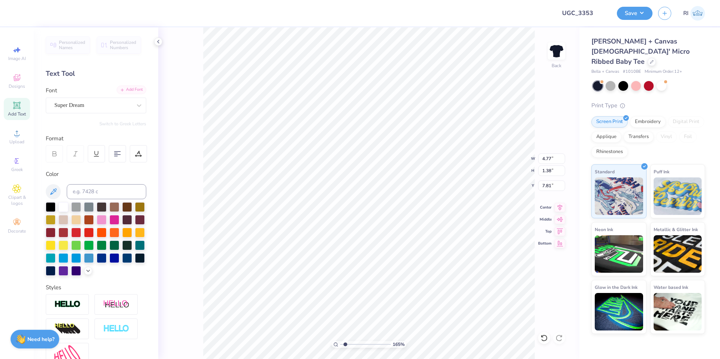
click at [140, 92] on div "Add Font" at bounding box center [132, 90] width 30 height 9
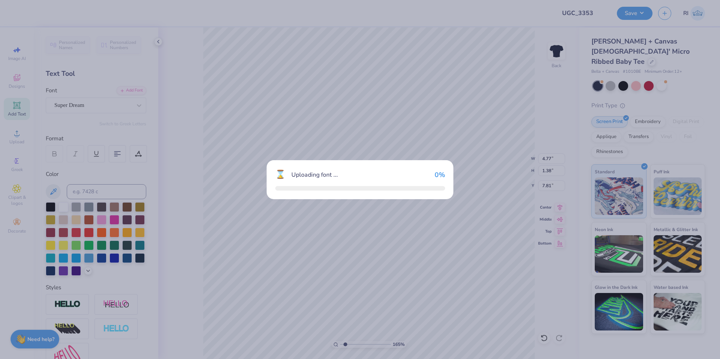
type input "1.64913377760655"
type input "4.69"
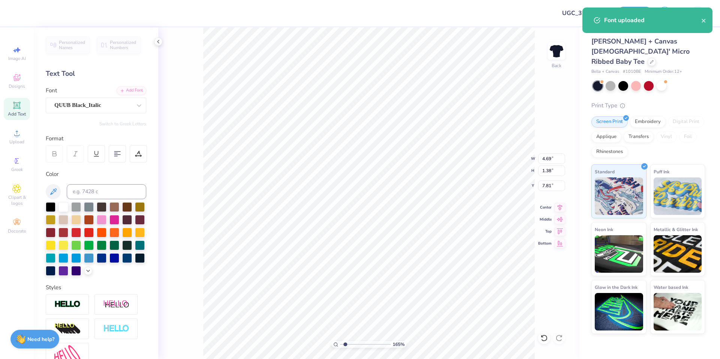
scroll to position [6, 1]
type input "1.64913377760655"
type textarea "W"
type input "1.64913377760655"
type textarea "Wi"
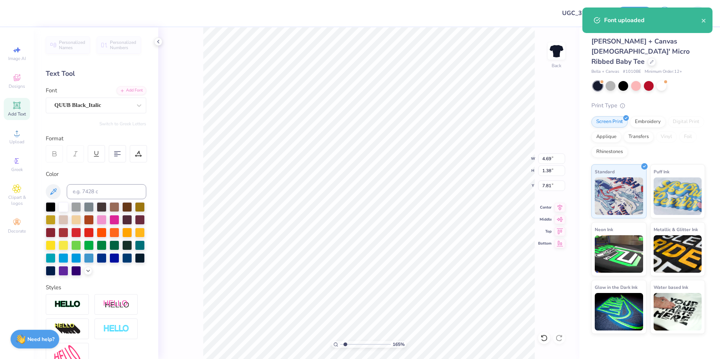
type input "1.64913377760655"
type textarea "Wis"
type input "1.64913377760655"
type textarea "Wish"
type input "1.64913377760655"
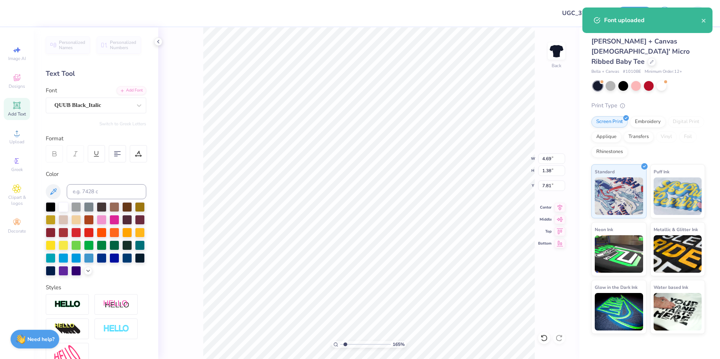
type textarea "Wish"
type input "1.64913377760655"
type textarea "Wish W"
type input "1.64913377760655"
type textarea "Wish We"
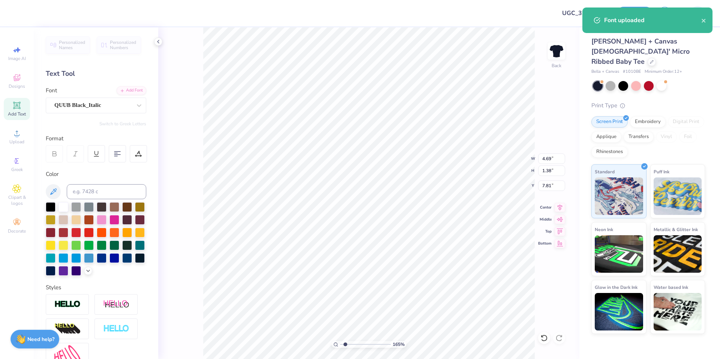
type input "1.64913377760655"
type textarea "Wish Week"
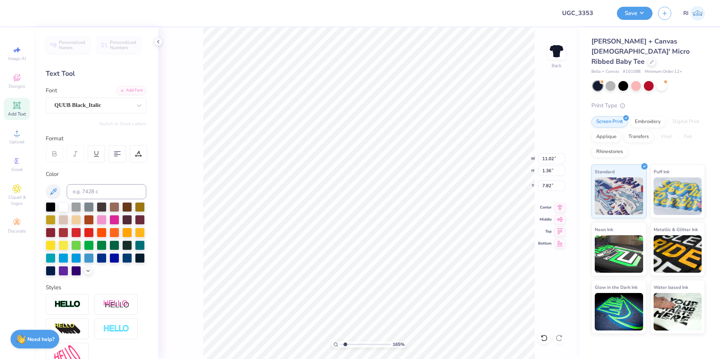
type input "1.64913377760655"
type input "5.33"
type input "0.66"
type input "1.64913377760655"
type input "5.28"
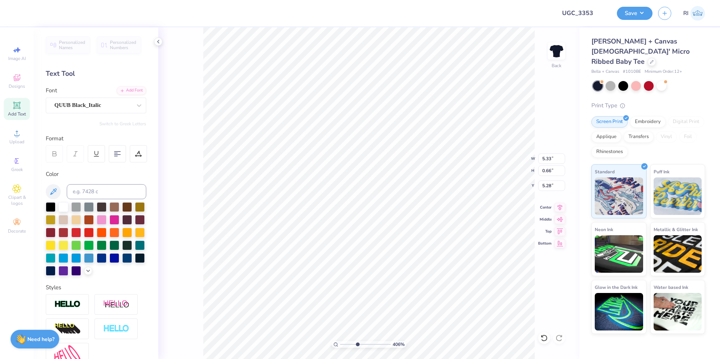
type input "4.05804149575103"
type input "2.90"
type input "0.36"
type input "4.05804149575103"
type input "5.20"
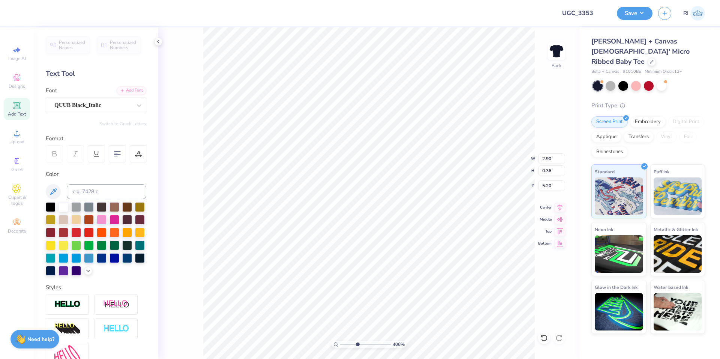
type input "4.05804149575103"
type input "5.36"
type input "10"
type input "5.21"
type input "1.54"
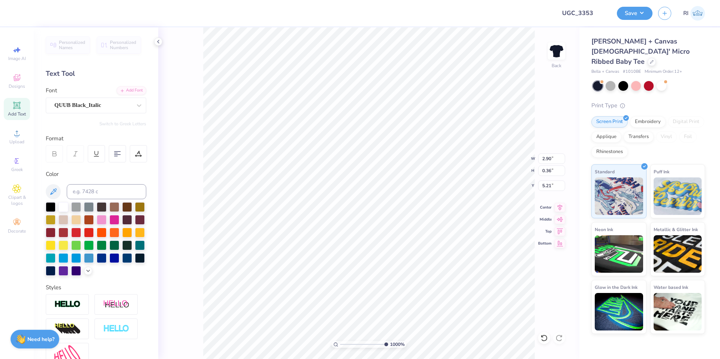
type input "0.19"
type input "5.37"
type input "6.06378944861185"
type input "2.30"
type input "0.28"
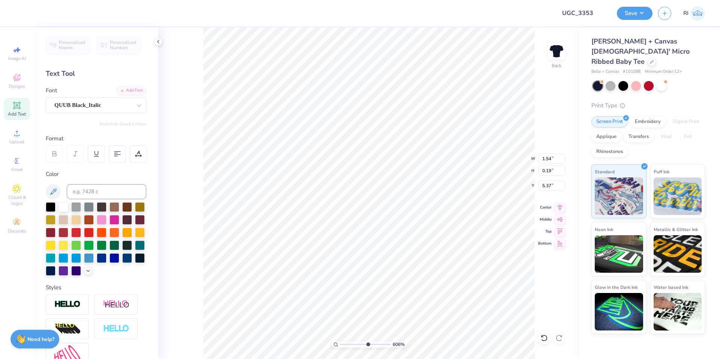
type input "5.28"
click at [185, 246] on div "1000 % Back" at bounding box center [368, 193] width 421 height 332
click at [427, 223] on li "Duplicate" at bounding box center [430, 218] width 59 height 15
type input "2.01734957697155"
type input "6.28"
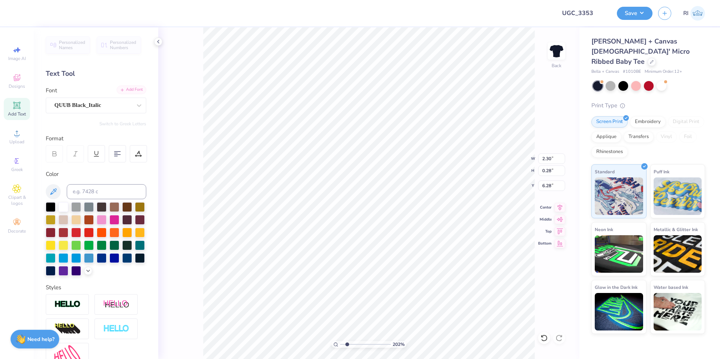
click at [124, 92] on div "Add Font" at bounding box center [132, 90] width 30 height 9
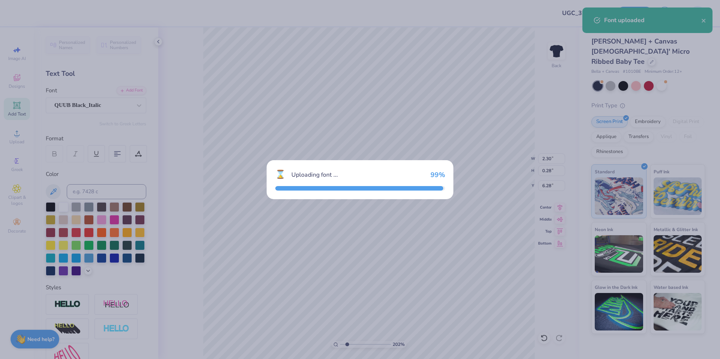
type input "2.01734957697155"
type input "1.84"
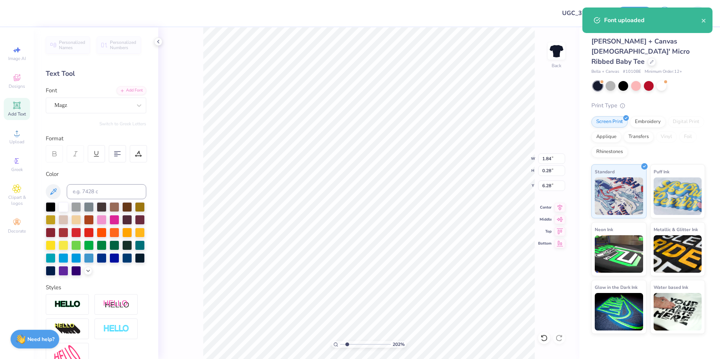
scroll to position [6, 2]
type input "2.01734957697155"
type textarea "C"
type input "2.01734957697155"
type textarea "CH"
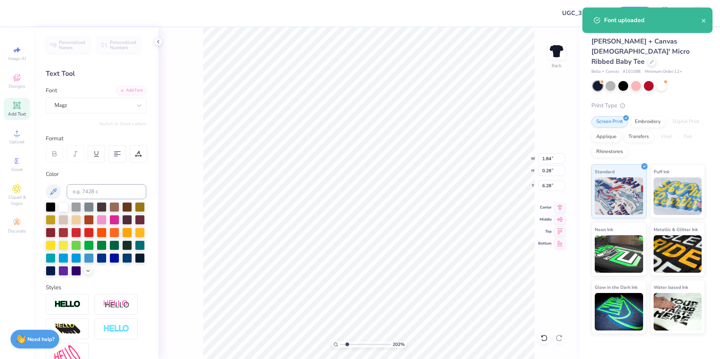
scroll to position [6, 1]
type input "2.01734957697155"
type textarea "CHI"
type input "2.01734957697155"
type textarea "CHI"
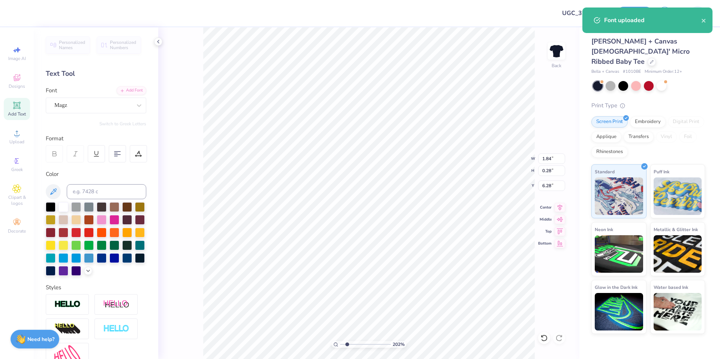
type input "2.01734957697155"
type textarea "CHI"
type input "2.01734957697155"
type textarea "CH"
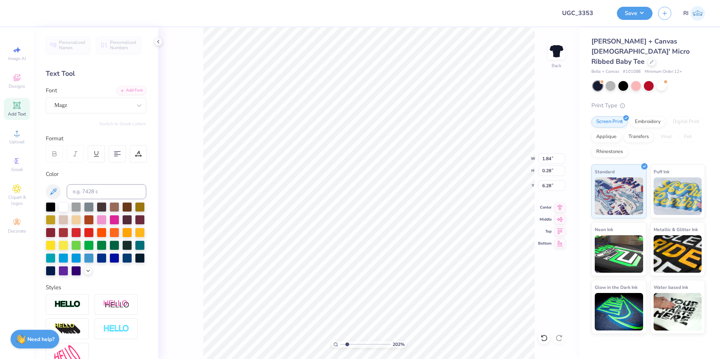
type input "2.01734957697155"
type textarea "C"
type input "2.01734957697155"
type textarea "C"
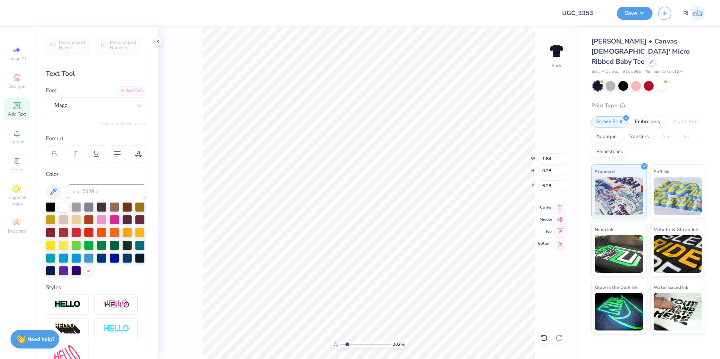
type input "2.01734957697155"
type textarea "CH"
type input "2.01734957697155"
type textarea "CHI"
type input "2.01734957697155"
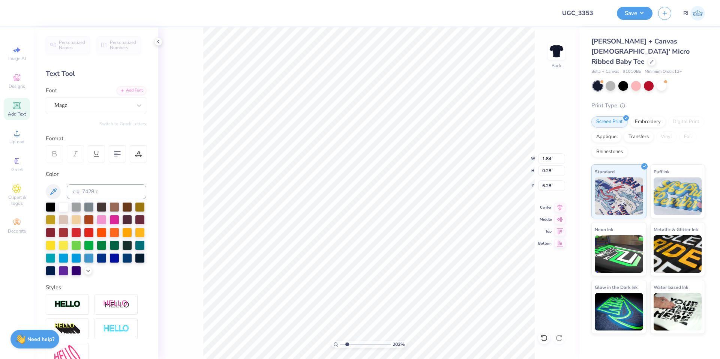
type textarea "CHI"
type input "2.01734957697155"
type textarea "CHI O"
type input "2.01734957697155"
type textarea "CHI OM"
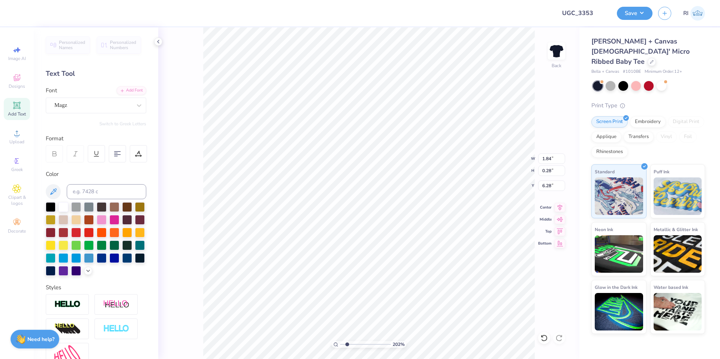
type input "2.01734957697155"
type textarea "CHI OME"
type input "2.01734957697155"
type textarea "CHI OMEG"
type input "2.01734957697155"
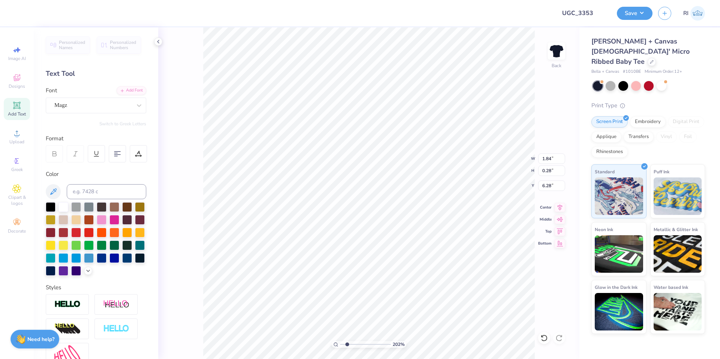
type textarea "CHI OMEGA"
click at [97, 105] on div "Magz" at bounding box center [93, 105] width 79 height 12
click at [120, 105] on div "Magz" at bounding box center [92, 105] width 77 height 9
type input "2.01734957697155"
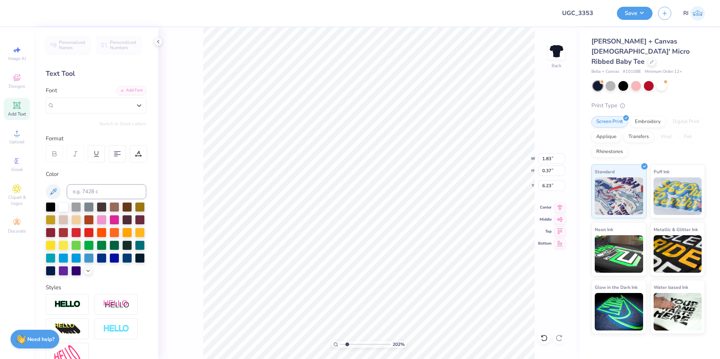
type input "7.24"
click at [123, 89] on div "Add Font" at bounding box center [132, 90] width 30 height 9
click at [111, 104] on div "Magz" at bounding box center [93, 105] width 79 height 12
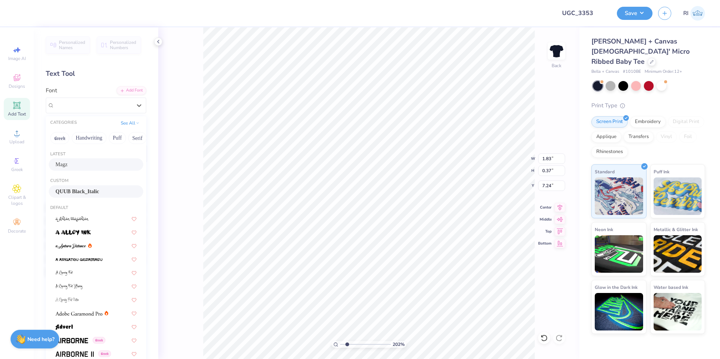
click at [91, 186] on div "QUUB Black_Italic" at bounding box center [96, 191] width 95 height 12
type input "2.01734957697155"
type input "2.19"
type input "0.28"
type input "7.28"
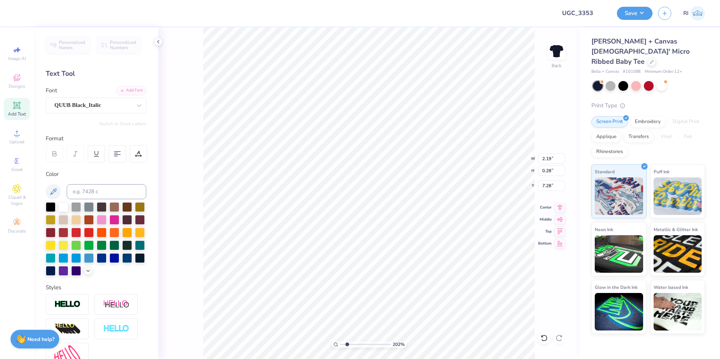
type input "2.01734957697155"
type input "7.74"
click at [135, 87] on div "Add Font" at bounding box center [132, 90] width 30 height 9
type input "2.01734957697155"
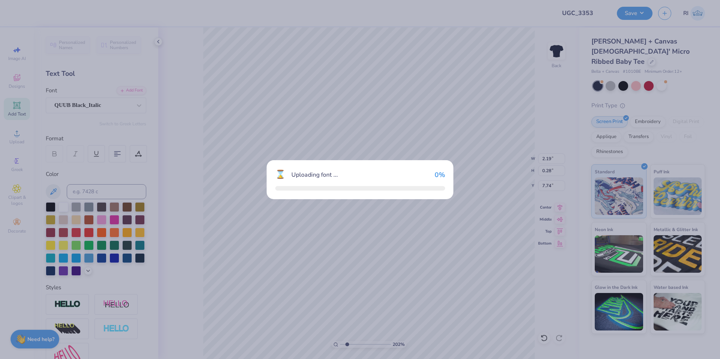
type textarea "x"
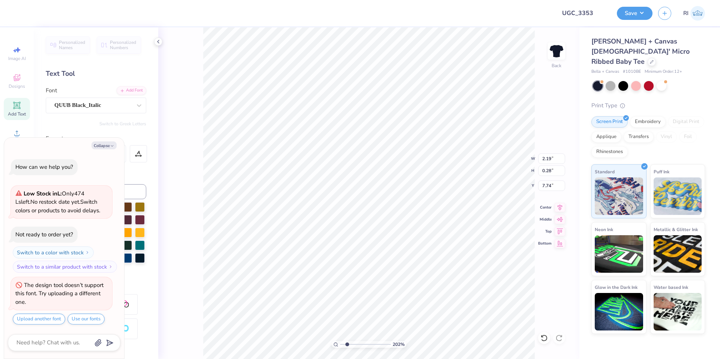
type input "2.01734957697155"
type textarea "x"
type input "2.01734957697155"
type textarea "x"
click at [129, 89] on div "Add Font" at bounding box center [132, 90] width 30 height 9
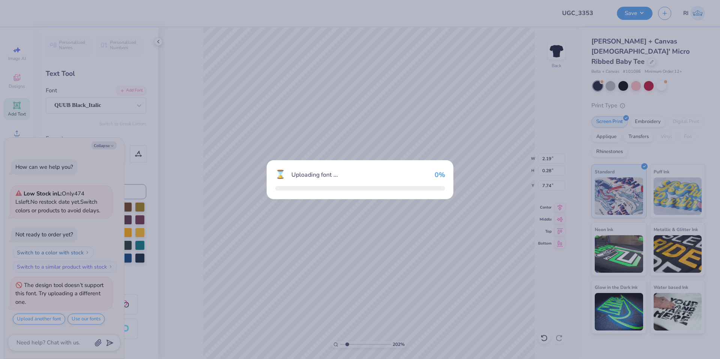
type input "2.01734957697155"
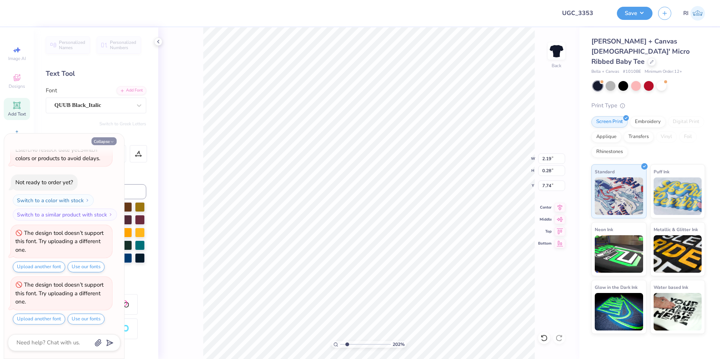
click at [105, 143] on button "Collapse" at bounding box center [104, 141] width 25 height 8
type textarea "x"
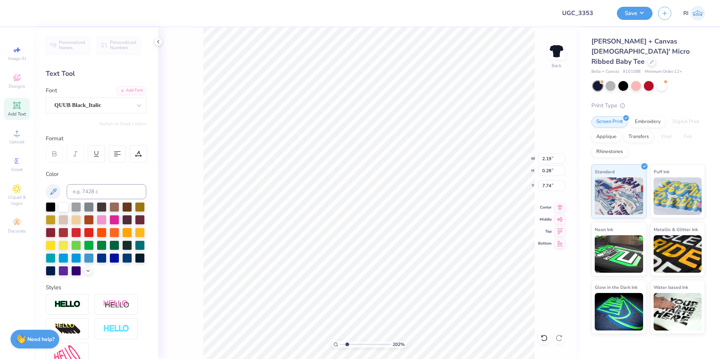
click at [136, 85] on div "Personalized Names Personalized Numbers Text Tool Add Font Font QUUB Black_Ital…" at bounding box center [96, 193] width 125 height 332
click at [136, 88] on div "Add Font" at bounding box center [132, 90] width 30 height 9
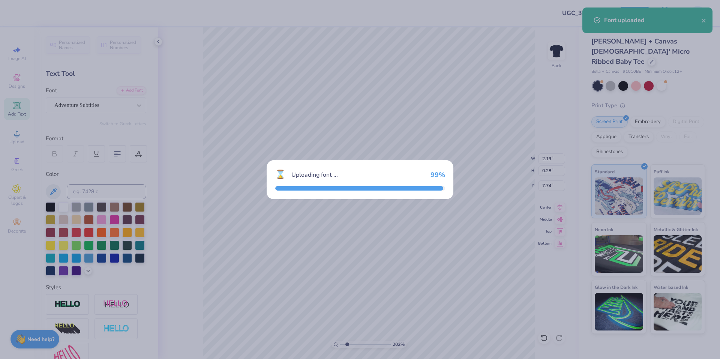
type input "2.01734957697155"
type input "2.36"
type input "7.75"
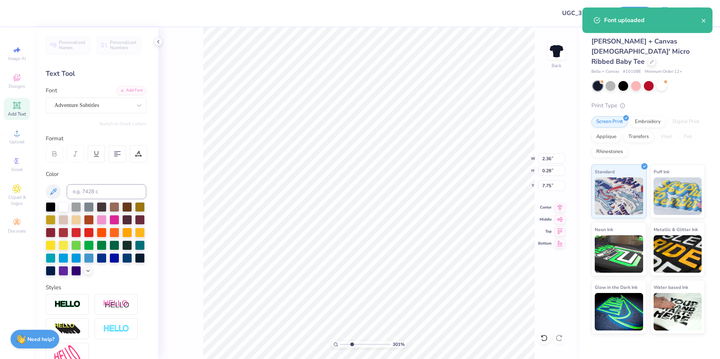
type input "3.01013429093399"
type input "4.79"
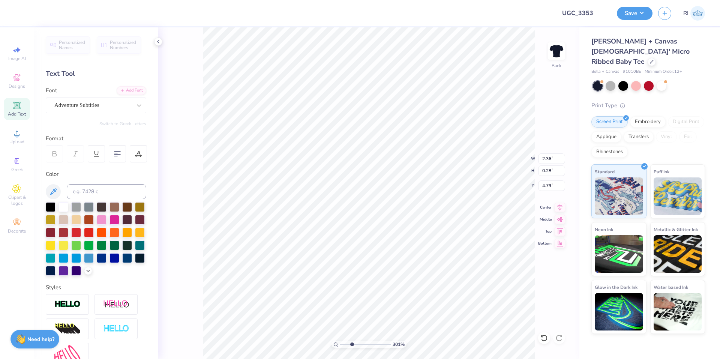
type input "3.01013429093399"
type input "6.19"
type input "0.74"
type input "4.34"
type input "6.7018590600674"
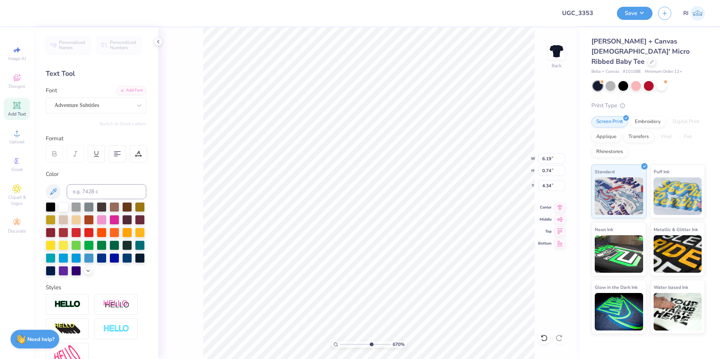
type input "4.37"
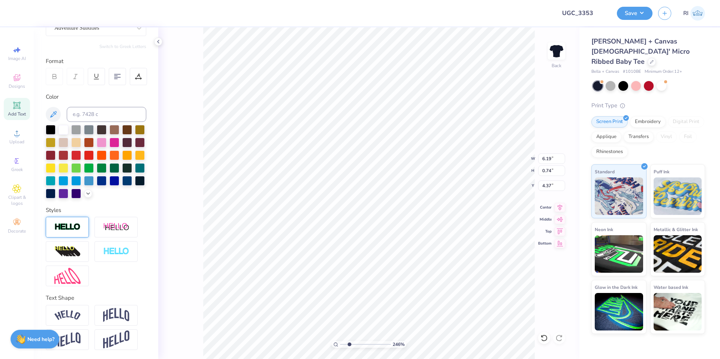
scroll to position [90, 0]
click at [82, 229] on div at bounding box center [67, 227] width 43 height 21
type input "2.46424291384661"
type input "6.20"
type input "0.75"
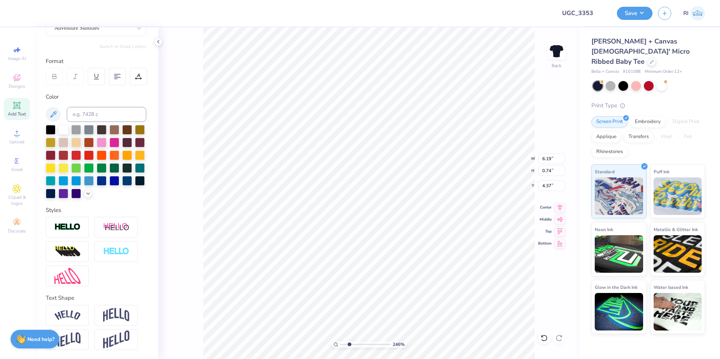
type input "4.36"
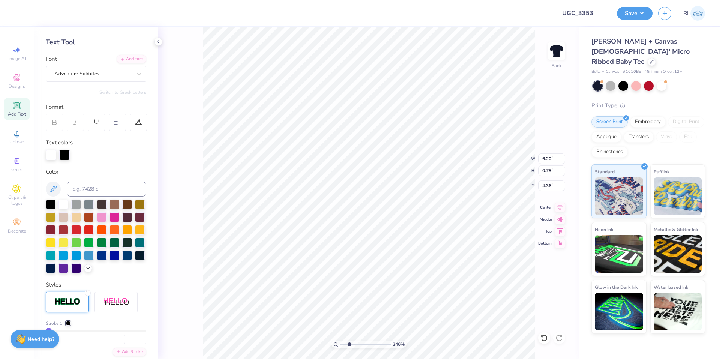
scroll to position [15, 0]
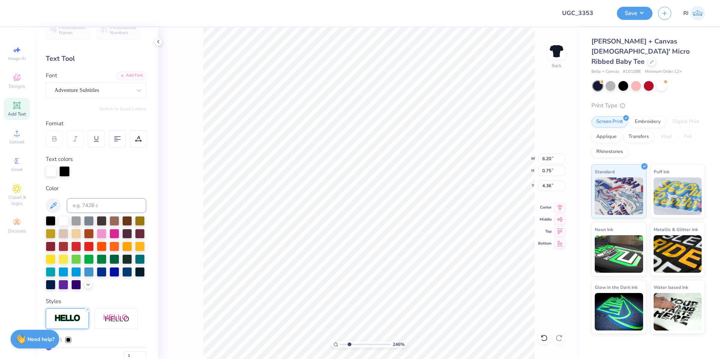
click at [70, 177] on div "Personalized Names Personalized Numbers Text Tool Add Font Font Adventure Subti…" at bounding box center [96, 193] width 125 height 332
click at [67, 173] on div at bounding box center [64, 170] width 11 height 11
type input "2.46424291384661"
click at [89, 200] on input at bounding box center [107, 205] width 80 height 15
type input "7456"
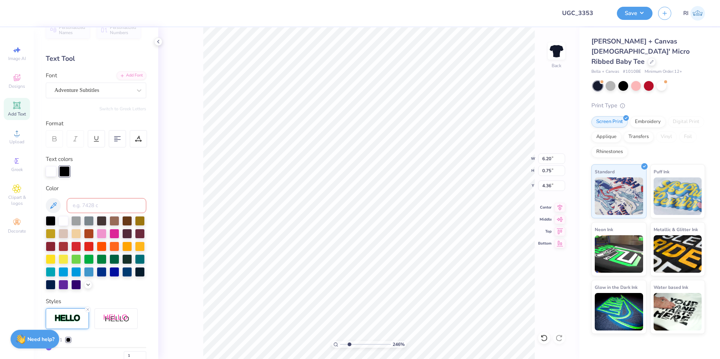
type input "2.46424291384661"
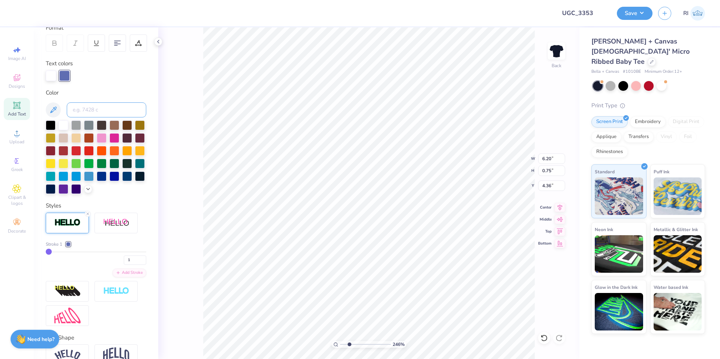
scroll to position [128, 0]
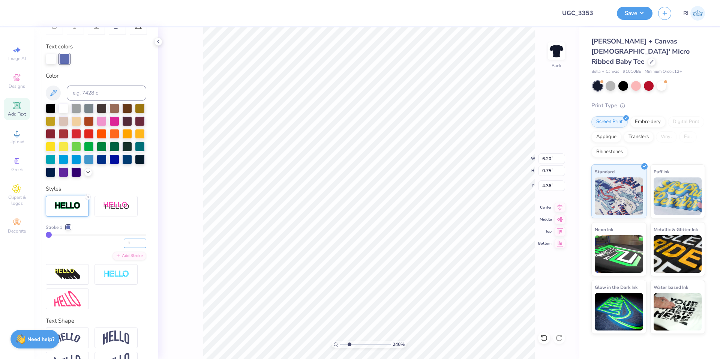
drag, startPoint x: 125, startPoint y: 256, endPoint x: 114, endPoint y: 243, distance: 17.1
click at [117, 248] on div "1" at bounding box center [96, 242] width 101 height 14
type input "3"
click at [115, 231] on div "Stroke 1" at bounding box center [96, 227] width 101 height 7
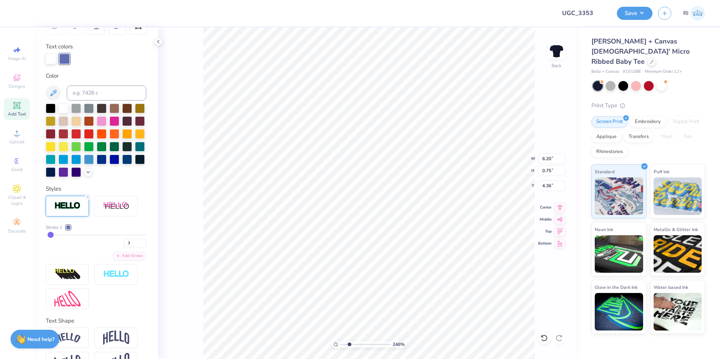
type input "2.46424291384661"
type input "6.23"
type input "0.78"
type input "4.35"
type input "4.49149148610074"
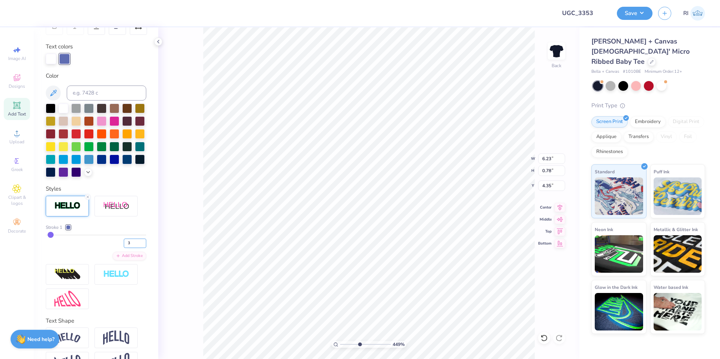
drag, startPoint x: 128, startPoint y: 255, endPoint x: 119, endPoint y: 255, distance: 9.8
click at [124, 248] on input "3" at bounding box center [135, 243] width 23 height 9
type input "4"
click at [128, 231] on div "Stroke 1" at bounding box center [96, 227] width 101 height 7
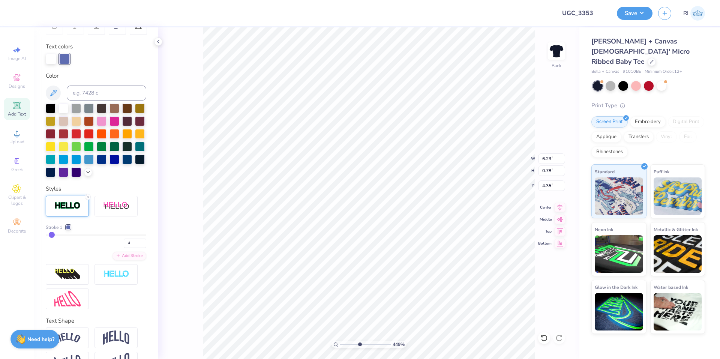
type input "4.49149148610074"
type input "6.24"
type input "0.79"
type input "4.34"
type input "2.72354586819476"
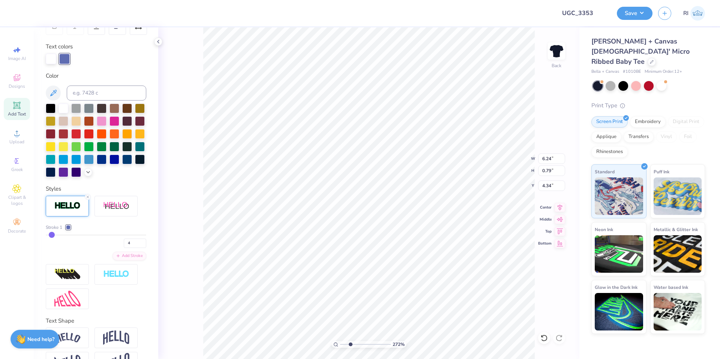
type input "9.00"
type input "3.42"
type input "3.00"
click at [418, 302] on li "Bring to Front" at bounding box center [416, 306] width 59 height 15
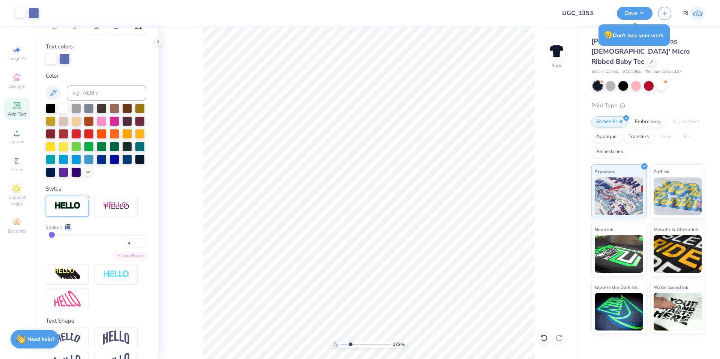
drag, startPoint x: 21, startPoint y: 12, endPoint x: 24, endPoint y: 15, distance: 4.2
click at [21, 12] on div at bounding box center [20, 12] width 11 height 11
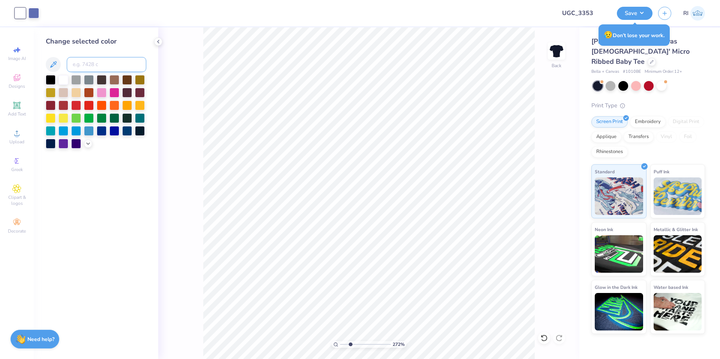
click at [97, 62] on input at bounding box center [107, 64] width 80 height 15
paste input
type input "2.72354586819476"
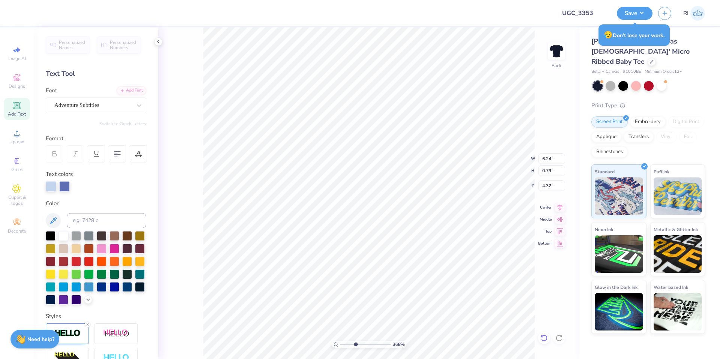
click at [545, 336] on icon at bounding box center [545, 338] width 8 height 8
type input "3.67695424770963"
type input "4.34"
type input "3.67695424770963"
type input "2.28"
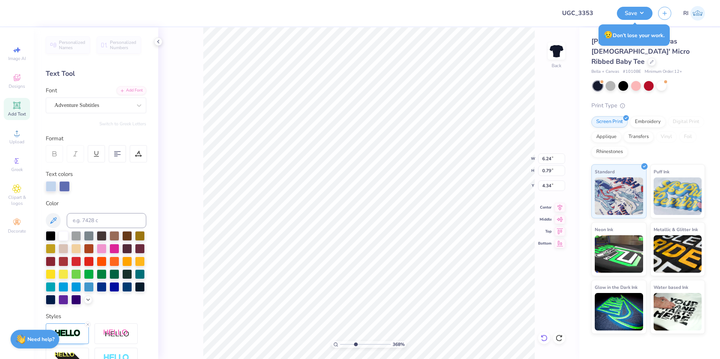
type input "0.30"
type input "5.26"
type input "3.67695424770963"
type input "6.31"
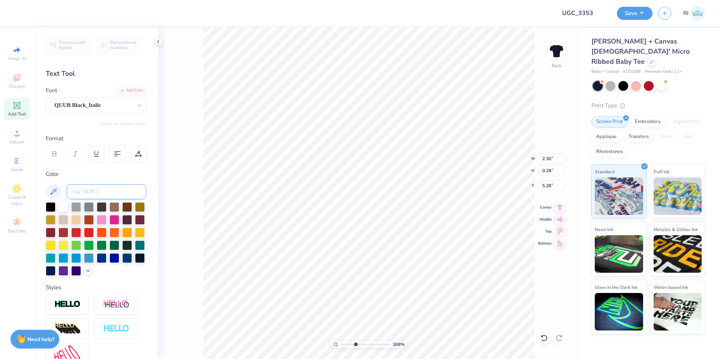
click at [113, 191] on input at bounding box center [107, 191] width 80 height 15
paste input
type input "3.67695424770963"
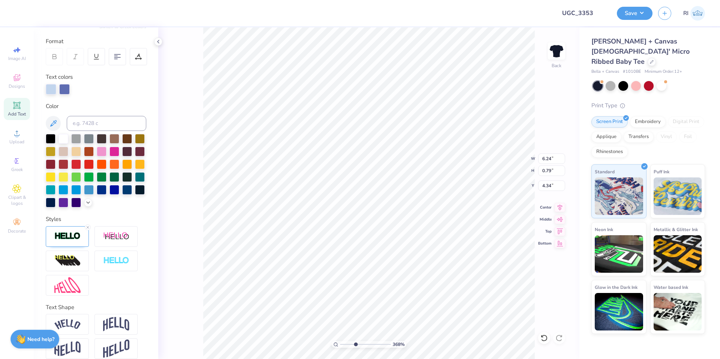
scroll to position [113, 0]
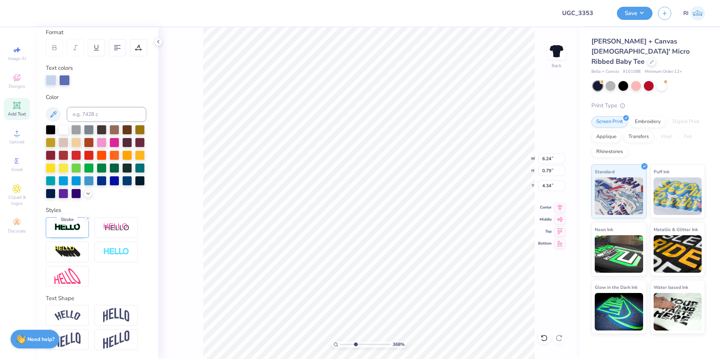
type input "3.67695424770963"
click at [71, 232] on img at bounding box center [67, 227] width 26 height 9
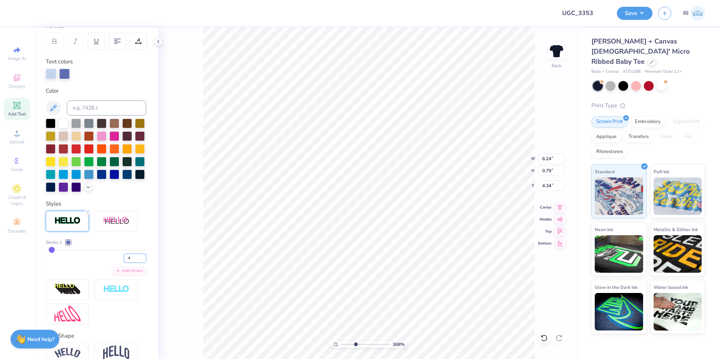
drag, startPoint x: 127, startPoint y: 271, endPoint x: 120, endPoint y: 262, distance: 12.1
click at [124, 263] on input "4" at bounding box center [135, 258] width 23 height 9
type input "3"
click at [125, 246] on div "Stroke 1" at bounding box center [96, 242] width 101 height 7
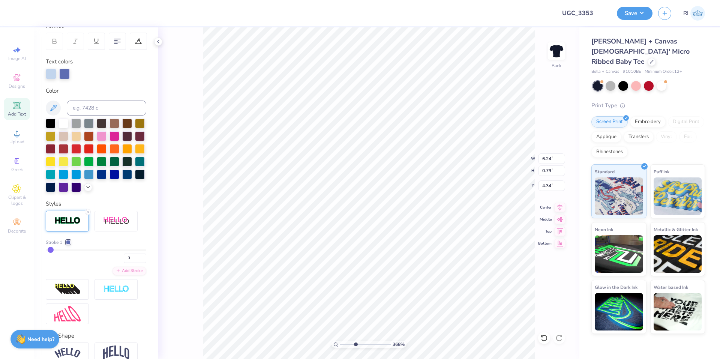
type input "3.67695424770963"
type input "6.23"
type input "0.78"
type input "4.33"
click at [125, 275] on div "Add Stroke" at bounding box center [130, 270] width 34 height 9
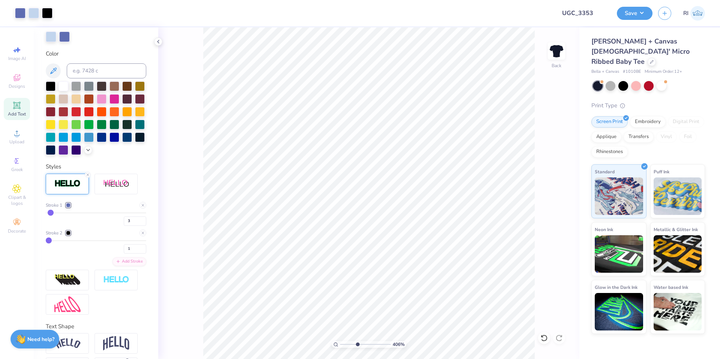
scroll to position [150, 0]
click at [68, 235] on div at bounding box center [68, 232] width 5 height 5
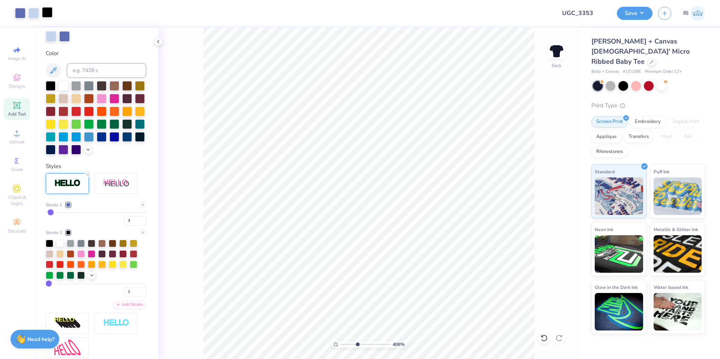
click at [50, 11] on div at bounding box center [47, 12] width 11 height 11
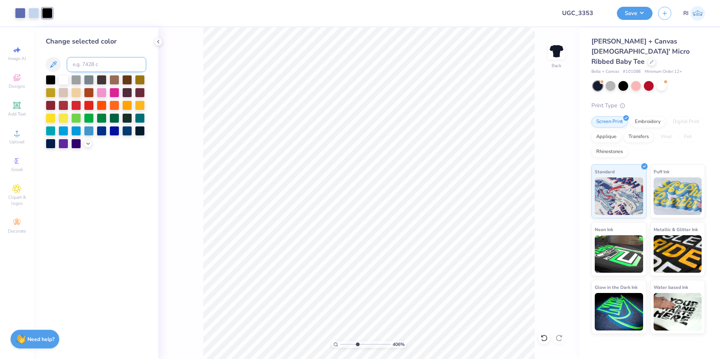
click at [113, 68] on input at bounding box center [107, 64] width 80 height 15
paste input
type input "4.06386622545203"
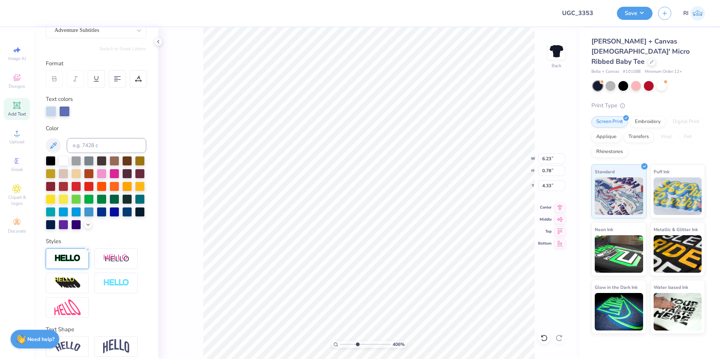
click at [73, 269] on div at bounding box center [67, 258] width 43 height 21
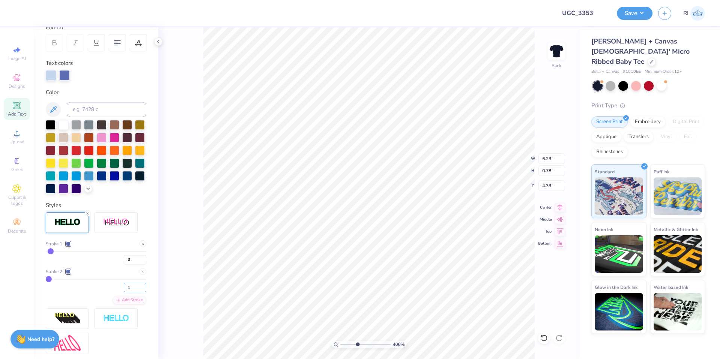
scroll to position [113, 0]
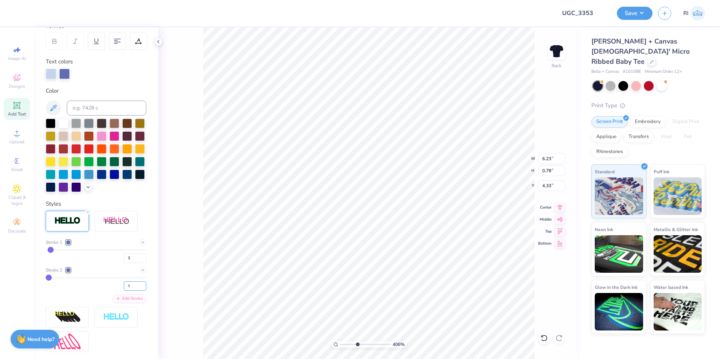
drag, startPoint x: 129, startPoint y: 299, endPoint x: 112, endPoint y: 288, distance: 20.6
click at [113, 291] on div "1" at bounding box center [96, 284] width 101 height 14
type input "5"
click at [108, 277] on div "Stroke 1 3 Stroke 2 5 Add Stroke" at bounding box center [96, 271] width 101 height 64
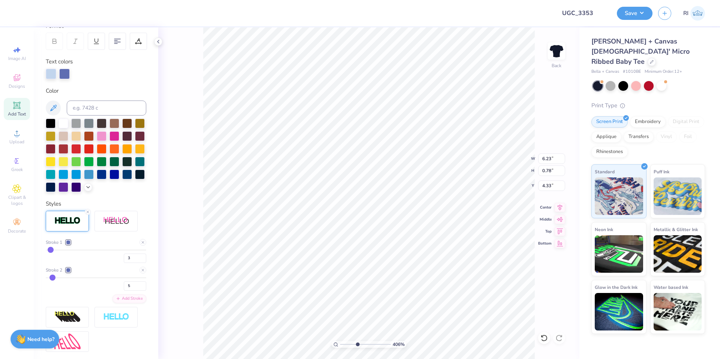
type input "4.06386622545203"
type input "6.26"
type input "0.81"
type input "4.32"
drag, startPoint x: 124, startPoint y: 301, endPoint x: 120, endPoint y: 298, distance: 5.0
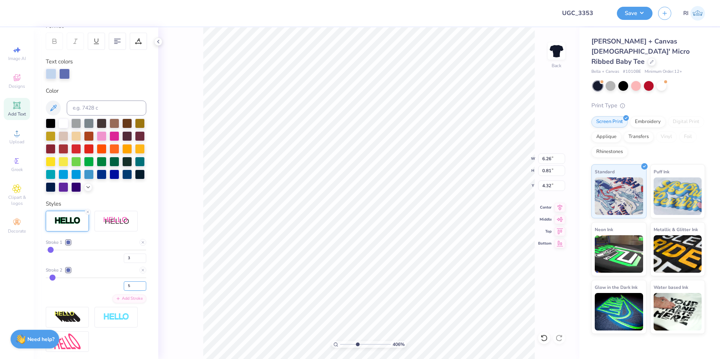
click at [124, 291] on input "5" at bounding box center [135, 285] width 23 height 9
type input "6"
click at [115, 287] on div "Stroke 2 6" at bounding box center [96, 279] width 101 height 24
type input "4.06386622545203"
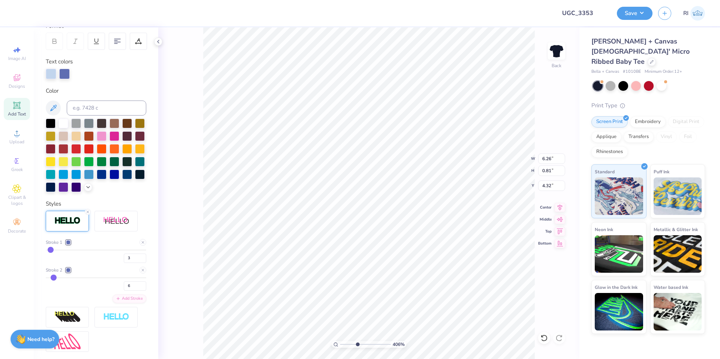
type input "6.27"
type input "0.82"
type input "4.31"
drag, startPoint x: 126, startPoint y: 271, endPoint x: 111, endPoint y: 274, distance: 15.2
click at [118, 263] on div "3" at bounding box center [96, 257] width 101 height 14
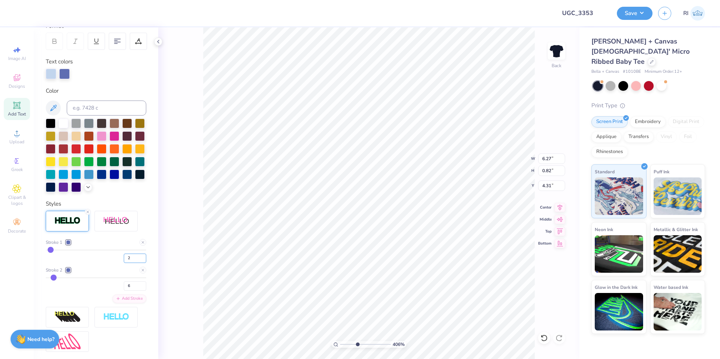
type input "2"
click at [107, 276] on div "Stroke 1 2 Stroke 2 6 Add Stroke" at bounding box center [96, 271] width 101 height 64
type input "4.06386622545203"
drag, startPoint x: 129, startPoint y: 270, endPoint x: 109, endPoint y: 272, distance: 19.6
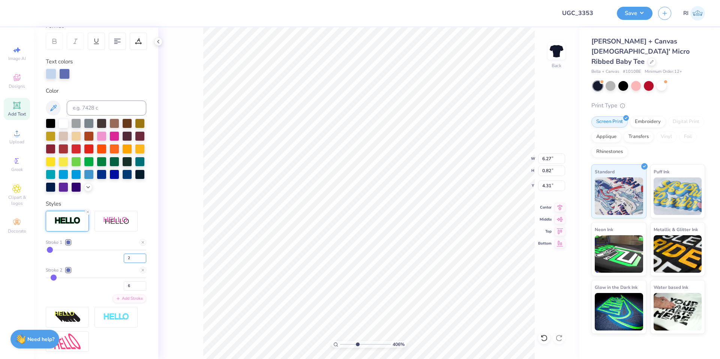
click at [112, 263] on div "2" at bounding box center [96, 257] width 101 height 14
type input "1"
click at [108, 263] on div "1" at bounding box center [96, 257] width 101 height 14
type input "4.06386622545203"
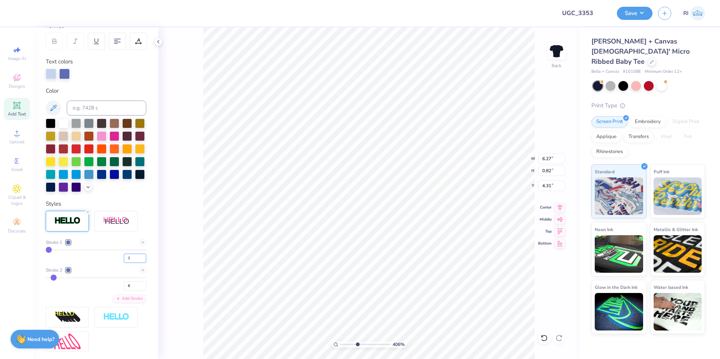
drag, startPoint x: 129, startPoint y: 269, endPoint x: 115, endPoint y: 269, distance: 13.9
click at [115, 263] on div "1" at bounding box center [96, 257] width 101 height 14
drag, startPoint x: 128, startPoint y: 299, endPoint x: 116, endPoint y: 298, distance: 11.8
click at [116, 291] on div "6" at bounding box center [96, 284] width 101 height 14
type input "5"
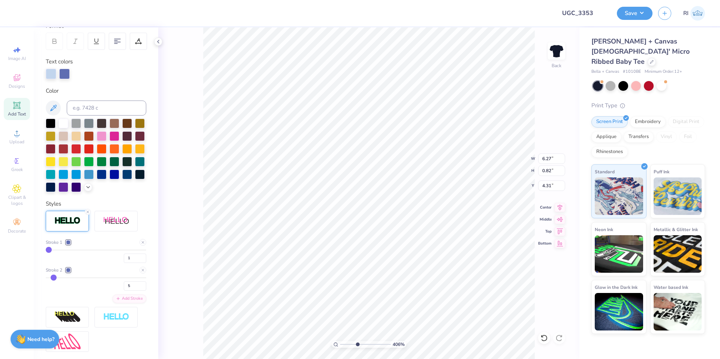
type input "5"
click at [107, 278] on div "Stroke 1 1 Stroke 2 5 Add Stroke" at bounding box center [96, 271] width 101 height 64
type input "4.06386622545203"
type input "6.26"
type input "0.81"
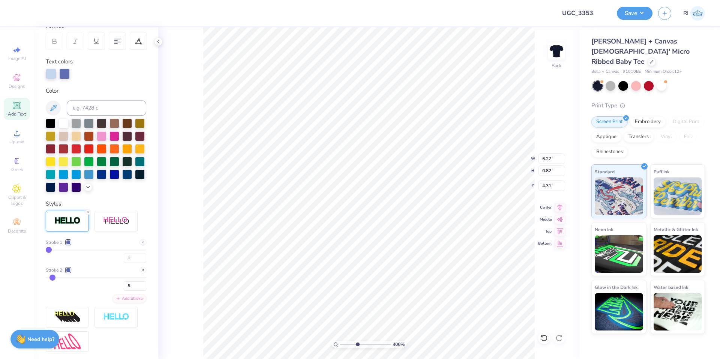
type input "4.32"
drag, startPoint x: 125, startPoint y: 297, endPoint x: 116, endPoint y: 293, distance: 9.4
click at [117, 291] on div "5" at bounding box center [96, 284] width 101 height 14
type input "4"
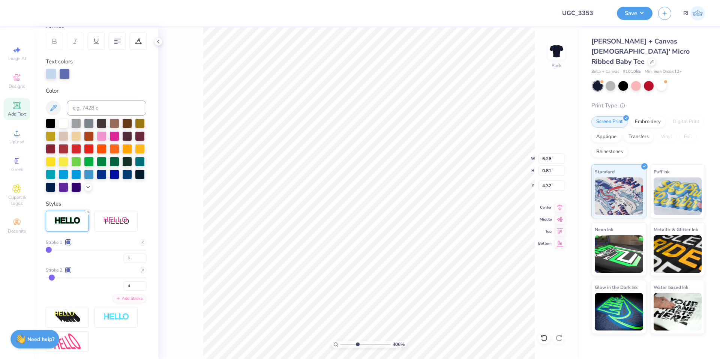
drag, startPoint x: 115, startPoint y: 281, endPoint x: 108, endPoint y: 281, distance: 7.1
click at [114, 274] on div "Stroke 2" at bounding box center [96, 270] width 101 height 7
type input "4.06386622545203"
type input "6.24"
type input "0.79"
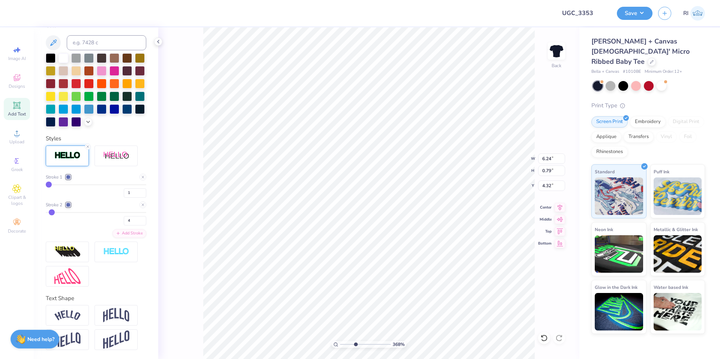
scroll to position [191, 0]
click at [70, 253] on img at bounding box center [67, 252] width 26 height 12
type input "3.67695424770962"
type input "8.07"
type input "0.99"
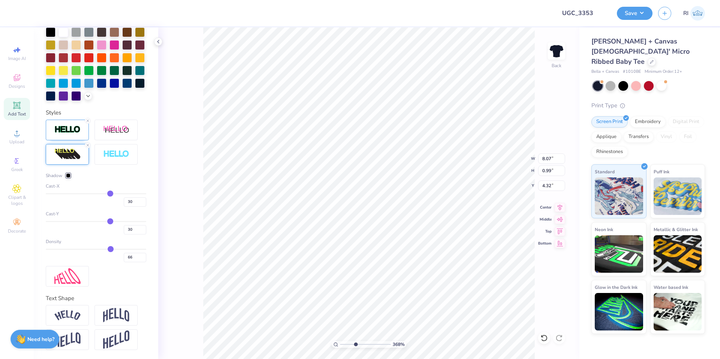
scroll to position [217, 0]
drag, startPoint x: 128, startPoint y: 202, endPoint x: 116, endPoint y: 202, distance: 12.4
click at [116, 202] on div "30" at bounding box center [96, 200] width 101 height 14
type input "0"
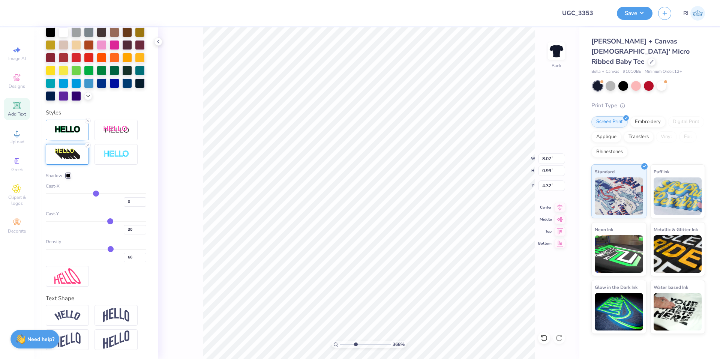
click at [129, 177] on div "Shadow" at bounding box center [96, 175] width 101 height 7
type input "3.67695424770962"
type input "6.24"
drag, startPoint x: 130, startPoint y: 227, endPoint x: 117, endPoint y: 225, distance: 13.3
click at [117, 225] on div "30" at bounding box center [96, 228] width 101 height 14
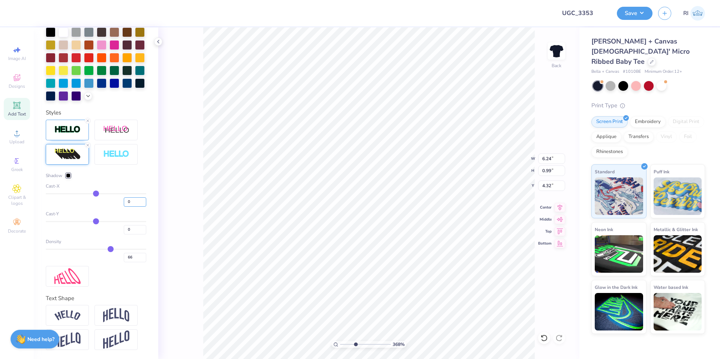
drag, startPoint x: 126, startPoint y: 201, endPoint x: 120, endPoint y: 194, distance: 8.8
click at [117, 199] on div "0" at bounding box center [96, 200] width 101 height 14
click at [135, 184] on div "Cast-X" at bounding box center [96, 186] width 101 height 7
click at [125, 199] on input "-5" at bounding box center [135, 201] width 23 height 9
click at [134, 182] on div "Shadow Cast-X -2 Cast-Y 0 Density 66" at bounding box center [96, 217] width 101 height 90
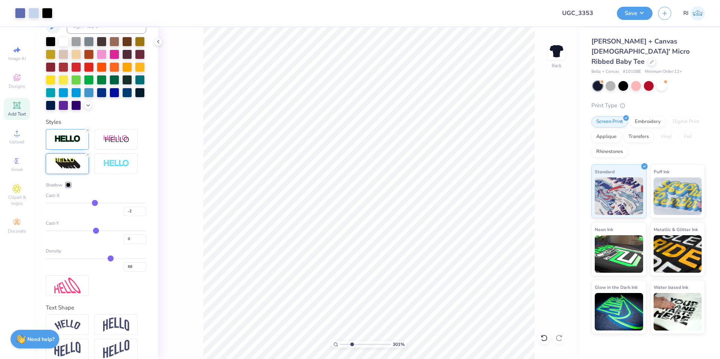
scroll to position [179, 0]
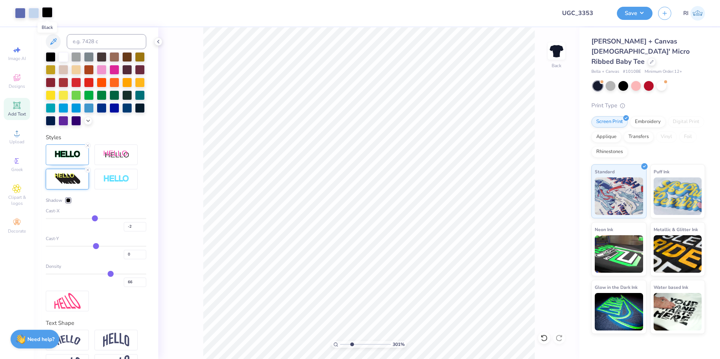
click at [48, 9] on div at bounding box center [47, 12] width 11 height 11
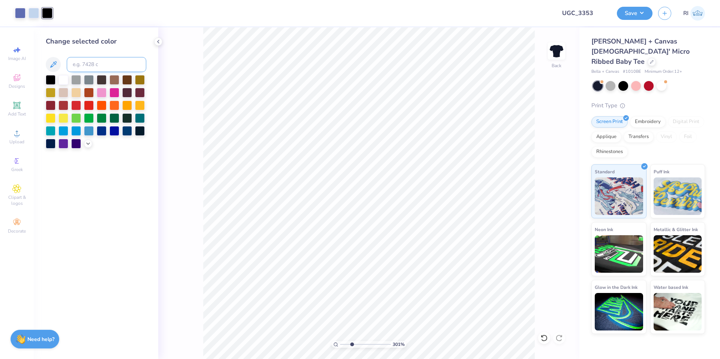
click at [111, 70] on input at bounding box center [107, 64] width 80 height 15
paste input
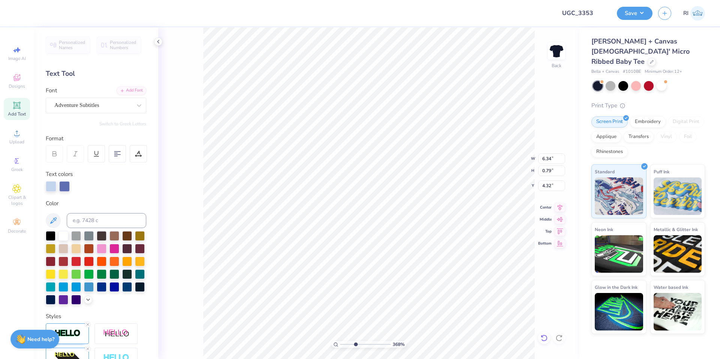
click at [544, 338] on icon at bounding box center [545, 338] width 8 height 8
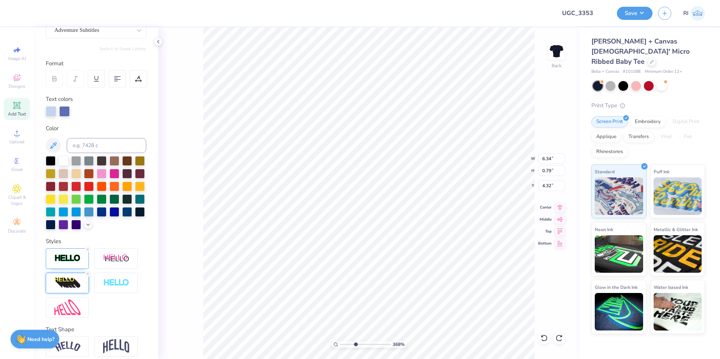
click at [69, 289] on img at bounding box center [67, 283] width 26 height 12
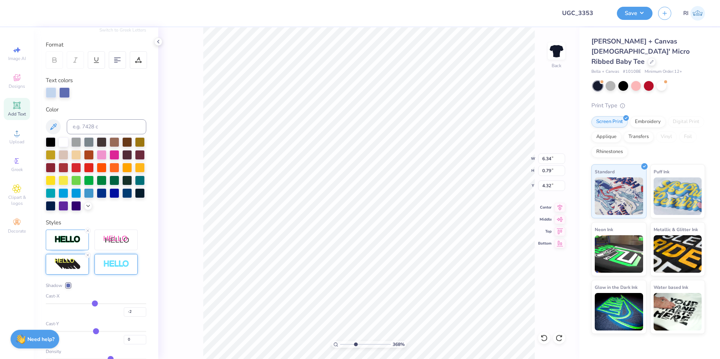
scroll to position [113, 0]
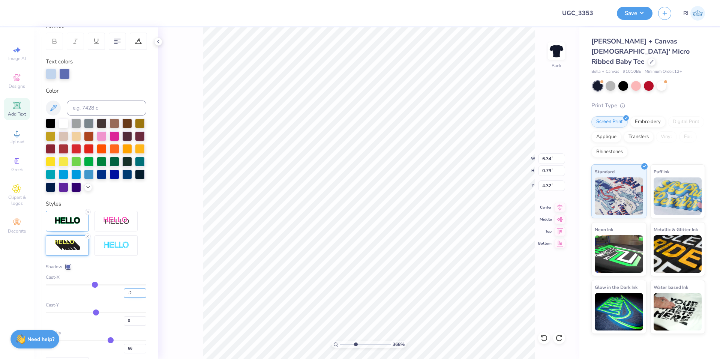
click at [125, 298] on input "-2" at bounding box center [135, 293] width 23 height 9
click at [125, 270] on div "Shadow" at bounding box center [96, 266] width 101 height 7
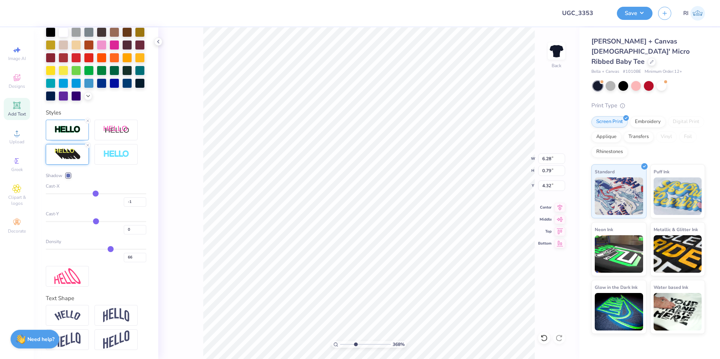
scroll to position [217, 0]
drag, startPoint x: 108, startPoint y: 248, endPoint x: 153, endPoint y: 248, distance: 44.7
click at [146, 249] on input "range" at bounding box center [96, 249] width 101 height 1
click at [129, 271] on div "Shadow Cast-X -1 Cast-Y 0 Density 100" at bounding box center [96, 203] width 101 height 167
click at [125, 199] on input "-1" at bounding box center [135, 201] width 23 height 9
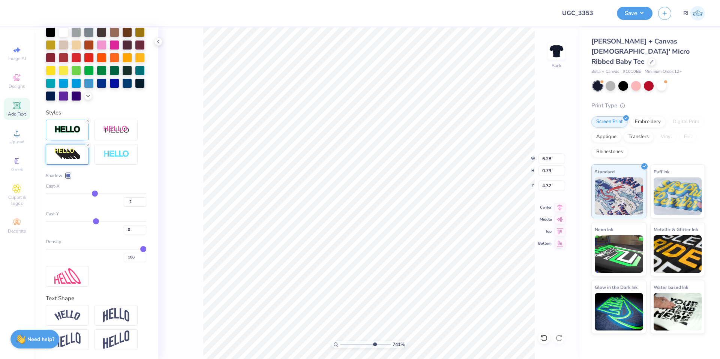
click at [132, 184] on div "Cast-X" at bounding box center [96, 186] width 101 height 7
click at [124, 199] on input "-2" at bounding box center [135, 201] width 23 height 9
click at [130, 185] on div "Cast-X" at bounding box center [96, 186] width 101 height 7
click at [72, 130] on img at bounding box center [67, 129] width 26 height 9
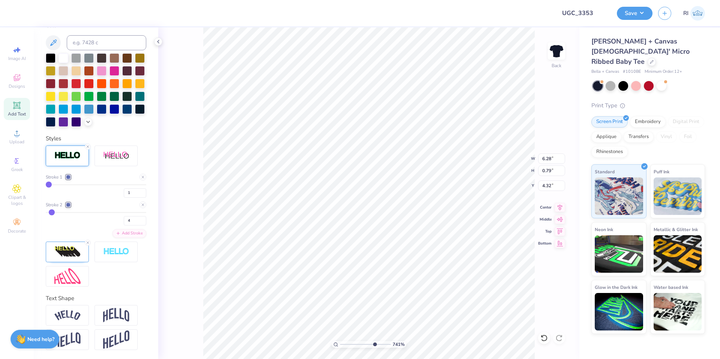
click at [137, 200] on div "Stroke 1 1 Stroke 2 4 Add Stroke" at bounding box center [96, 206] width 101 height 64
click at [141, 203] on icon at bounding box center [143, 205] width 5 height 5
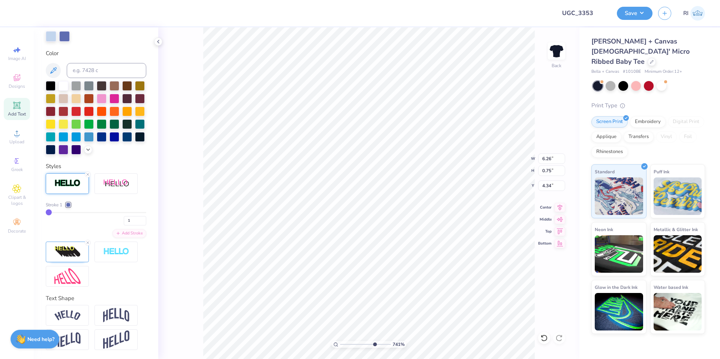
scroll to position [163, 0]
click at [124, 218] on input "1" at bounding box center [135, 220] width 23 height 9
click at [119, 211] on div "Stroke 1 2" at bounding box center [96, 214] width 101 height 24
drag, startPoint x: 126, startPoint y: 219, endPoint x: 118, endPoint y: 213, distance: 10.1
click at [124, 216] on input "2" at bounding box center [135, 220] width 23 height 9
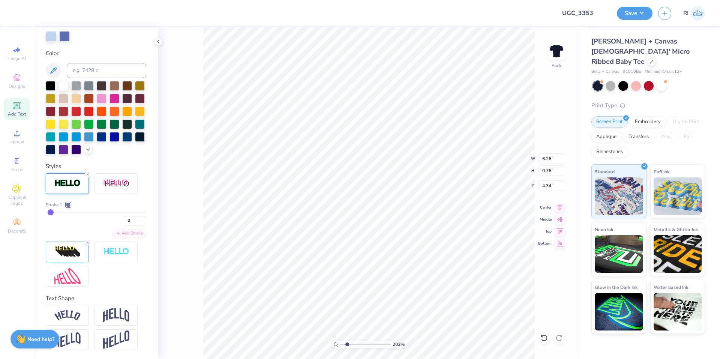
click at [121, 204] on div "Stroke 1" at bounding box center [96, 205] width 101 height 7
click at [66, 255] on img at bounding box center [67, 252] width 26 height 12
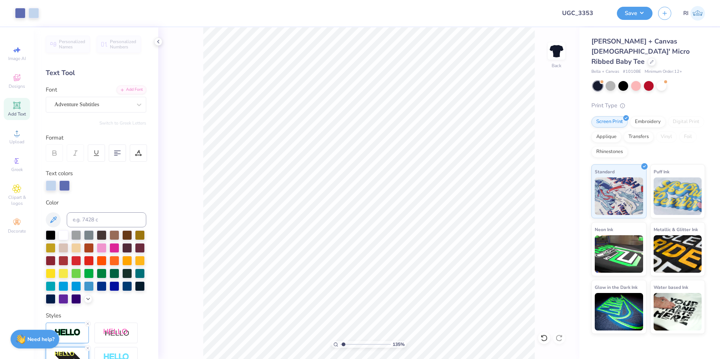
scroll to position [0, 0]
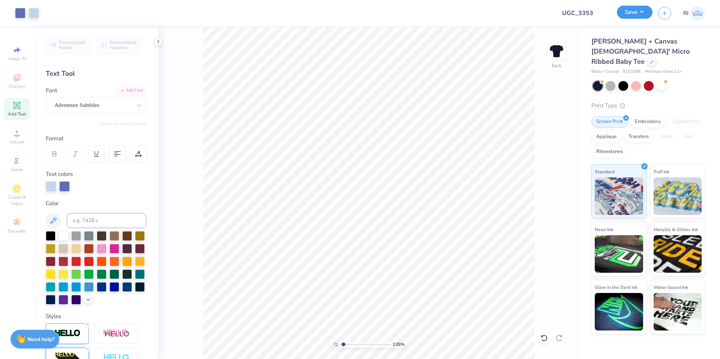
click at [632, 9] on button "Save" at bounding box center [635, 12] width 36 height 13
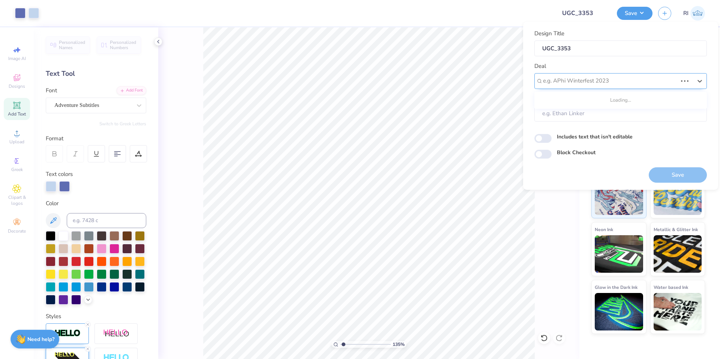
click at [590, 86] on div "e.g. APhi Winterfest 2023" at bounding box center [611, 81] width 136 height 12
click at [568, 93] on div "UGC Designs" at bounding box center [621, 101] width 173 height 18
click at [569, 98] on div "UGC Designs" at bounding box center [621, 101] width 167 height 12
click at [539, 153] on input "Block Checkout" at bounding box center [543, 154] width 17 height 9
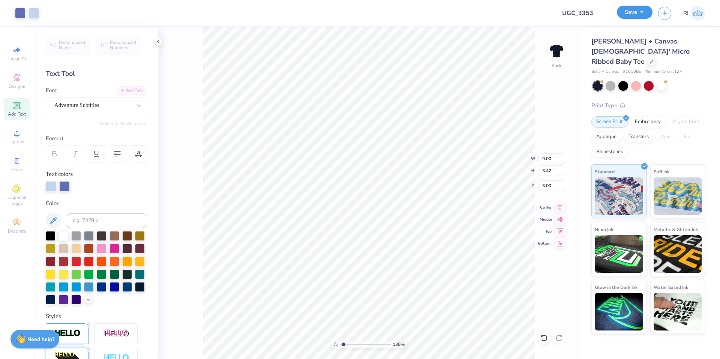
click at [638, 16] on button "Save" at bounding box center [635, 12] width 36 height 13
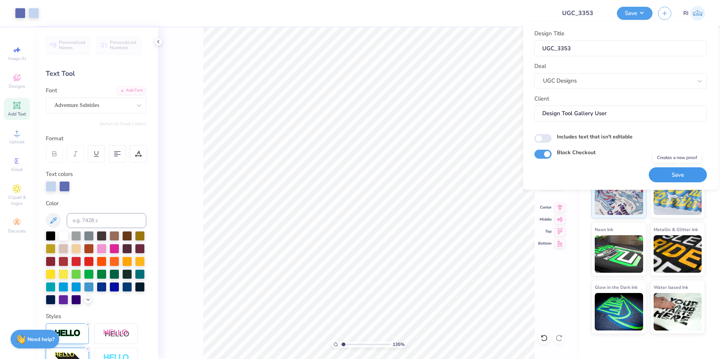
click at [692, 177] on button "Save" at bounding box center [678, 174] width 58 height 15
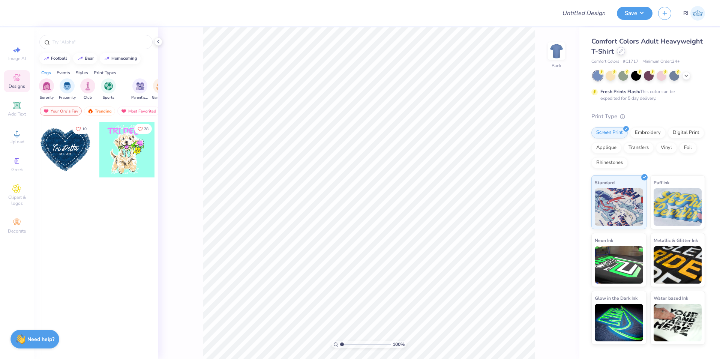
click at [618, 49] on div "Comfort Colors Adult Heavyweight T-Shirt" at bounding box center [649, 46] width 114 height 20
click at [621, 51] on icon at bounding box center [621, 51] width 3 height 3
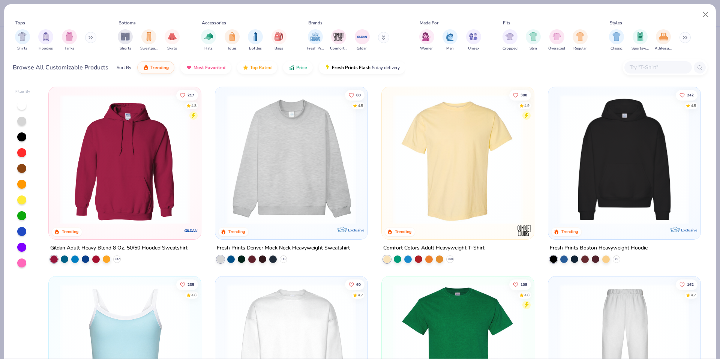
click at [642, 65] on input "text" at bounding box center [658, 67] width 58 height 9
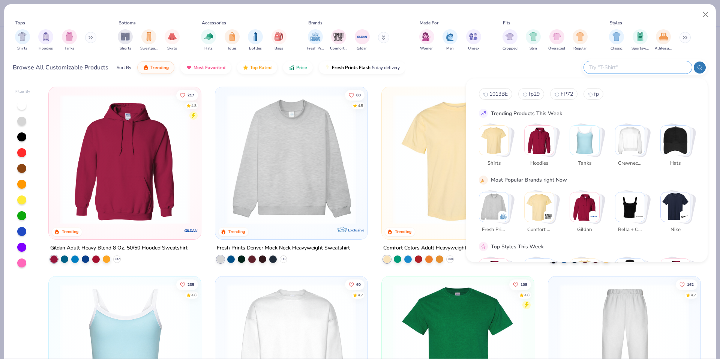
paste input "974mp"
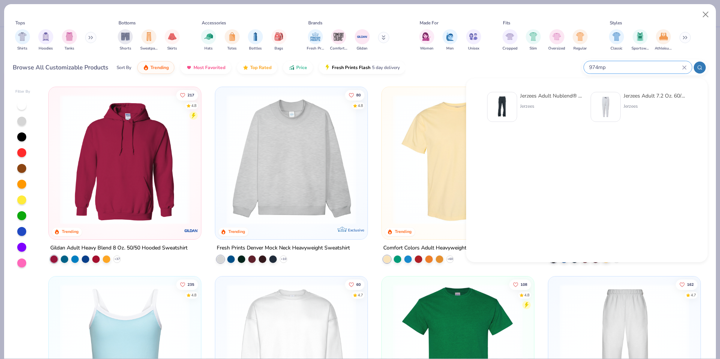
type input "974mp"
click at [501, 103] on img at bounding box center [502, 106] width 23 height 23
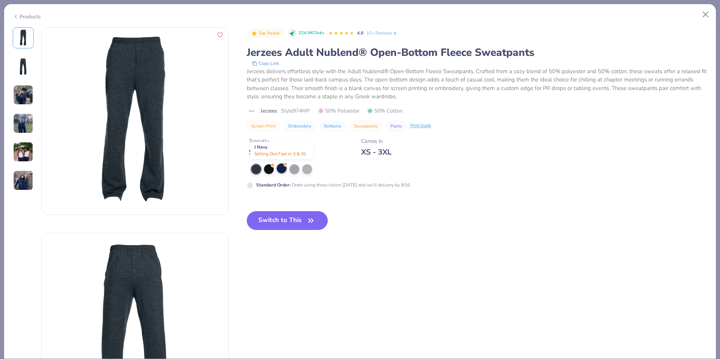
click at [278, 166] on div at bounding box center [282, 169] width 10 height 10
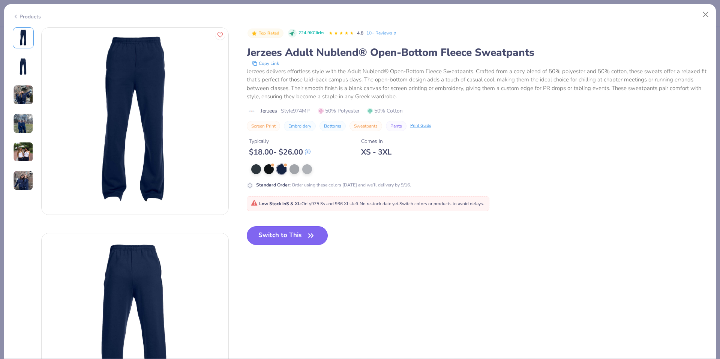
click at [280, 230] on button "Switch to This" at bounding box center [287, 235] width 81 height 19
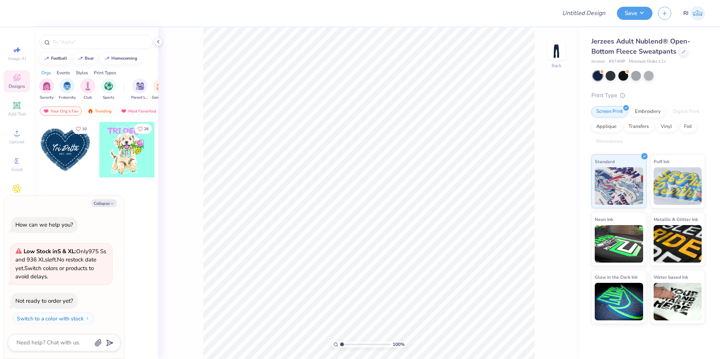
type textarea "x"
click at [574, 6] on input "Design Title" at bounding box center [575, 13] width 74 height 15
paste input "[URL][DOMAIN_NAME]"
type input "[URL][DOMAIN_NAME]"
type textarea "x"
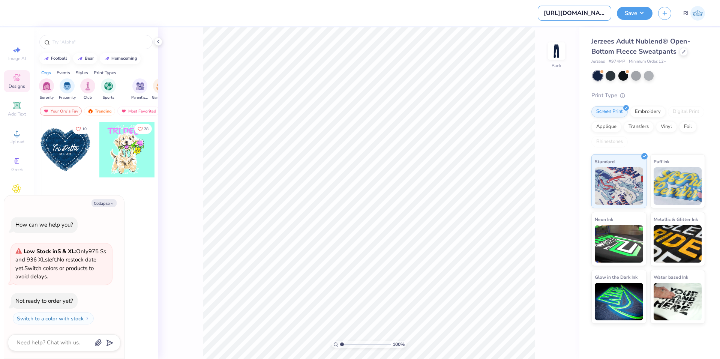
scroll to position [0, 159]
type input "[URL][DOMAIN_NAME]"
click at [594, 14] on input "[URL][DOMAIN_NAME]" at bounding box center [575, 13] width 74 height 15
type textarea "x"
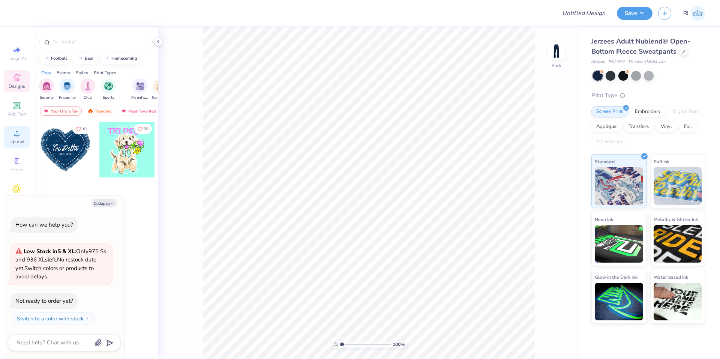
click at [11, 140] on span "Upload" at bounding box center [16, 142] width 15 height 6
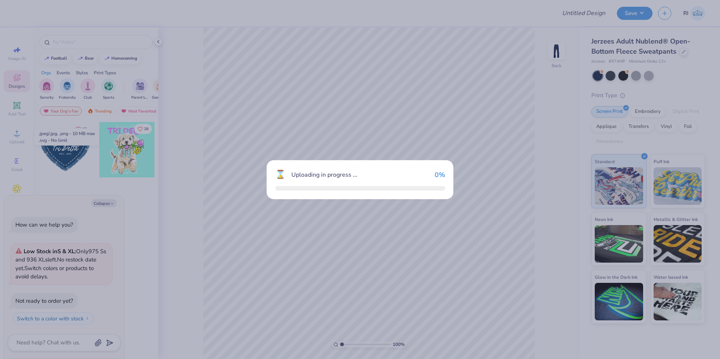
type textarea "x"
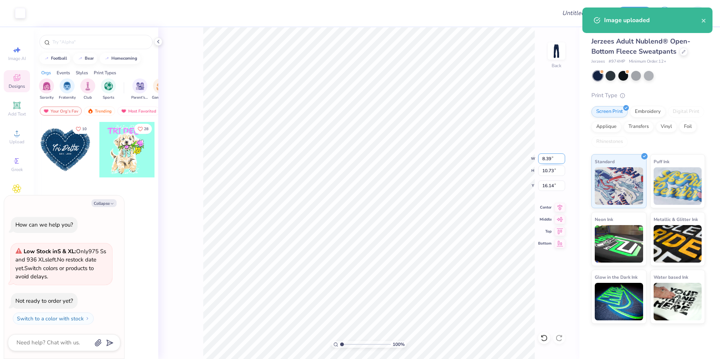
click at [557, 155] on input "8.39" at bounding box center [551, 158] width 27 height 11
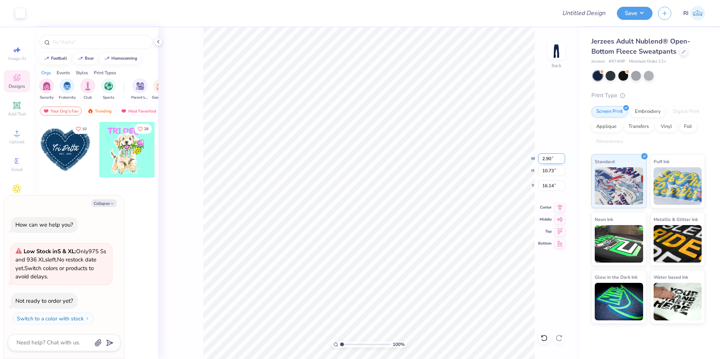
type input "2.90"
type textarea "x"
type input "3.71"
type input "19.65"
type input "1.35006143669128"
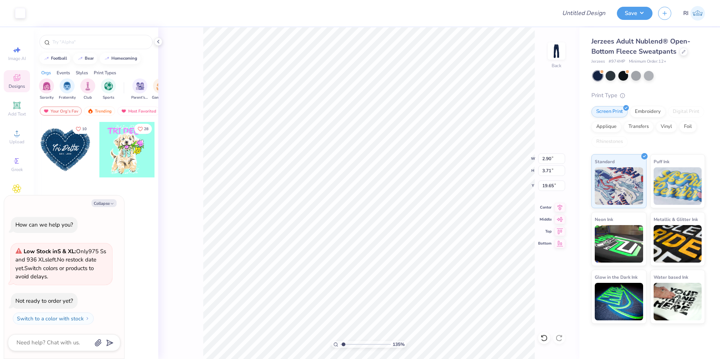
type textarea "x"
type input "1.35006143669128"
type textarea "x"
type input "3.39"
type input "1.35006143669128"
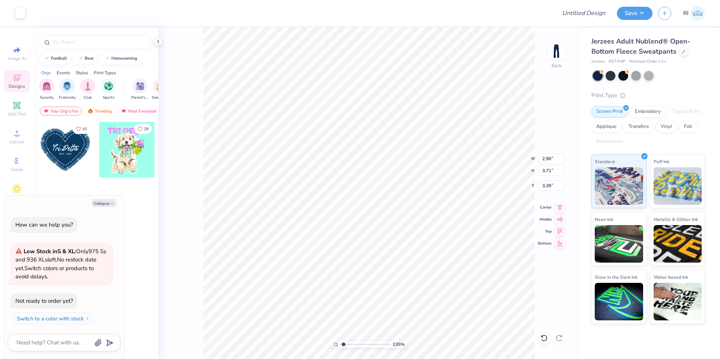
type textarea "x"
type input "1.35006143669128"
type textarea "x"
type input "3.6716840780171"
type textarea "x"
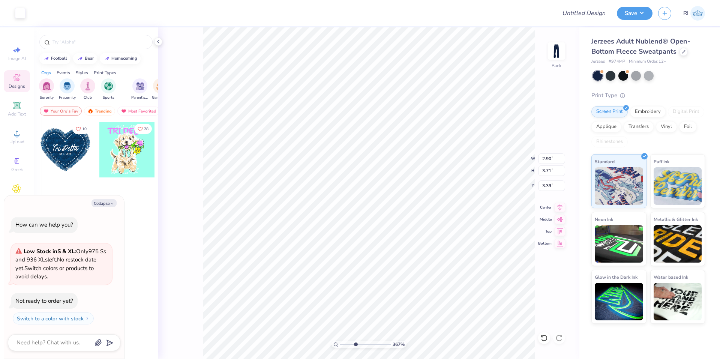
type input "3.6716840780171"
type textarea "x"
click at [544, 187] on input "2.27" at bounding box center [551, 185] width 27 height 11
type input "3"
type input "3.6716840780171"
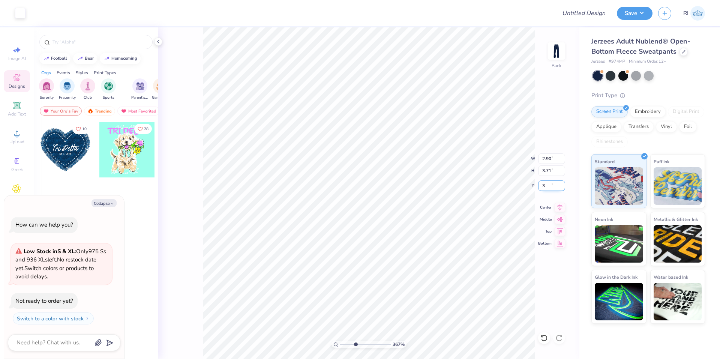
type textarea "x"
type input "3.00"
type input "3.6716840780171"
type textarea "x"
type input "3.6716840780171"
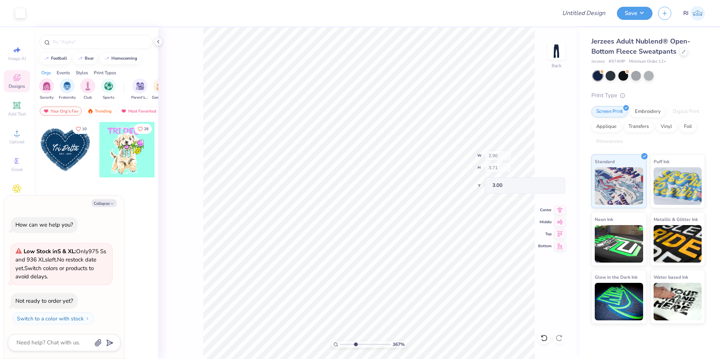
type textarea "x"
type input "3.32211092047231"
type textarea "x"
type input "3.32211092047231"
type textarea "x"
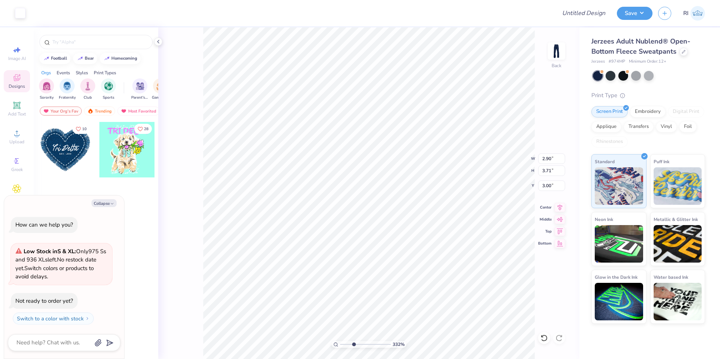
type input "3.32211092047231"
type textarea "x"
type input "3.32211092047231"
type textarea "x"
type input "3.32211092047231"
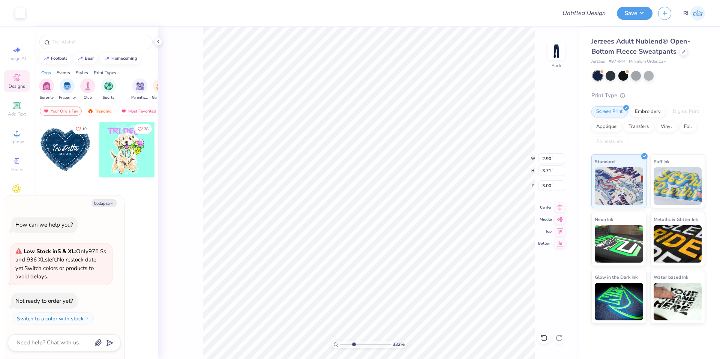
type textarea "x"
type input "3.32211092047231"
type textarea "x"
type input "3.32211092047231"
type textarea "x"
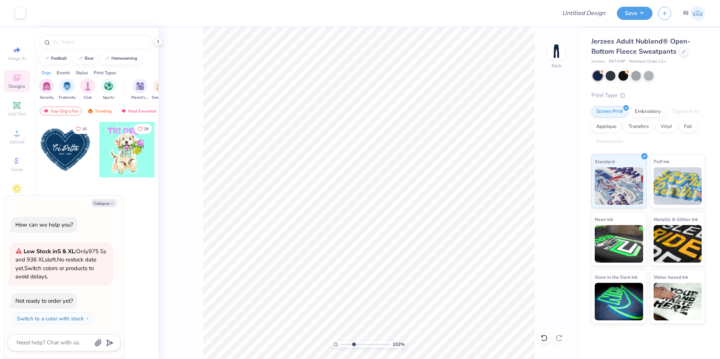
type input "3.32211092047231"
type textarea "x"
type input "3.32211092047231"
type textarea "x"
click at [548, 186] on input "3.04" at bounding box center [551, 185] width 27 height 11
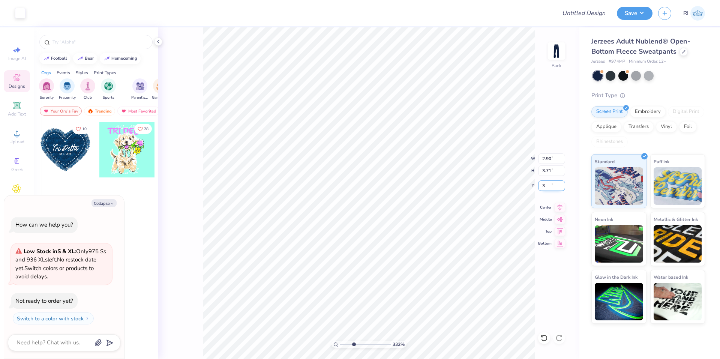
type input "3"
type input "3.32211092047231"
type textarea "x"
type input "3.00"
type input "3.32211092047231"
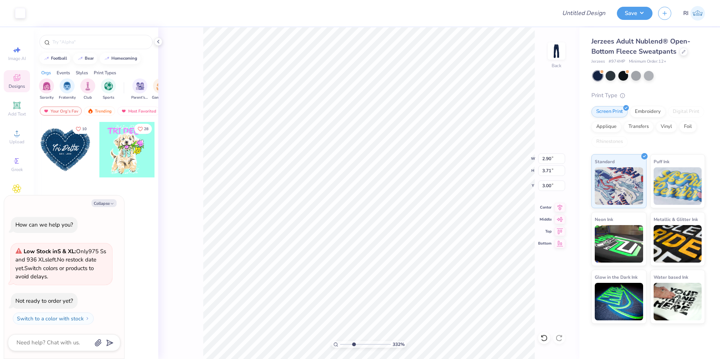
type textarea "x"
type input "3.32211092047231"
click at [106, 208] on div "Collapse How can we help you? Low Stock in S & XL : Only 975 Ss and 936 XLs lef…" at bounding box center [64, 277] width 120 height 163
click at [105, 203] on button "Collapse" at bounding box center [104, 203] width 25 height 8
type textarea "x"
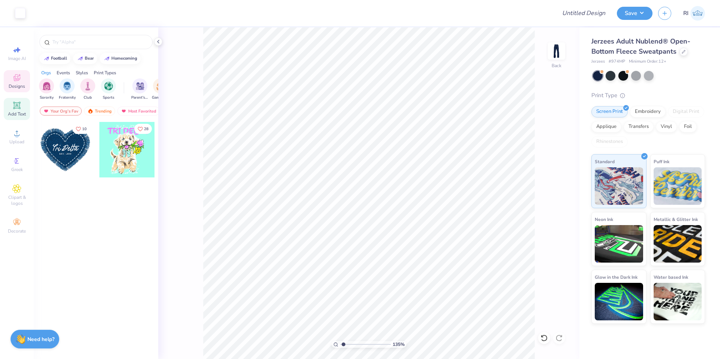
click at [18, 112] on span "Add Text" at bounding box center [17, 114] width 18 height 6
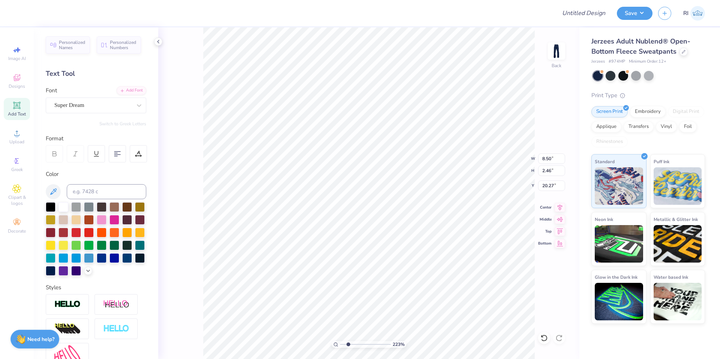
type input "2.22643191709162"
type input "7.73"
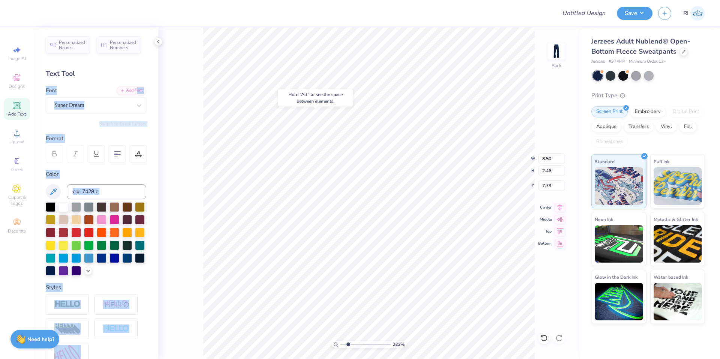
drag, startPoint x: 130, startPoint y: 88, endPoint x: 138, endPoint y: 76, distance: 14.6
click at [162, 96] on div "Design Title Save RI Image AI Designs Add Text Upload Greek Clipart & logos Dec…" at bounding box center [360, 179] width 720 height 359
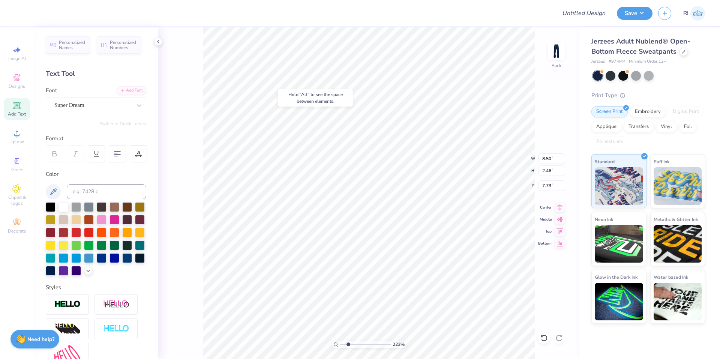
drag, startPoint x: 135, startPoint y: 74, endPoint x: 111, endPoint y: 96, distance: 33.2
click at [134, 75] on div "Text Tool" at bounding box center [96, 74] width 101 height 10
type input "2.22643191709162"
type textarea "P"
type input "2.22643191709162"
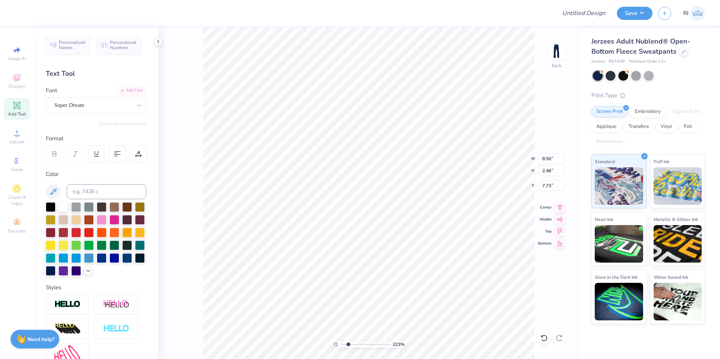
type textarea "PC"
type input "2.22643191709162"
type textarea "PC"
type input "2.22643191709162"
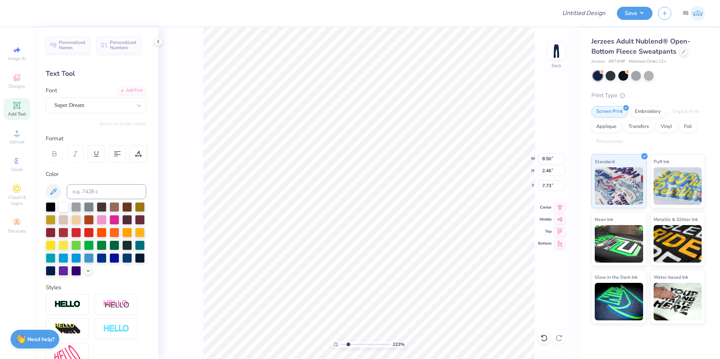
type textarea "PC 30"
type input "2.22643191709162"
type textarea "PC 3"
type input "2.22643191709162"
type textarea "PC 39"
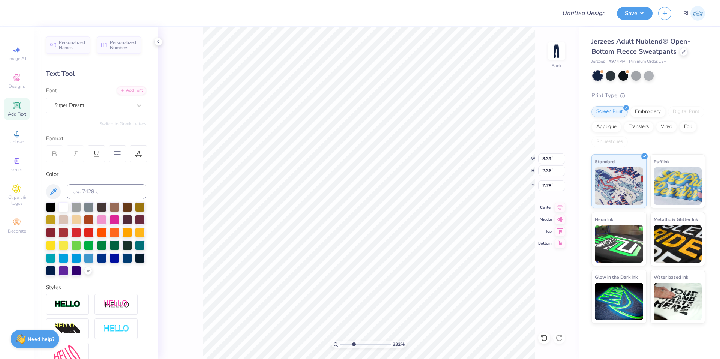
type input "3.32211092047231"
type input "3.48"
type input "0.98"
type input "5.47860533190648"
type input "6.36"
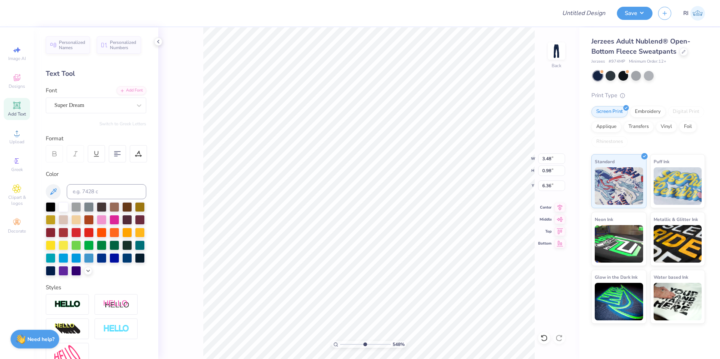
click at [125, 276] on div at bounding box center [96, 239] width 101 height 74
click at [68, 272] on div at bounding box center [64, 270] width 10 height 10
type input "9.03495310702232"
type input "5.96"
type input "2.71"
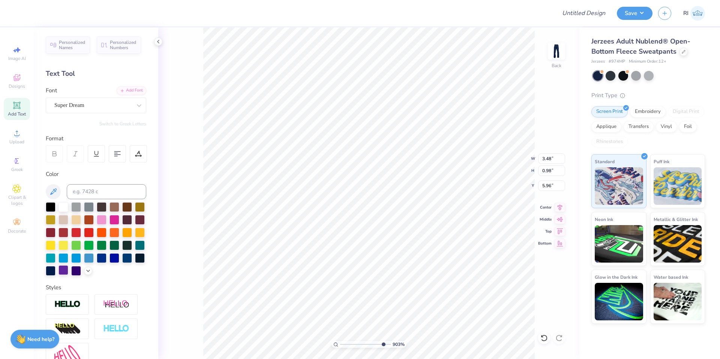
type input "0.76"
type input "10"
type input "5.95"
type input "2.68"
type input "0.75"
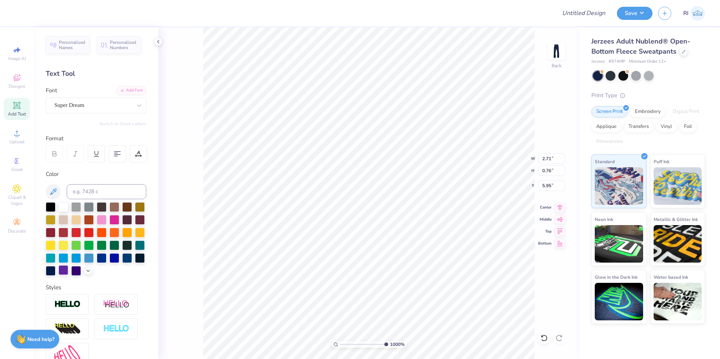
type input "5.96"
type input "2.67"
click at [474, 339] on li "Send to Back" at bounding box center [467, 337] width 59 height 15
type input "3.74"
type input "[URL][DOMAIN_NAME]"
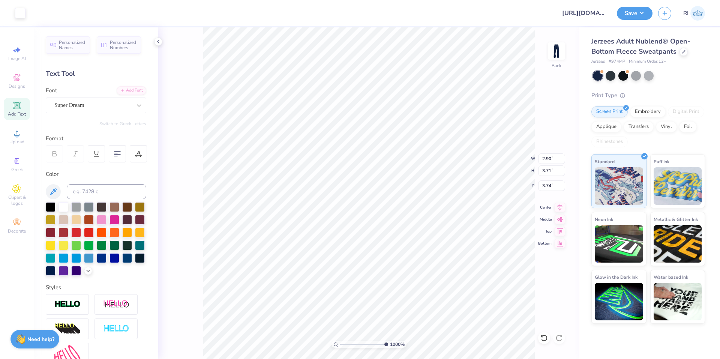
click at [546, 338] on icon at bounding box center [545, 338] width 8 height 8
type input "3.00"
type input "2.67"
type input "0.75"
type input "6.82"
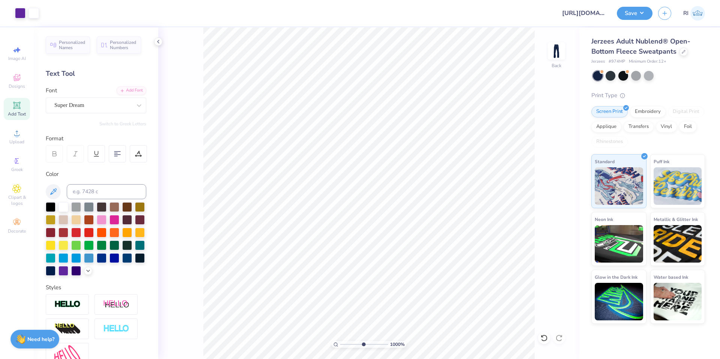
type input "4.96411413431099"
click at [568, 14] on input "[URL][DOMAIN_NAME]" at bounding box center [575, 13] width 74 height 15
paste input "UGC_3354"
type input "UGC_3354"
type input "4.96411413431099"
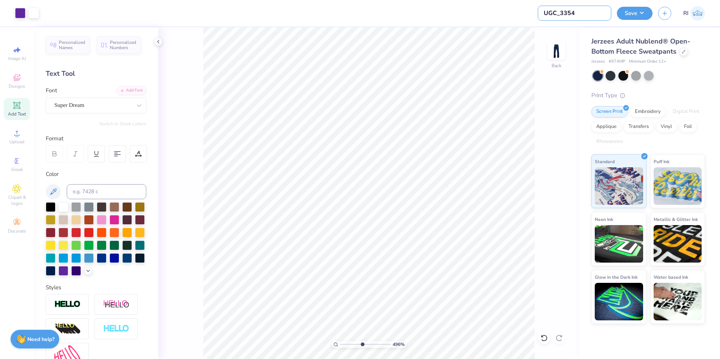
type input "UGC_3354"
click at [63, 205] on div at bounding box center [64, 207] width 10 height 10
click at [640, 16] on button "Save" at bounding box center [635, 12] width 36 height 13
type input "3.01013429093399"
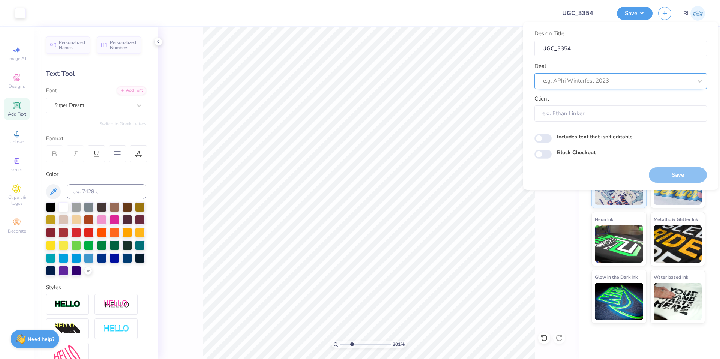
click at [612, 81] on div at bounding box center [617, 81] width 149 height 10
click at [603, 100] on div "UGC Designs" at bounding box center [621, 101] width 167 height 12
type input "UGC"
type input "3.01013429093399"
type input "Design Tool Gallery User"
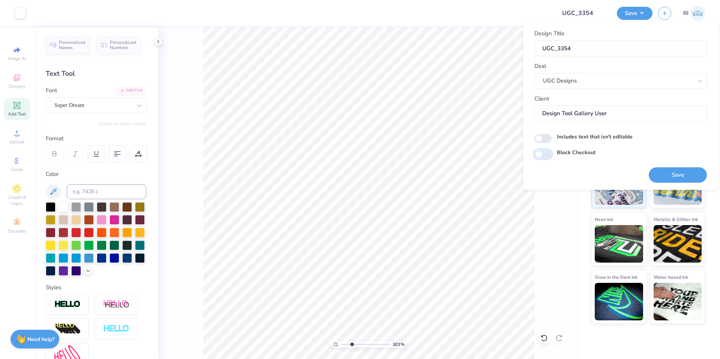
click at [545, 152] on input "Block Checkout" at bounding box center [543, 154] width 17 height 9
checkbox input "true"
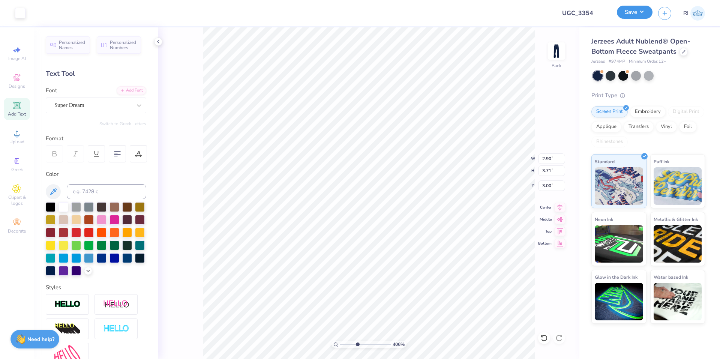
click at [646, 17] on button "Save" at bounding box center [635, 12] width 36 height 13
click at [641, 19] on div "Save" at bounding box center [635, 13] width 36 height 13
click at [641, 13] on button "Save" at bounding box center [635, 12] width 36 height 13
click at [639, 7] on button "Save" at bounding box center [635, 12] width 36 height 13
click at [639, 12] on button "Save" at bounding box center [635, 12] width 36 height 13
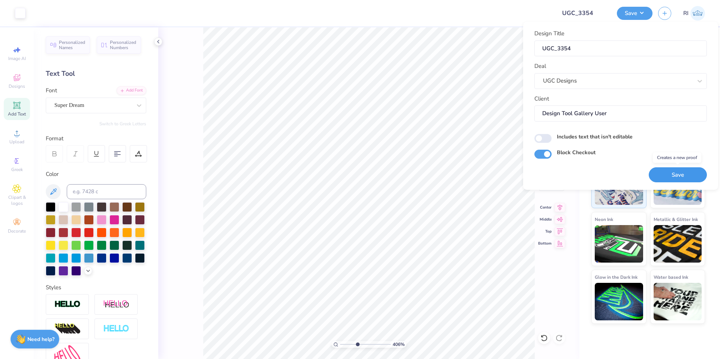
click at [675, 174] on button "Save" at bounding box center [678, 174] width 58 height 15
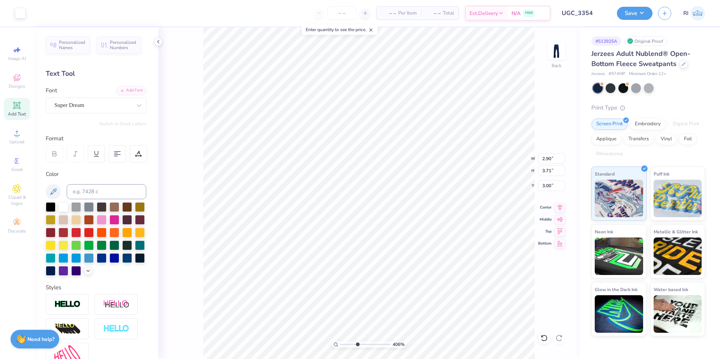
type input "4.06386622545204"
